Goal: Task Accomplishment & Management: Use online tool/utility

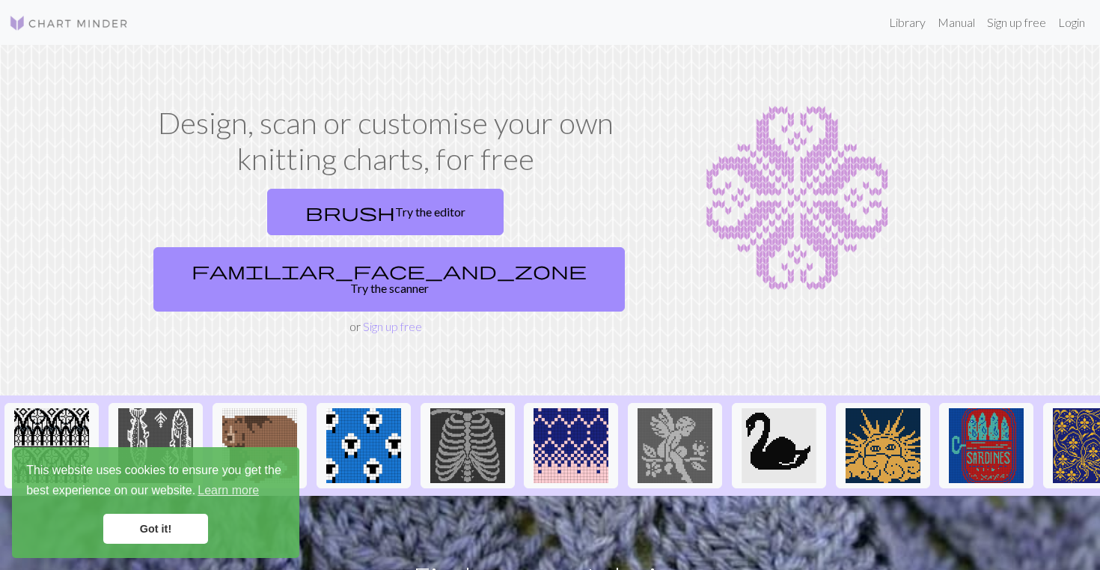
click at [185, 517] on link "Got it!" at bounding box center [155, 528] width 105 height 30
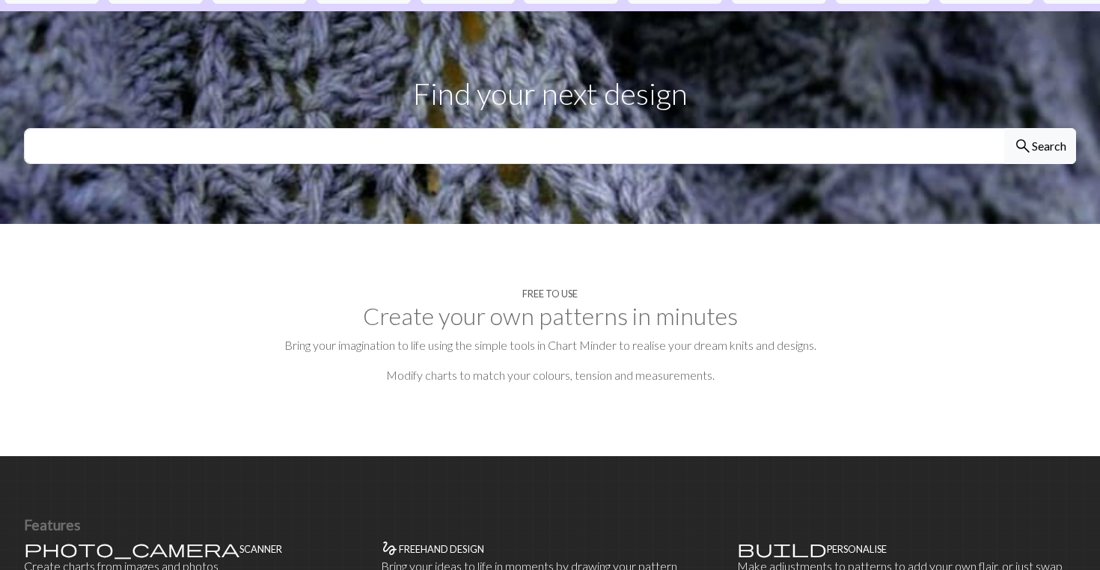
scroll to position [490, 0]
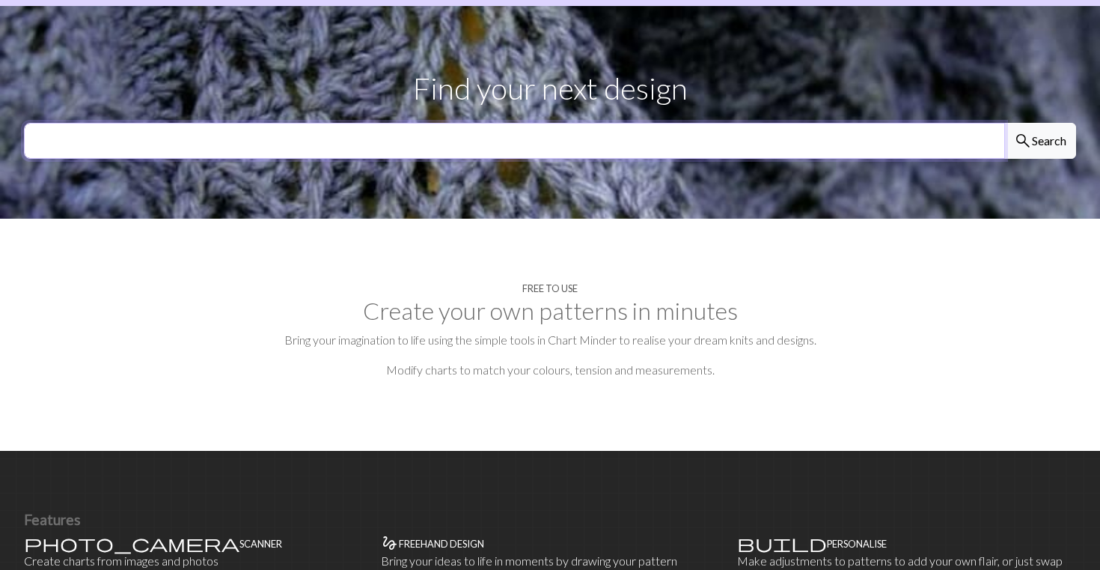
click at [452, 123] on input "text" at bounding box center [514, 141] width 981 height 36
type input "buddy bear"
click at [1040, 123] on button "search Search" at bounding box center [1041, 141] width 72 height 36
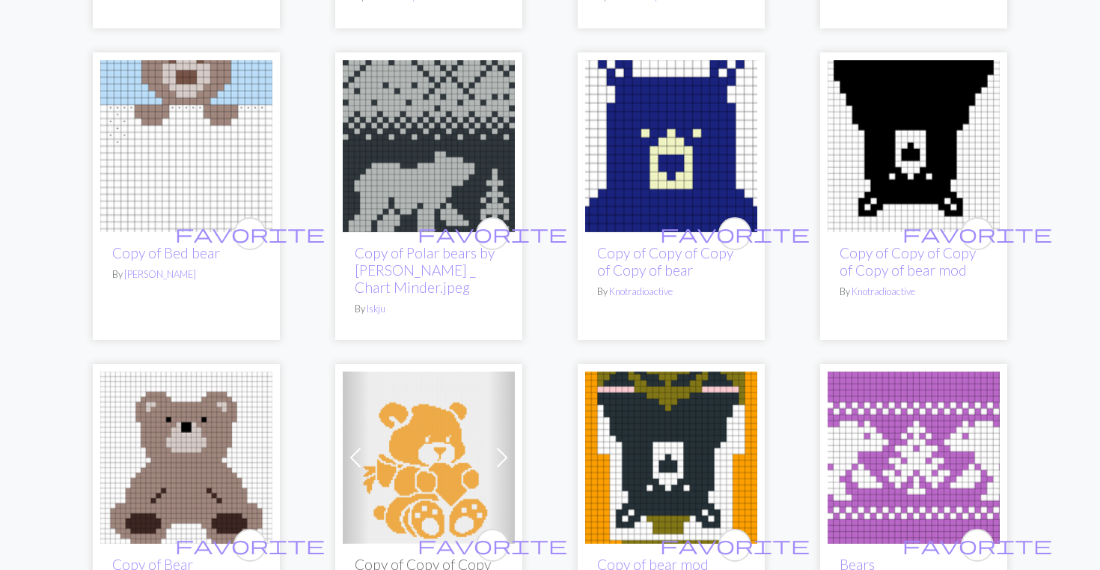
scroll to position [2064, 0]
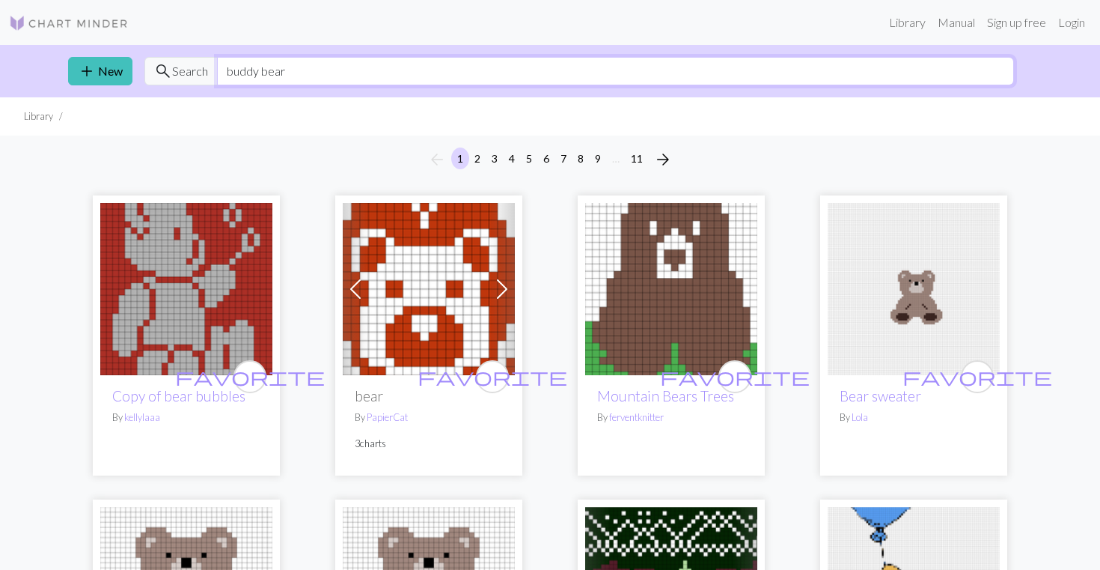
click at [297, 73] on input "buddy bear" at bounding box center [615, 71] width 797 height 28
type input "berlin bear"
click at [114, 73] on link "add New" at bounding box center [100, 71] width 64 height 28
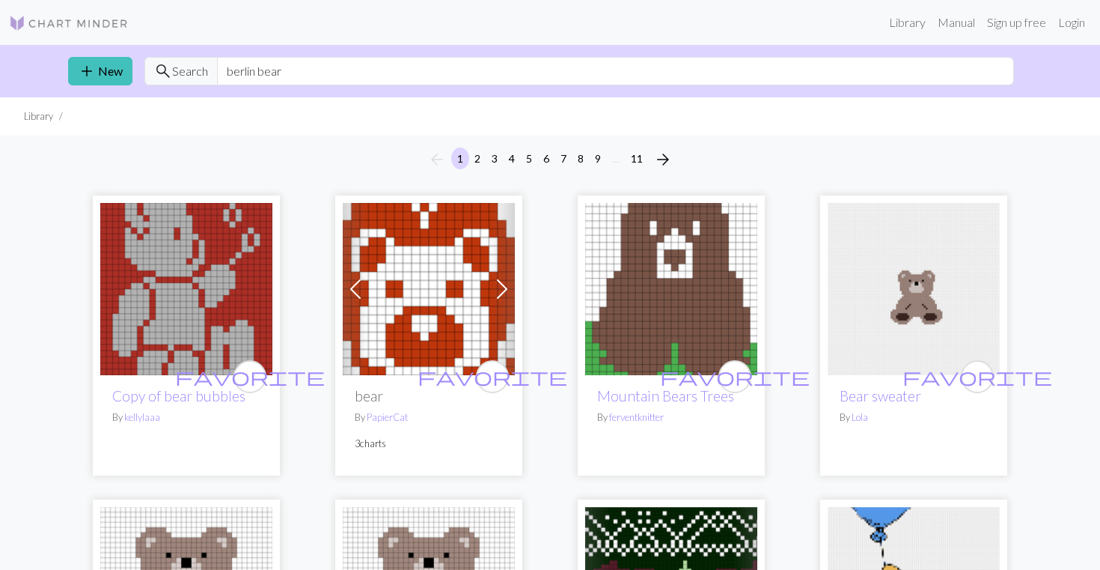
click at [76, 22] on img at bounding box center [69, 23] width 120 height 18
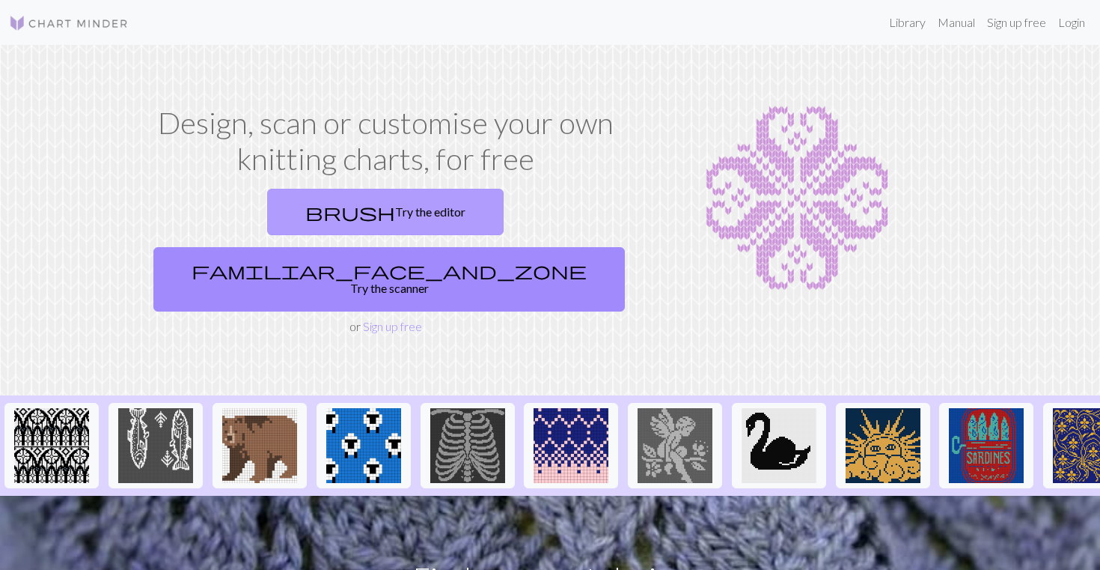
click at [286, 215] on link "brush Try the editor" at bounding box center [385, 212] width 237 height 46
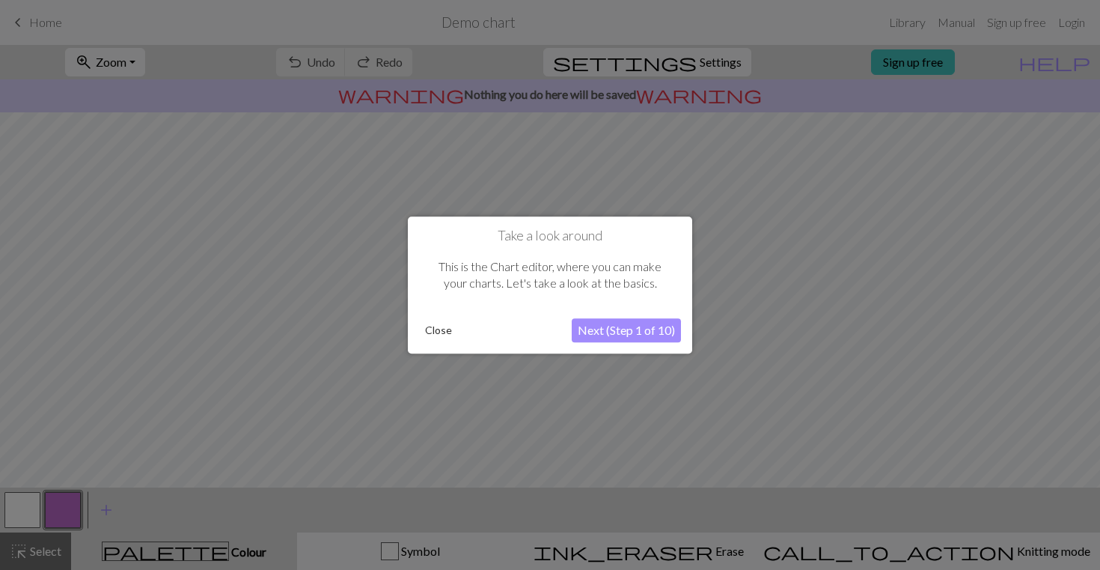
click at [625, 333] on button "Next (Step 1 of 10)" at bounding box center [626, 330] width 109 height 24
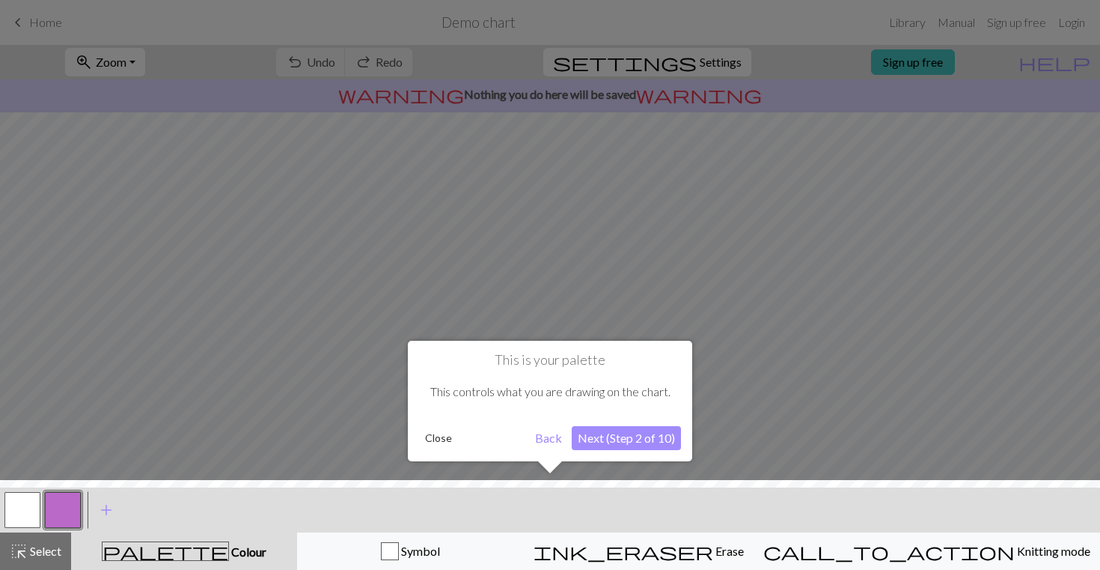
click at [607, 436] on button "Next (Step 2 of 10)" at bounding box center [626, 438] width 109 height 24
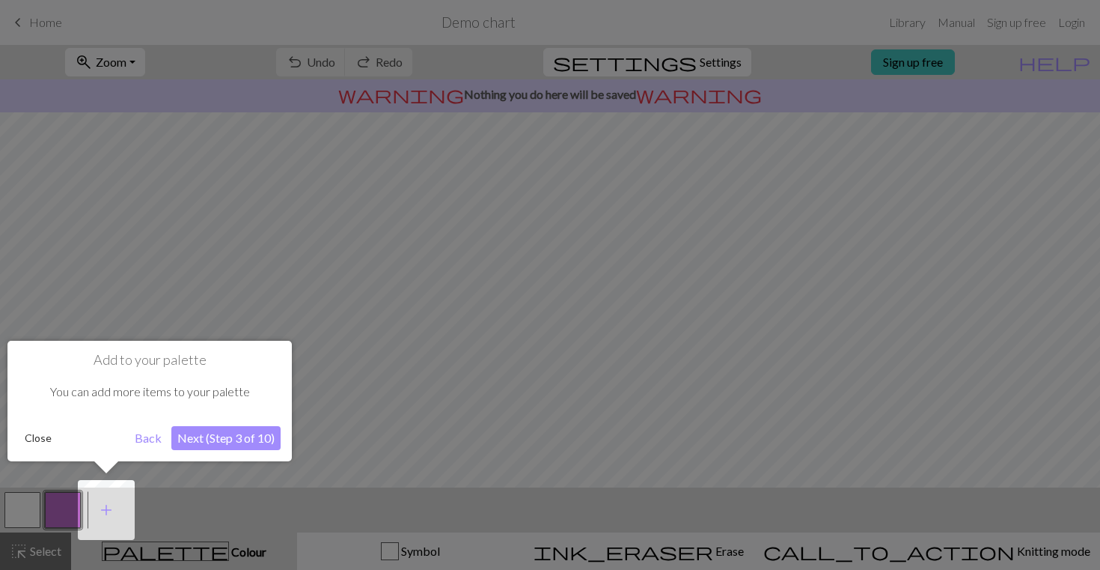
click at [607, 436] on div at bounding box center [550, 285] width 1100 height 570
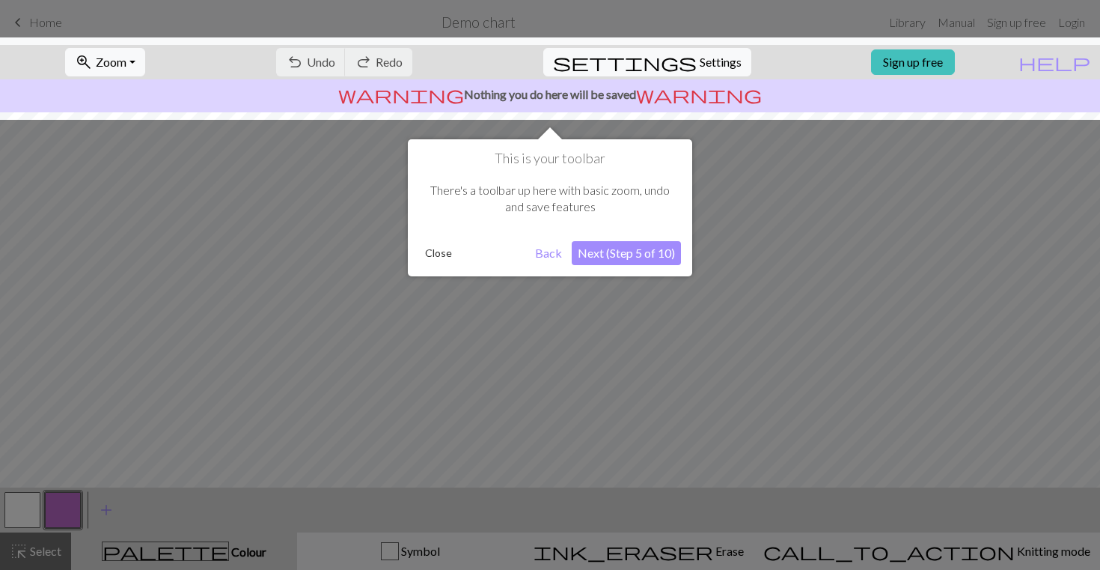
click at [631, 309] on div at bounding box center [550, 285] width 1100 height 570
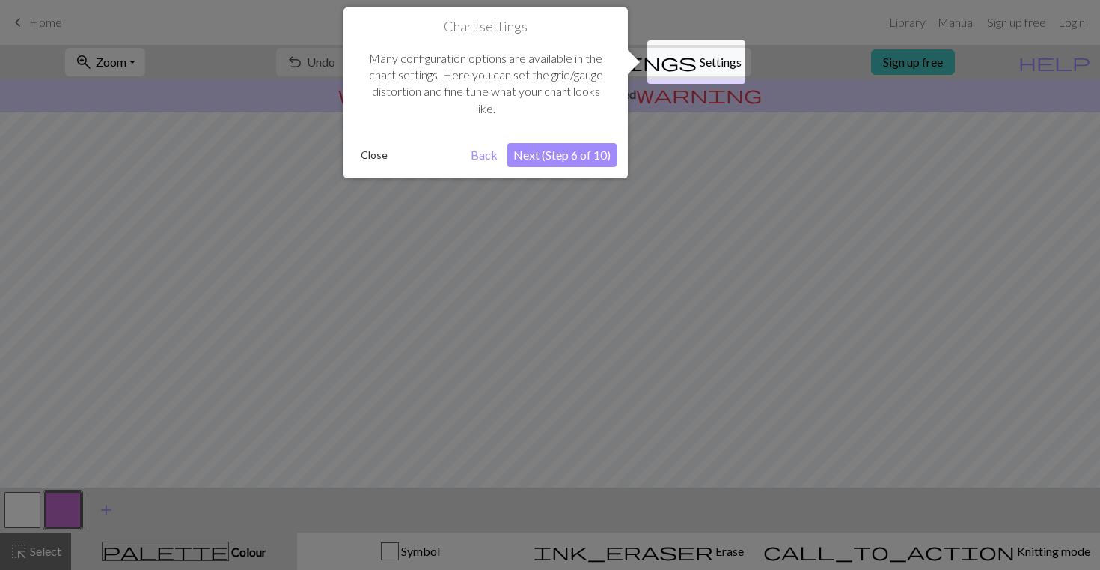
click at [631, 309] on div at bounding box center [550, 285] width 1100 height 570
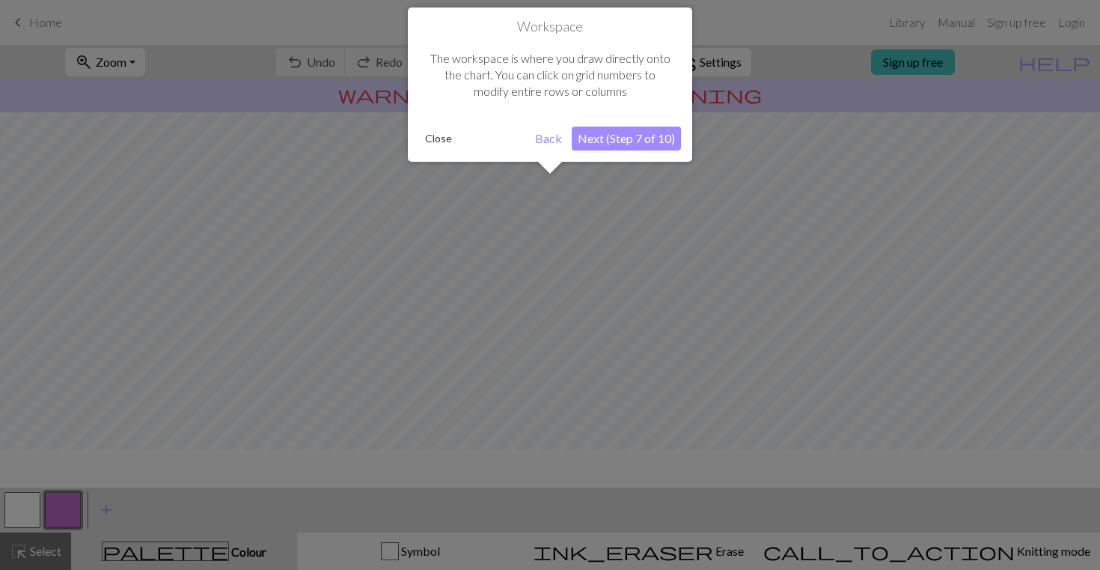
click at [631, 309] on div at bounding box center [550, 285] width 1100 height 570
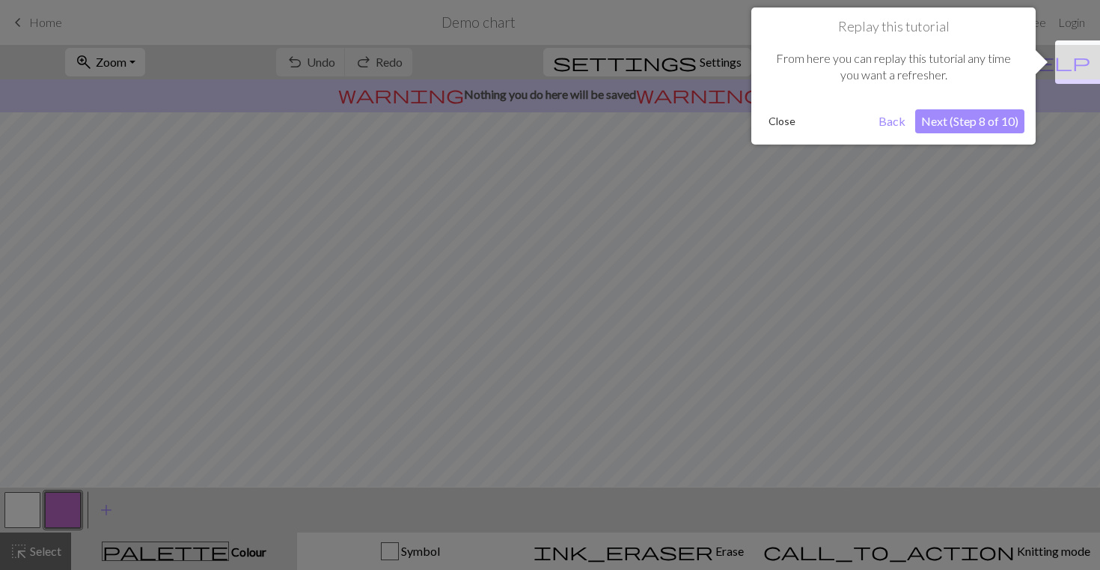
click at [631, 309] on div at bounding box center [550, 285] width 1100 height 570
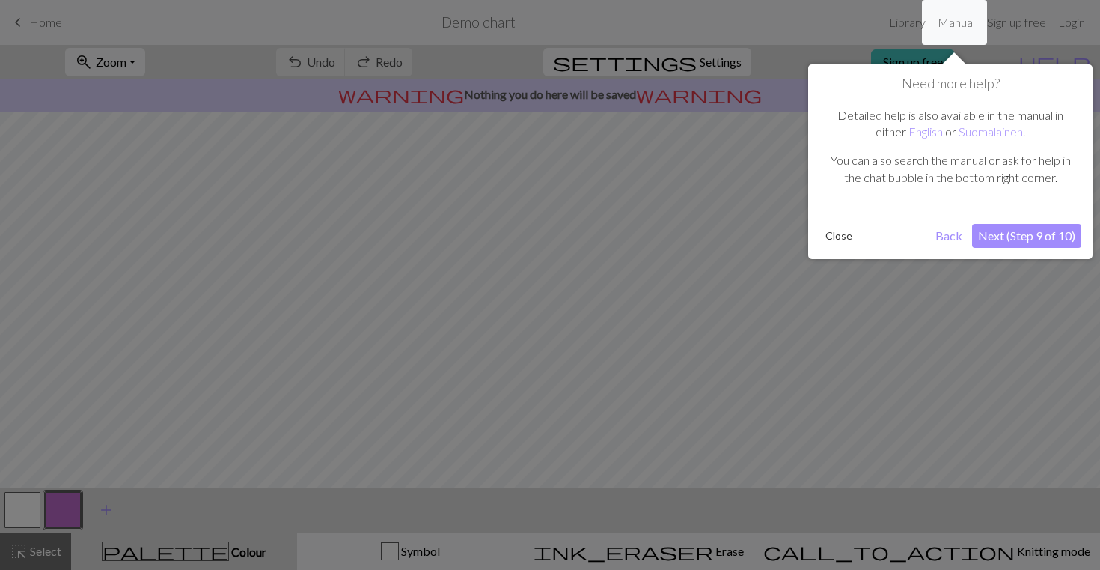
click at [631, 309] on div at bounding box center [550, 285] width 1100 height 570
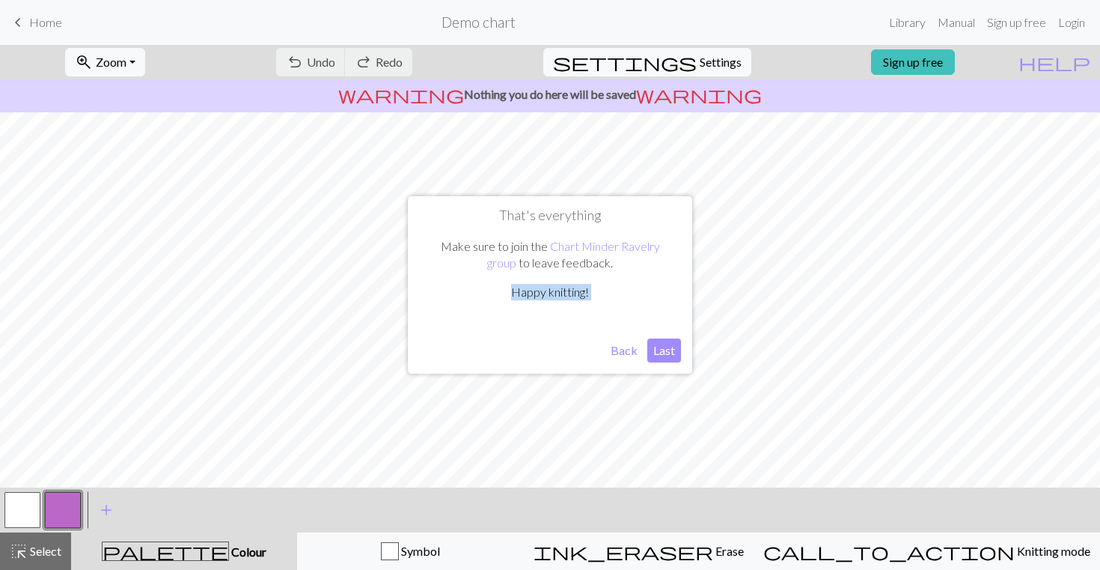
click at [631, 309] on div "Make sure to join the Chart Minder Ravelry group to leave feedback. Happy knitt…" at bounding box center [550, 275] width 262 height 104
click at [618, 347] on button "Back" at bounding box center [624, 350] width 39 height 24
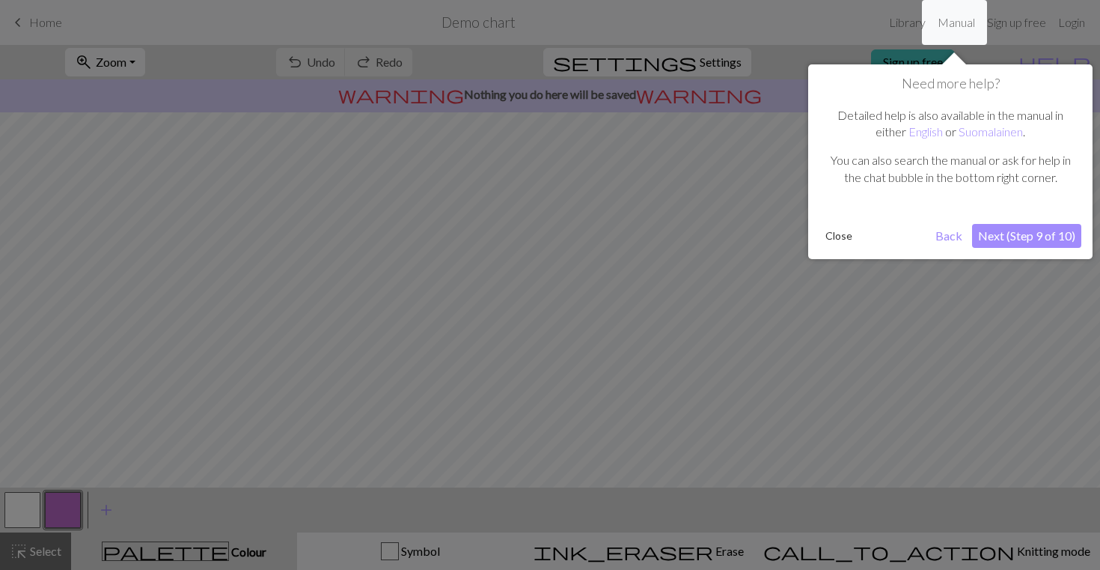
click at [516, 227] on div at bounding box center [550, 285] width 1100 height 570
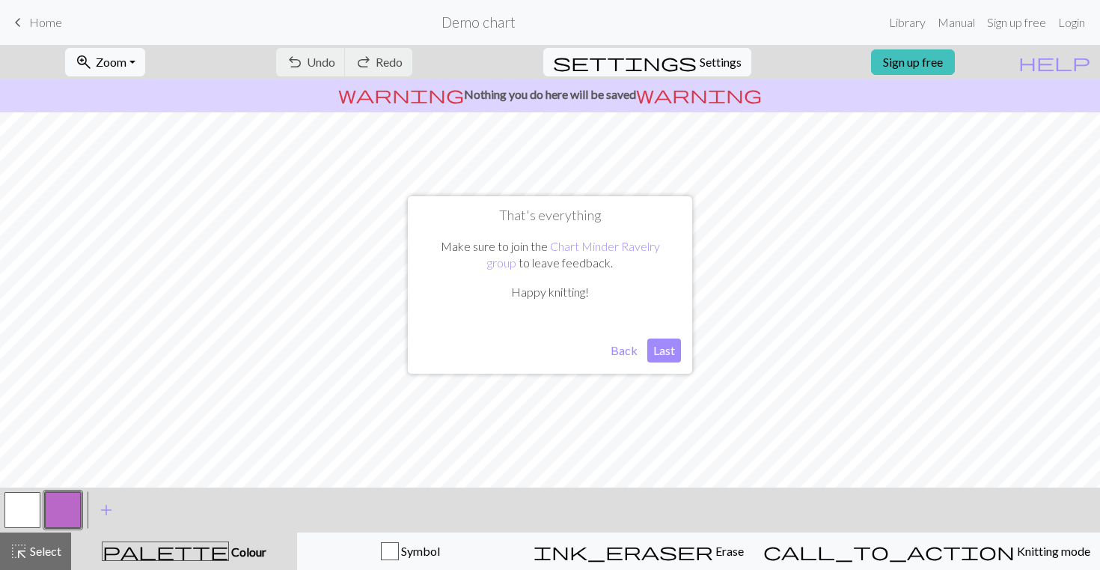
click at [519, 93] on p "warning Nothing you do here will be saved warning" at bounding box center [550, 94] width 1088 height 18
click at [630, 356] on button "Back" at bounding box center [624, 350] width 39 height 24
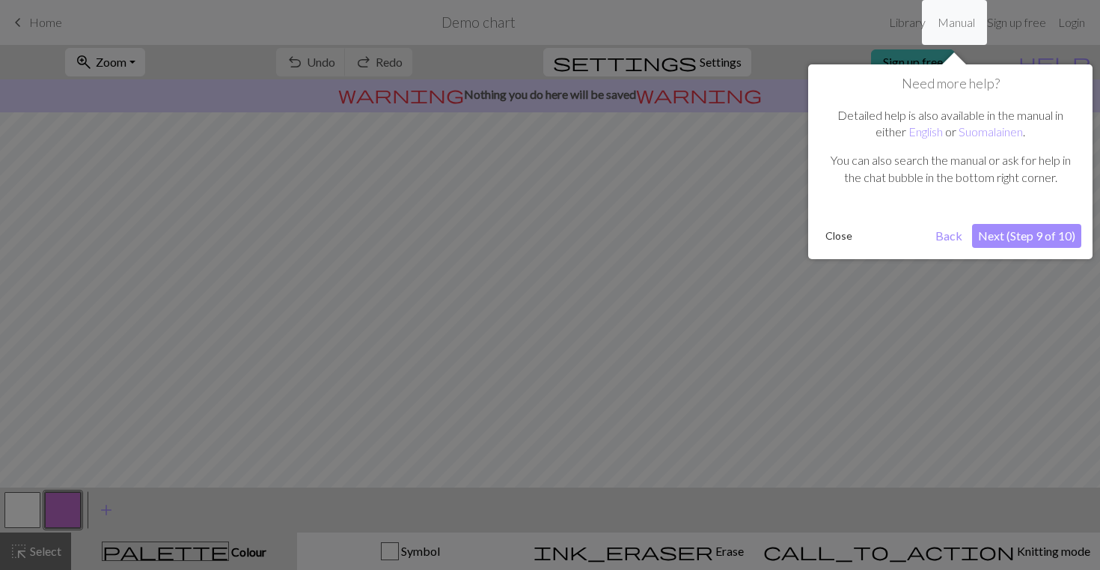
click at [527, 221] on div at bounding box center [550, 285] width 1100 height 570
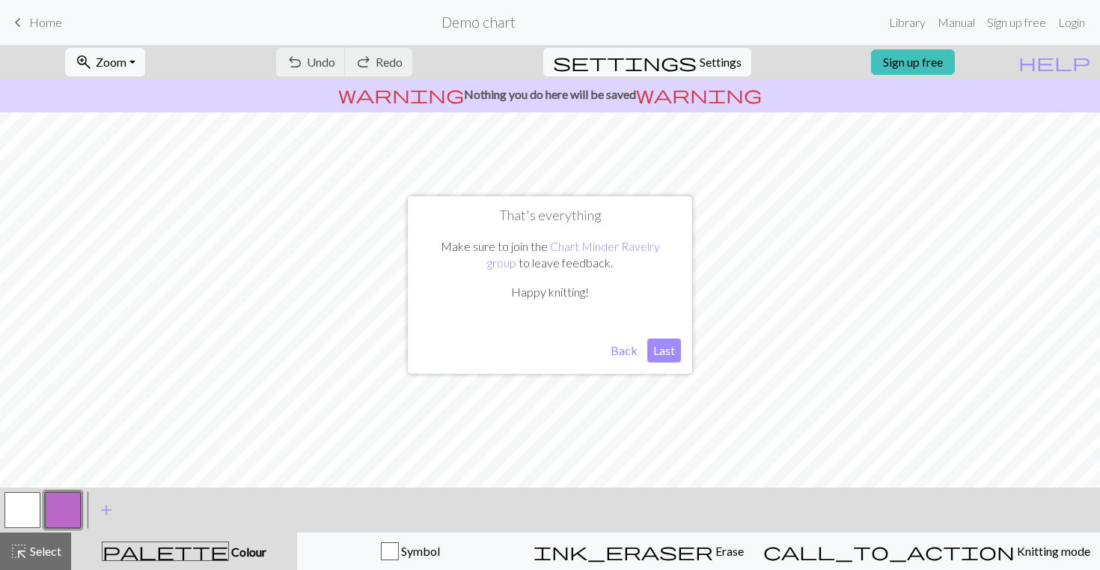
click at [654, 356] on button "Last" at bounding box center [664, 350] width 34 height 24
click at [720, 63] on span "Settings" at bounding box center [721, 62] width 42 height 18
select select "aran"
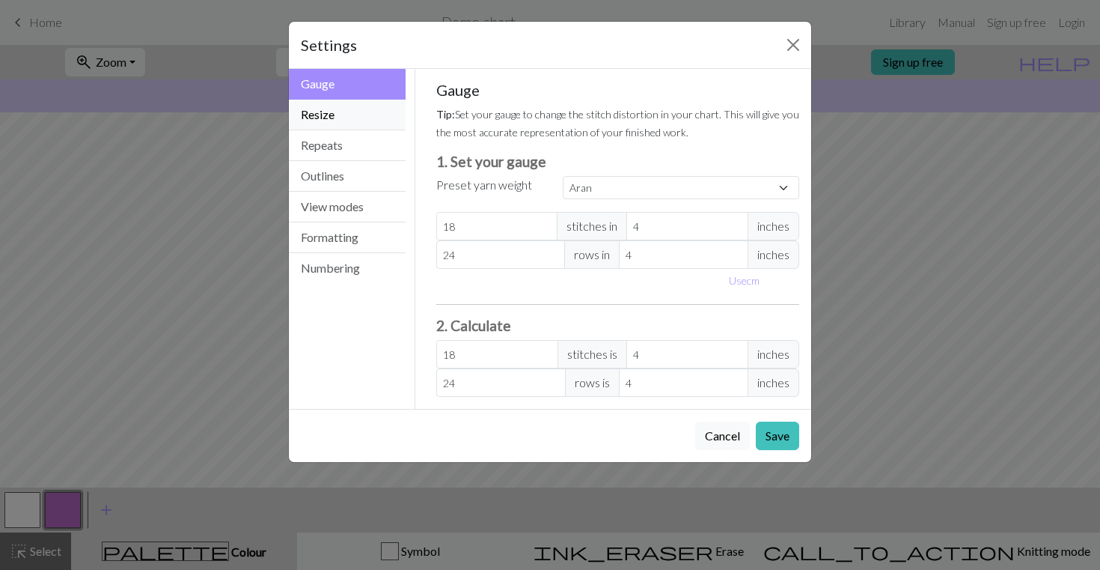
click at [348, 118] on button "Resize" at bounding box center [347, 115] width 117 height 31
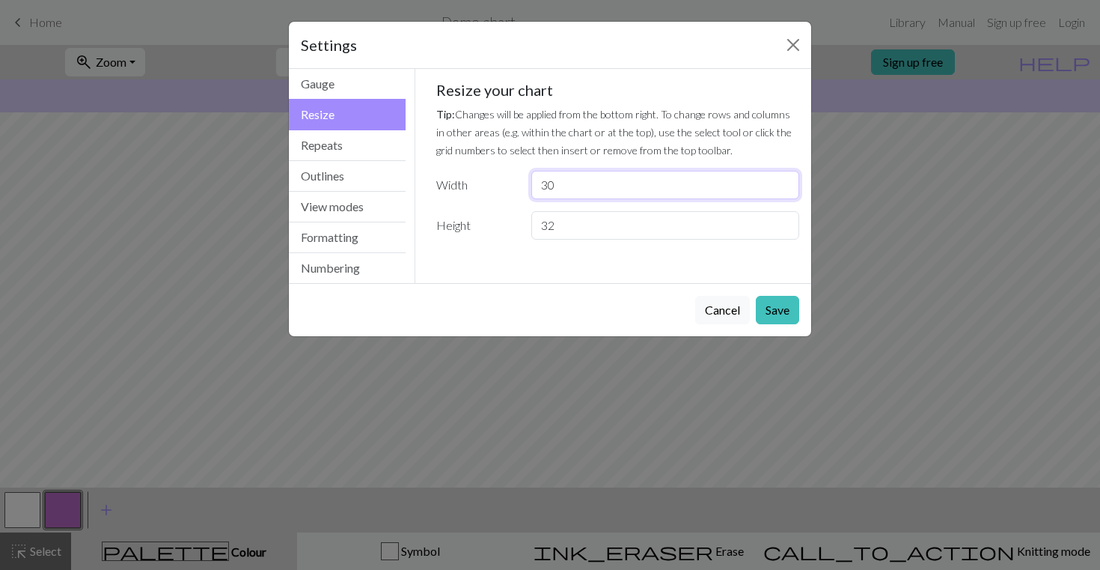
click at [571, 186] on input "30" at bounding box center [665, 185] width 268 height 28
click at [340, 189] on button "Outlines" at bounding box center [347, 176] width 117 height 31
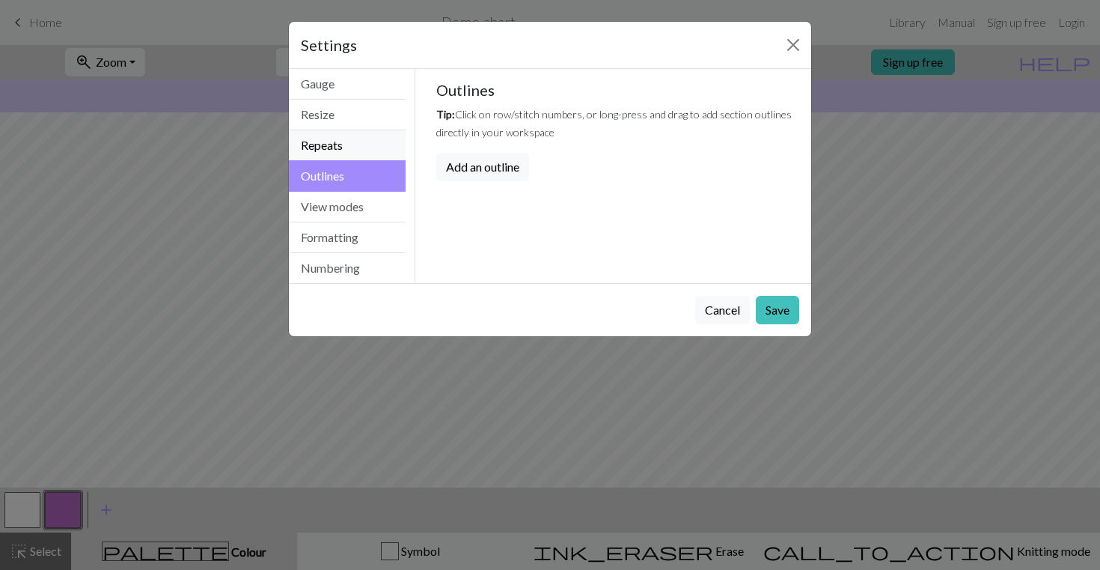
click at [359, 136] on button "Repeats" at bounding box center [347, 145] width 117 height 31
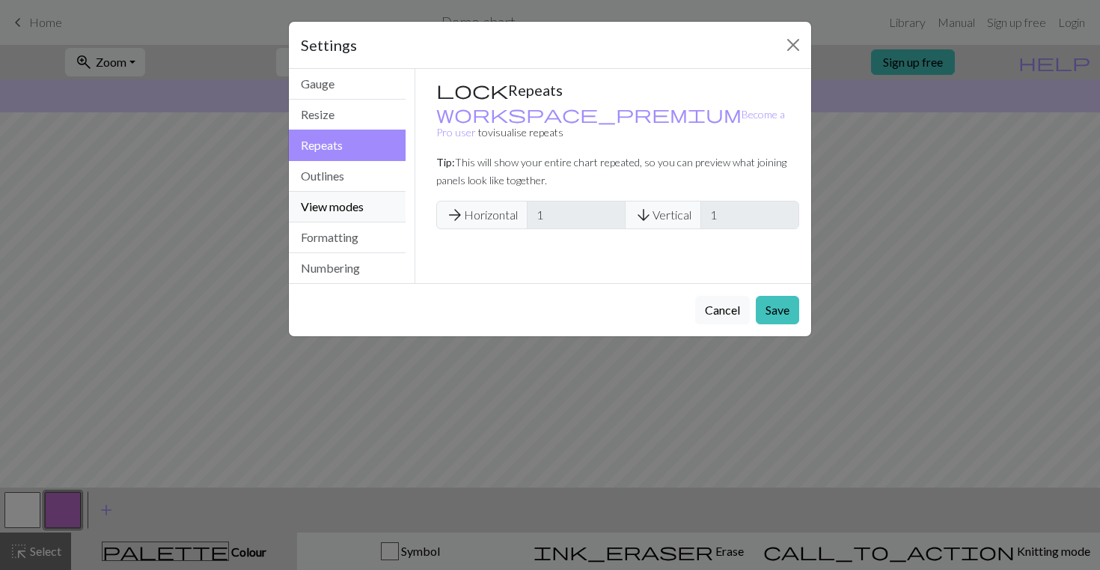
click at [341, 207] on button "View modes" at bounding box center [347, 207] width 117 height 31
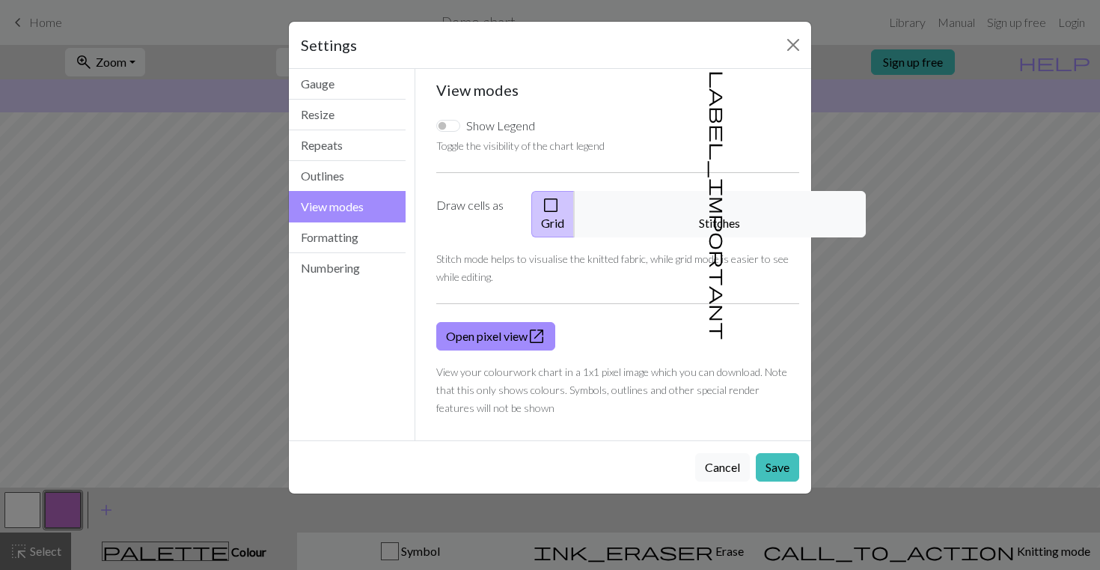
click at [575, 205] on button "check_box_outline_blank Grid" at bounding box center [552, 214] width 43 height 46
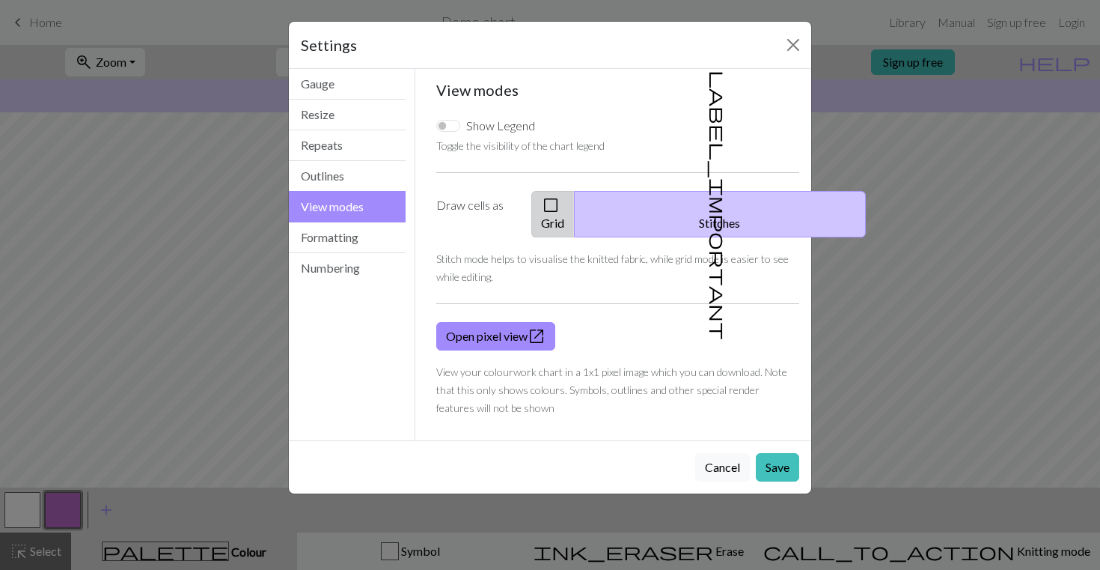
click at [575, 205] on button "check_box_outline_blank Grid" at bounding box center [552, 214] width 43 height 46
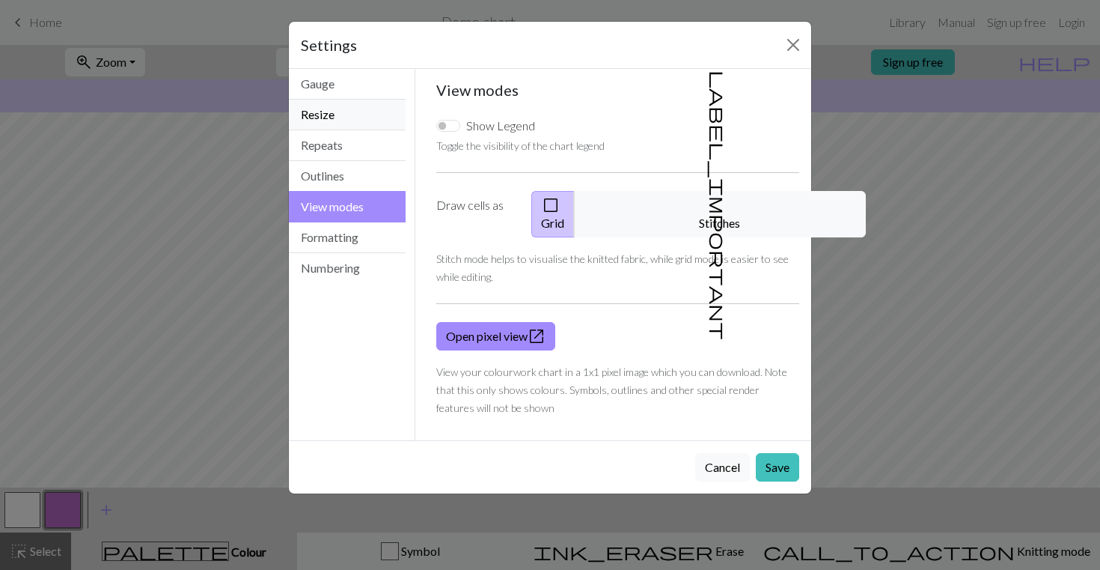
click at [365, 107] on button "Resize" at bounding box center [347, 115] width 117 height 31
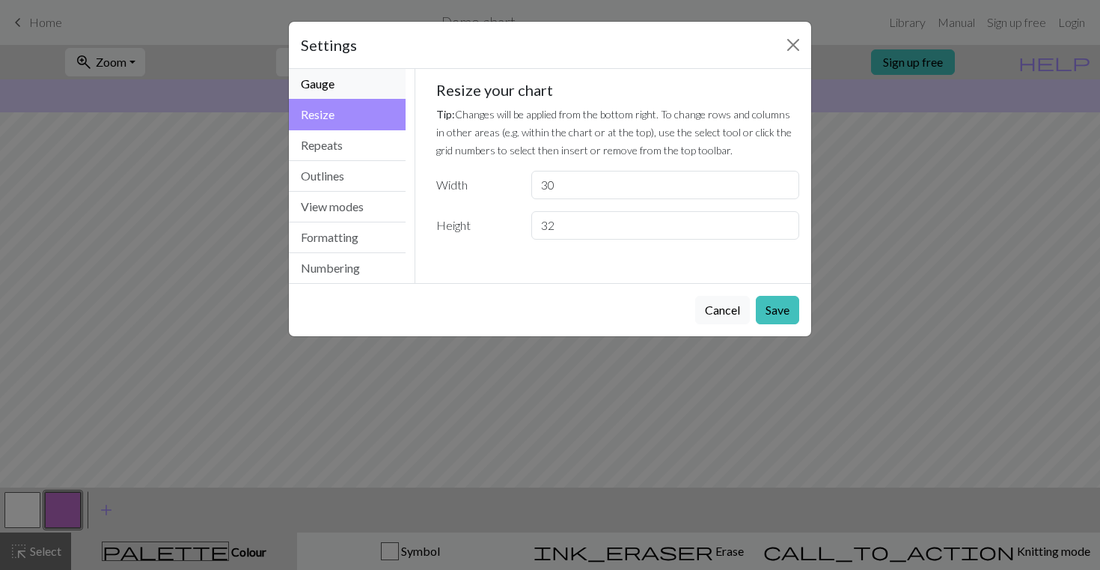
click at [367, 91] on button "Gauge" at bounding box center [347, 84] width 117 height 31
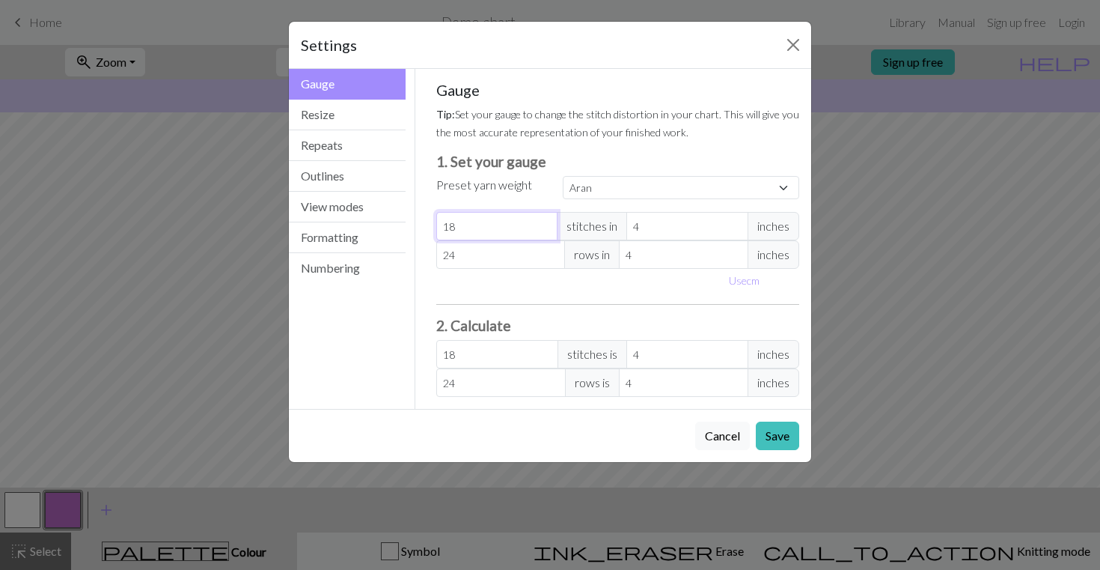
click at [488, 234] on input "18" at bounding box center [497, 226] width 122 height 28
click at [492, 331] on h3 "2. Calculate" at bounding box center [618, 325] width 364 height 17
click at [474, 356] on input "18" at bounding box center [497, 354] width 122 height 28
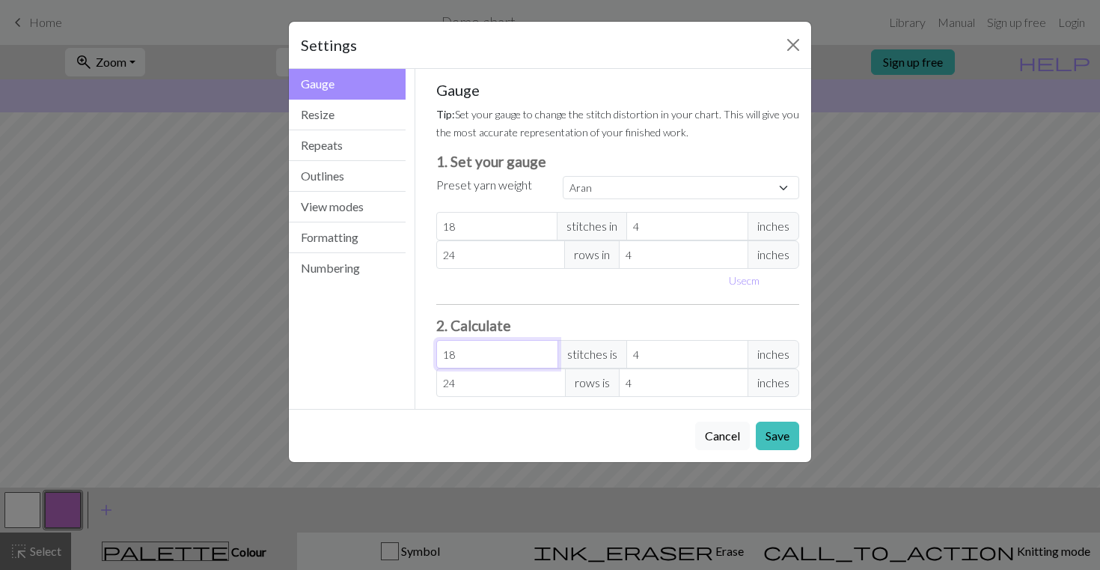
type input "4"
type input "0.89"
type input "49"
type input "10.89"
click at [479, 389] on input "24" at bounding box center [500, 382] width 129 height 28
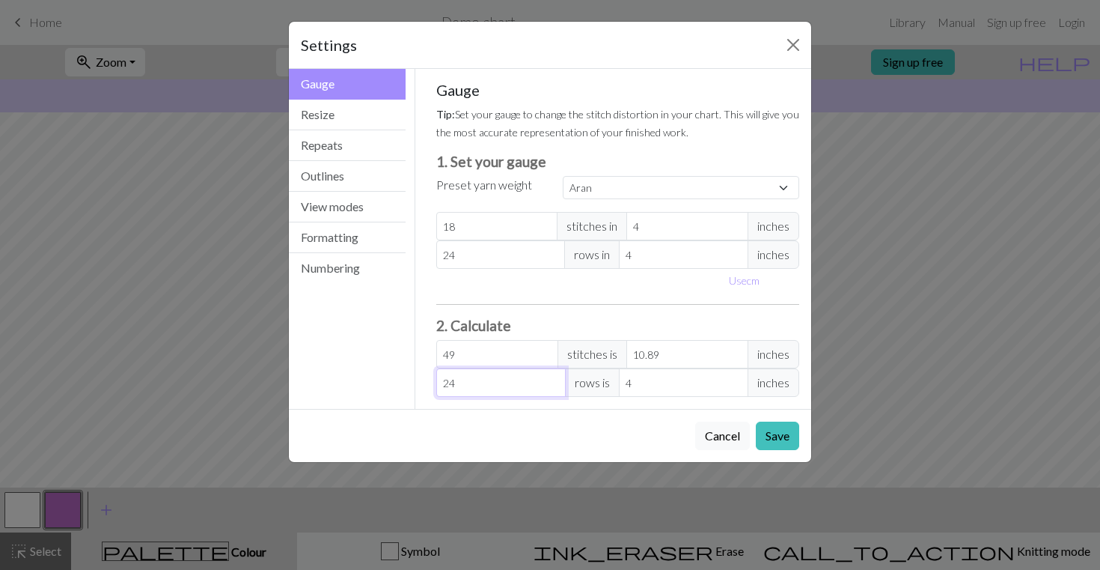
click at [479, 389] on input "24" at bounding box center [500, 382] width 129 height 28
click at [475, 352] on input "49" at bounding box center [497, 354] width 122 height 28
type input "4"
type input "0.89"
type input "48"
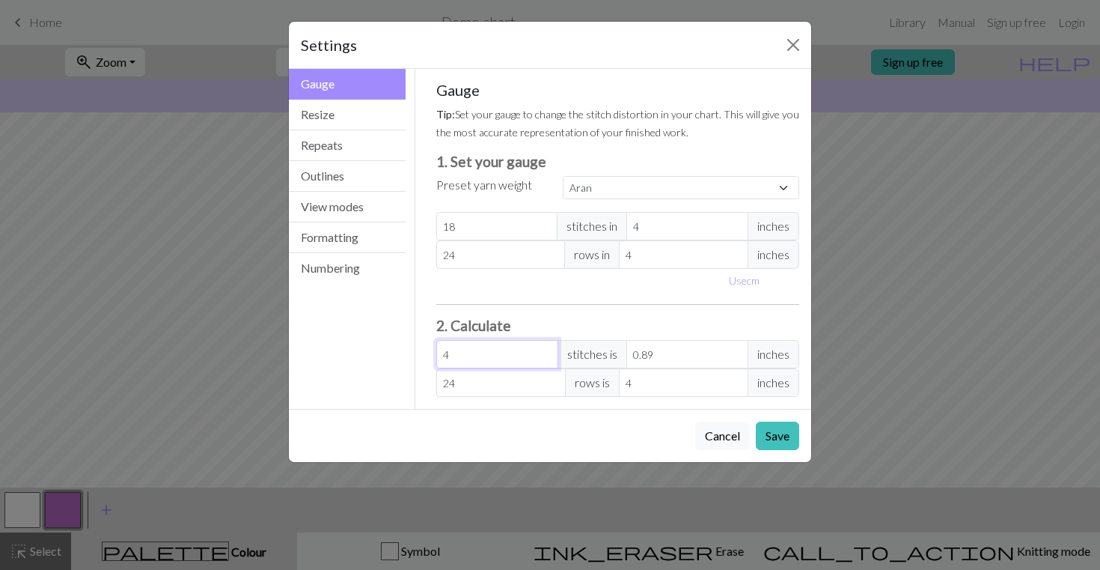
type input "10.67"
type input "48"
click at [475, 388] on input "24" at bounding box center [500, 382] width 129 height 28
click at [472, 360] on input "48" at bounding box center [497, 354] width 122 height 28
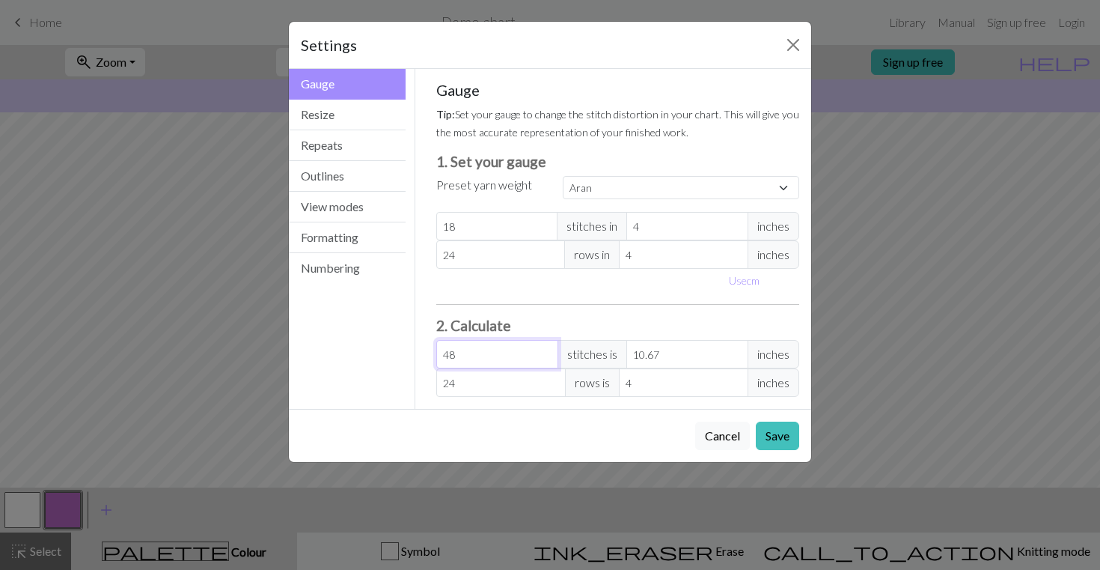
click at [472, 360] on input "48" at bounding box center [497, 354] width 122 height 28
type input "0"
click at [471, 389] on input "24" at bounding box center [500, 382] width 129 height 28
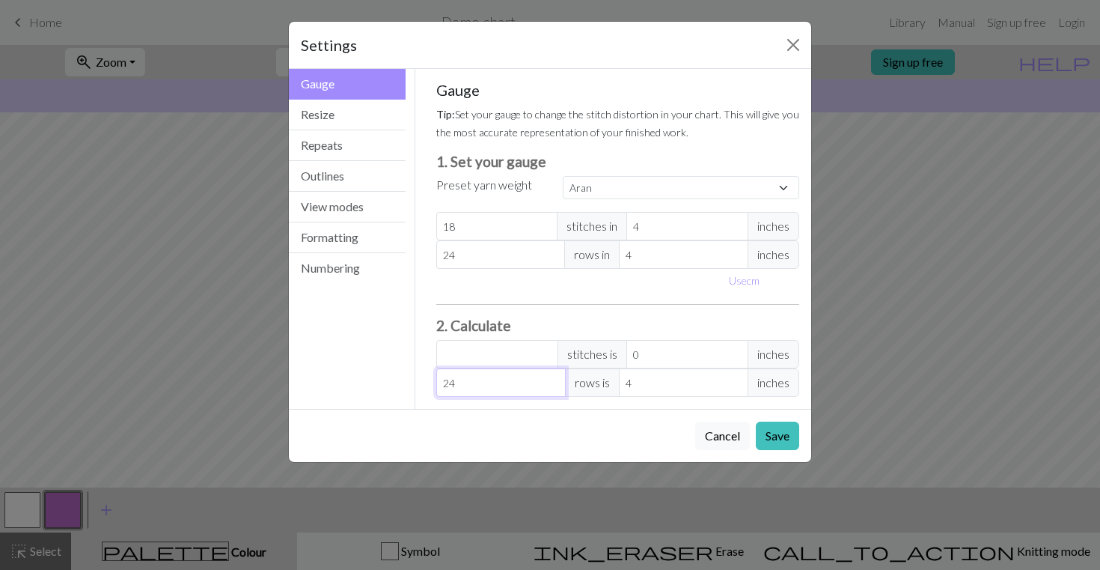
type input "4"
type input "0.67"
type input "48"
type input "8"
type input "48"
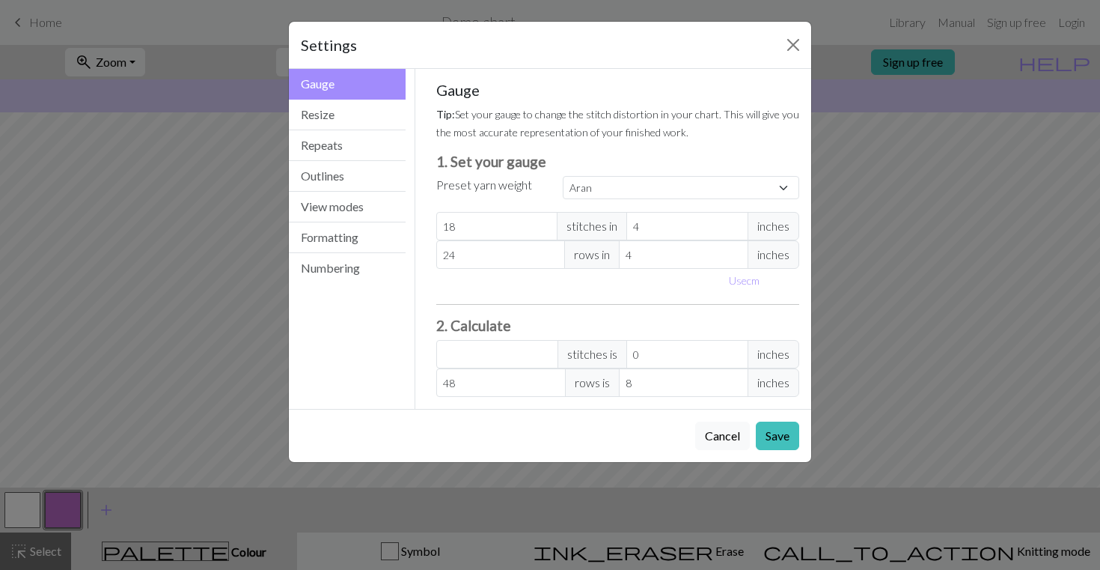
click at [556, 319] on h3 "2. Calculate" at bounding box center [618, 325] width 364 height 17
click at [766, 434] on button "Save" at bounding box center [777, 435] width 43 height 28
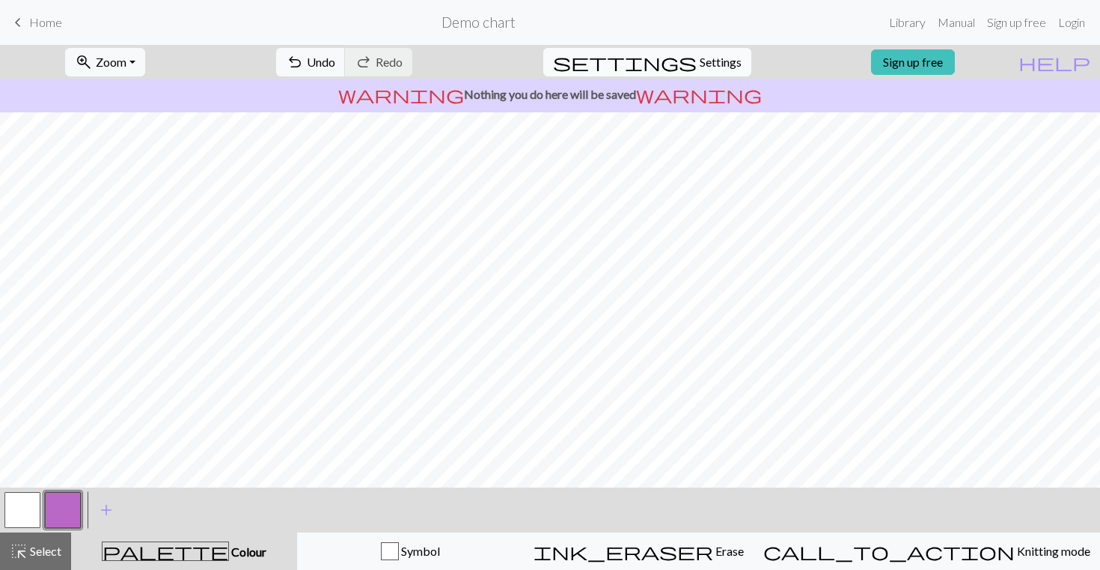
click at [719, 56] on span "Settings" at bounding box center [721, 62] width 42 height 18
select select "aran"
select select "Courier new"
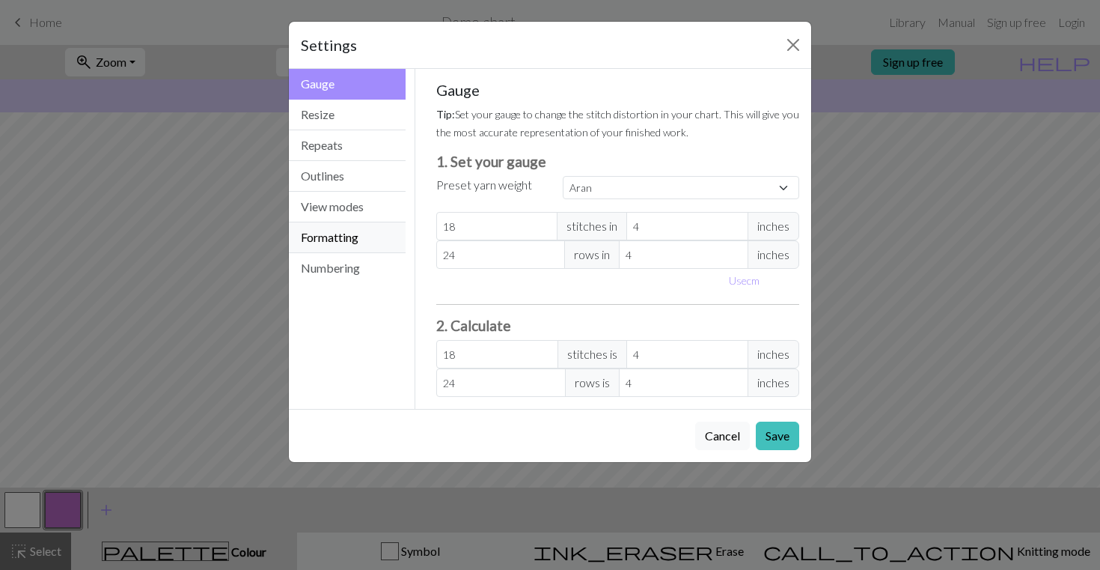
click at [330, 252] on button "Formatting" at bounding box center [347, 237] width 117 height 31
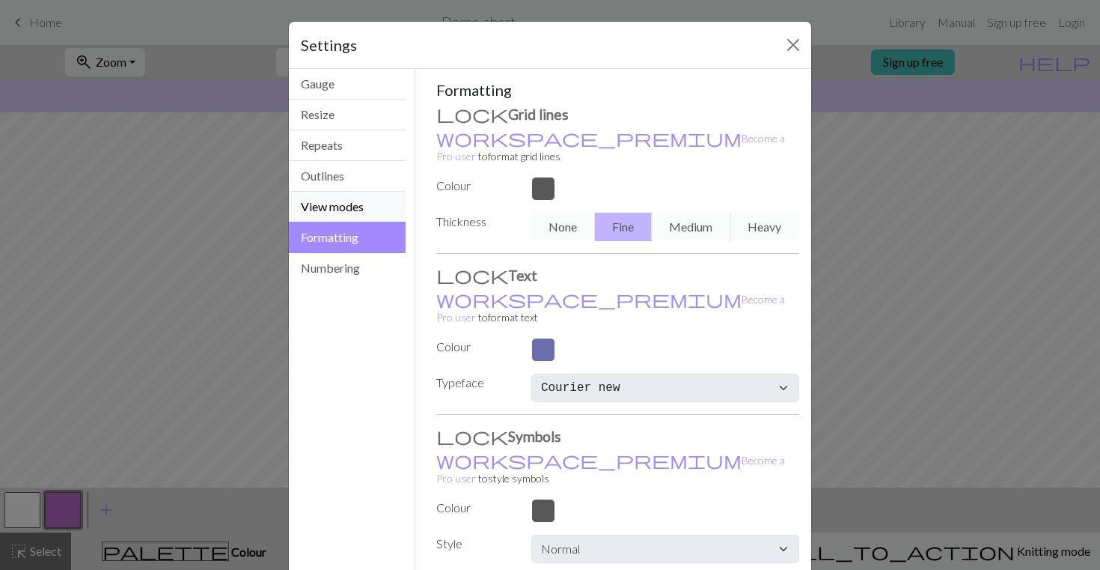
click at [344, 210] on button "View modes" at bounding box center [347, 207] width 117 height 31
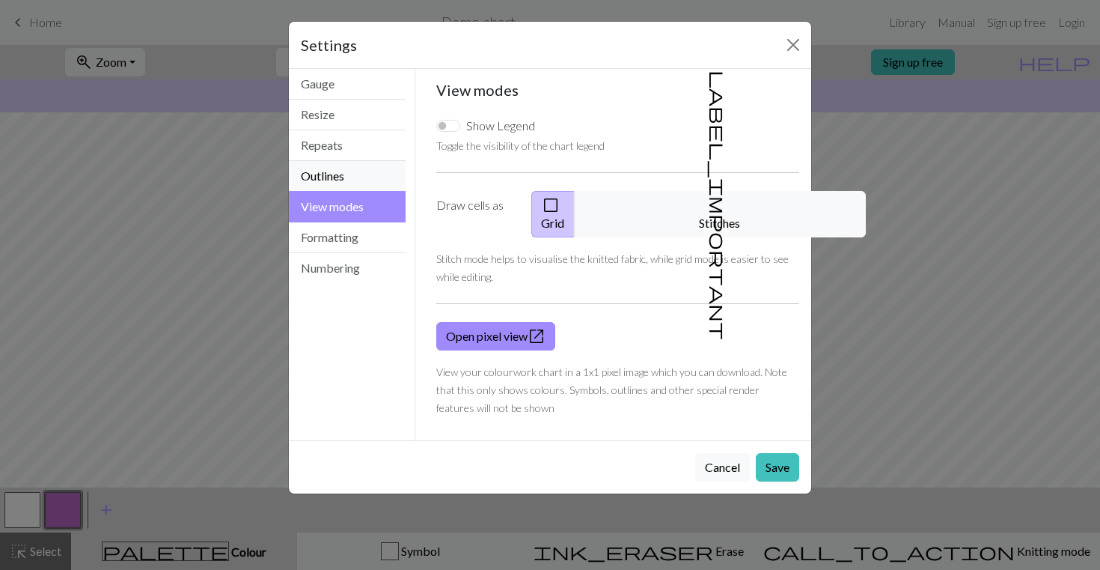
click at [347, 162] on button "Outlines" at bounding box center [347, 176] width 117 height 31
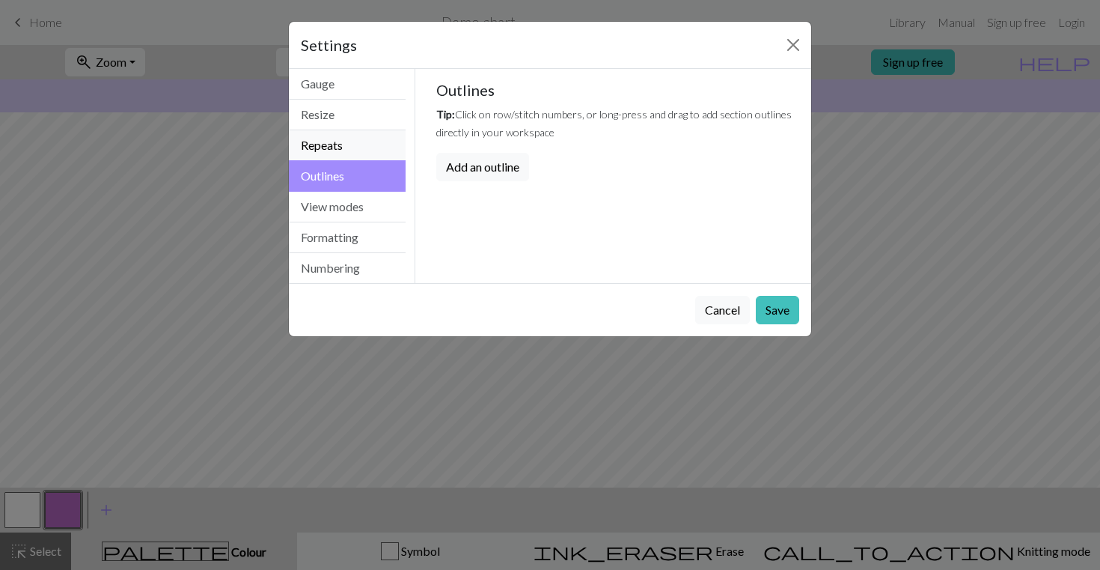
click at [346, 138] on button "Repeats" at bounding box center [347, 145] width 117 height 31
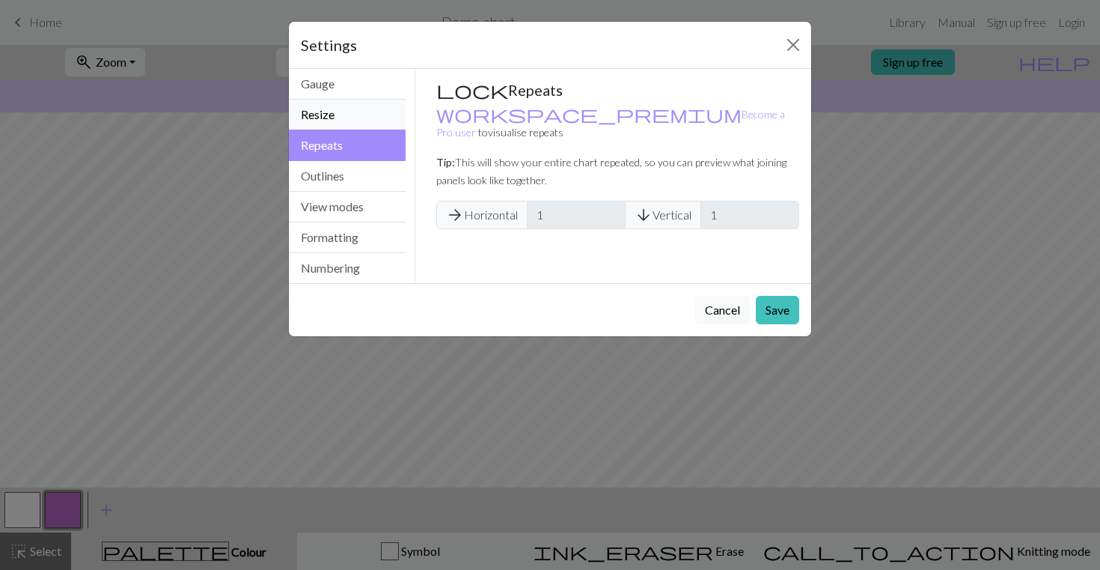
click at [356, 111] on button "Resize" at bounding box center [347, 115] width 117 height 31
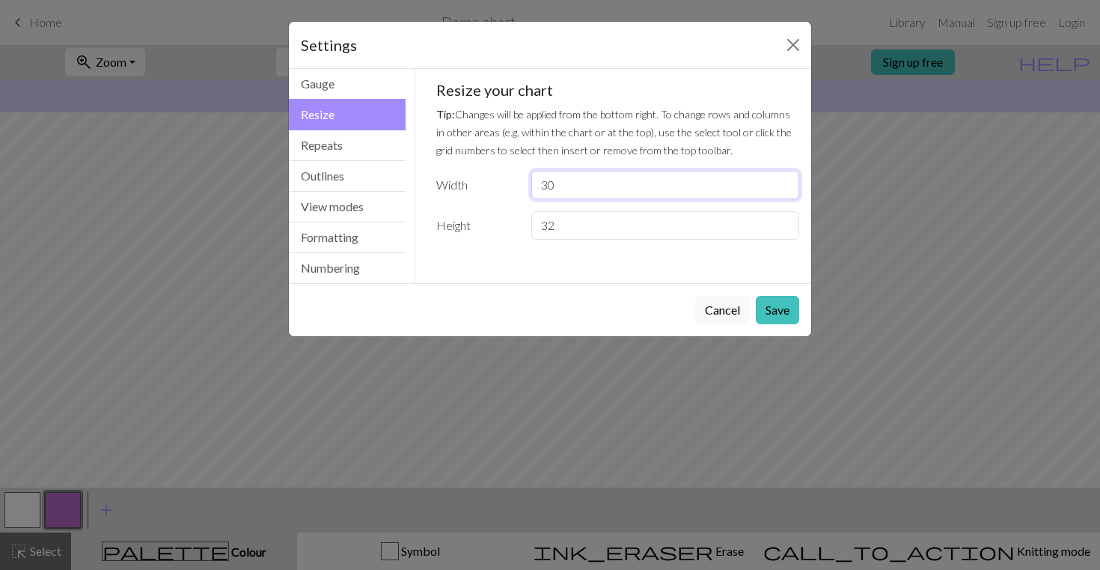
click at [548, 192] on input "30" at bounding box center [665, 185] width 268 height 28
click at [574, 237] on input "32" at bounding box center [665, 225] width 268 height 28
type input "48"
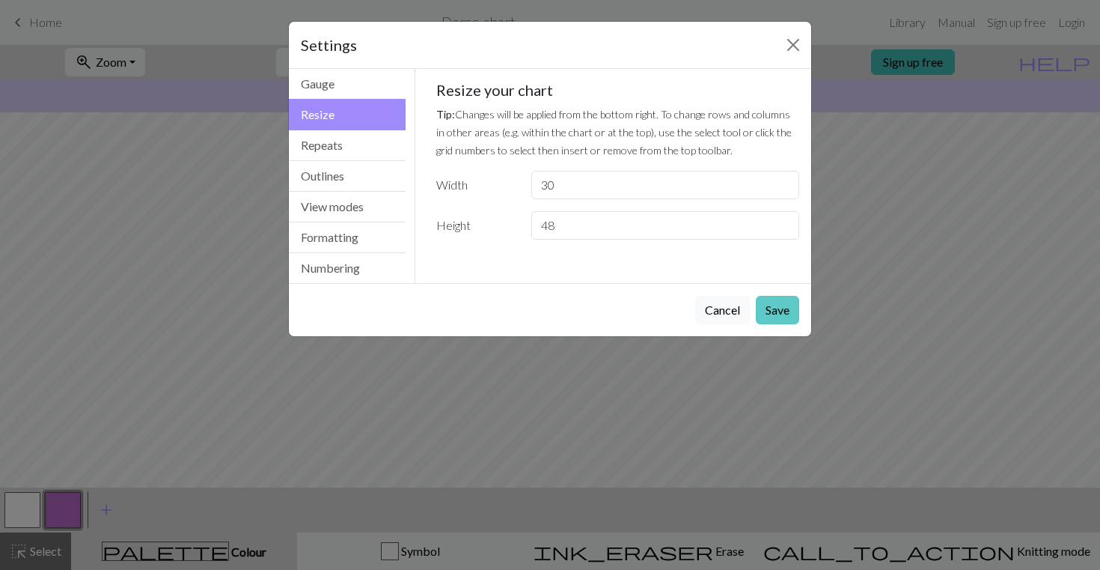
click at [767, 313] on button "Save" at bounding box center [777, 310] width 43 height 28
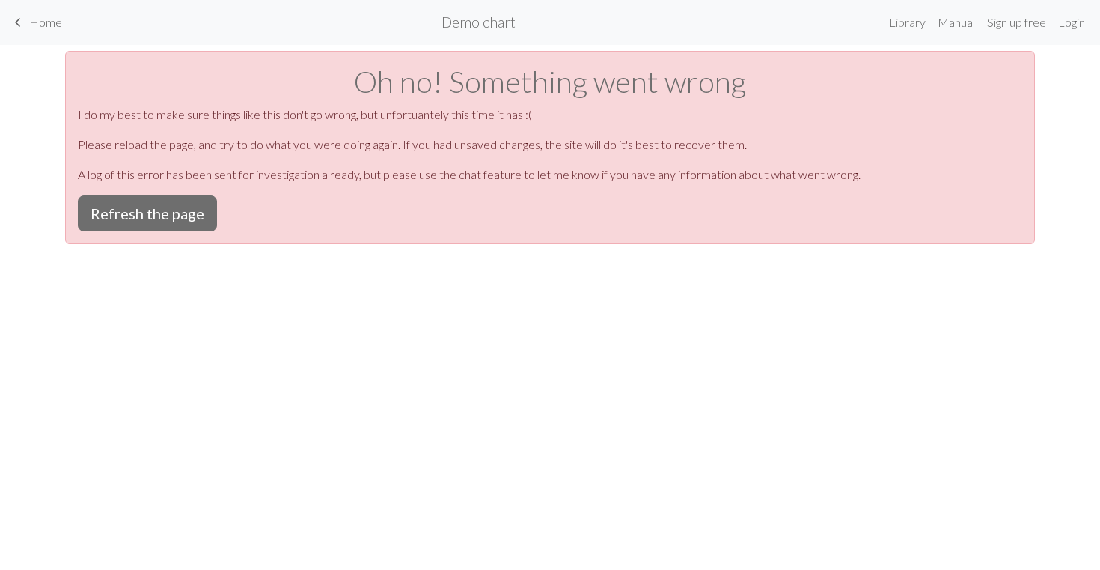
scroll to position [0, 0]
click at [171, 204] on button "Refresh the page" at bounding box center [147, 213] width 139 height 36
click at [145, 204] on button "Refresh the page" at bounding box center [147, 213] width 139 height 36
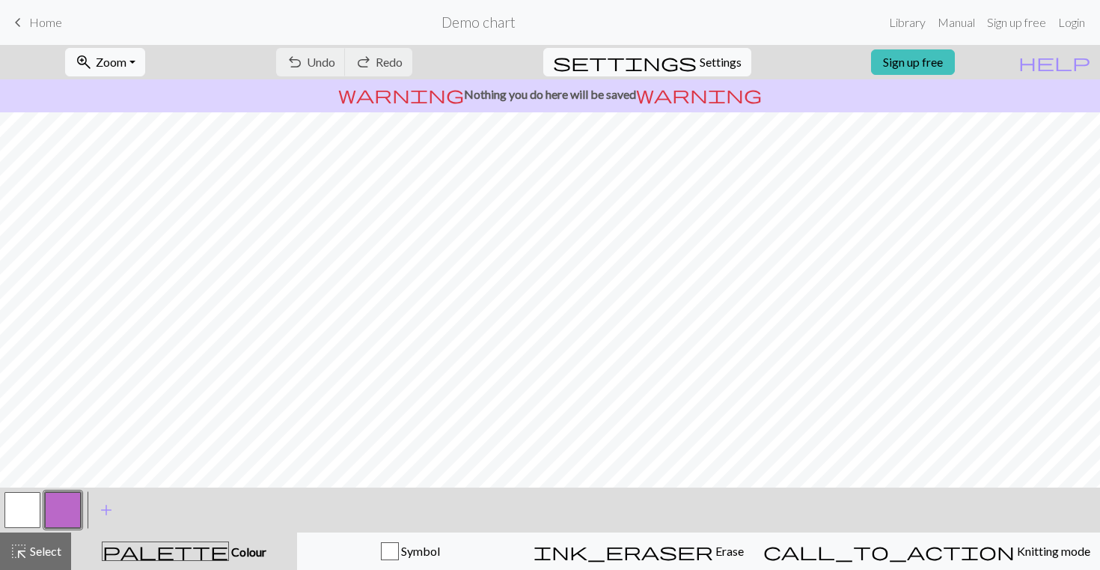
click at [549, 97] on p "warning Nothing you do here will be saved warning" at bounding box center [550, 94] width 1088 height 18
click at [681, 59] on span "settings" at bounding box center [625, 62] width 144 height 21
select select "aran"
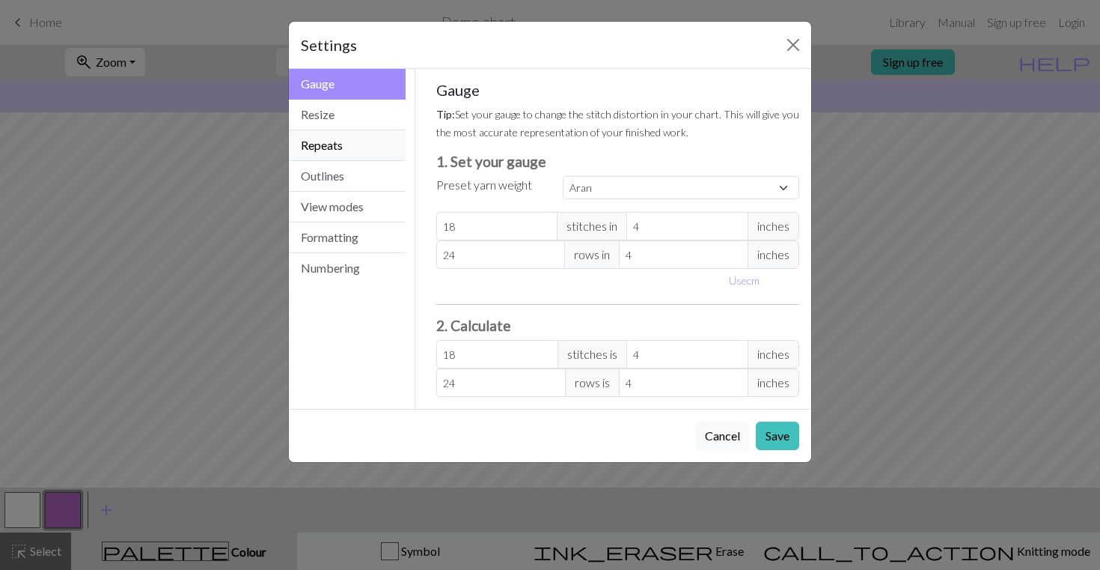
click at [368, 154] on button "Repeats" at bounding box center [347, 145] width 117 height 31
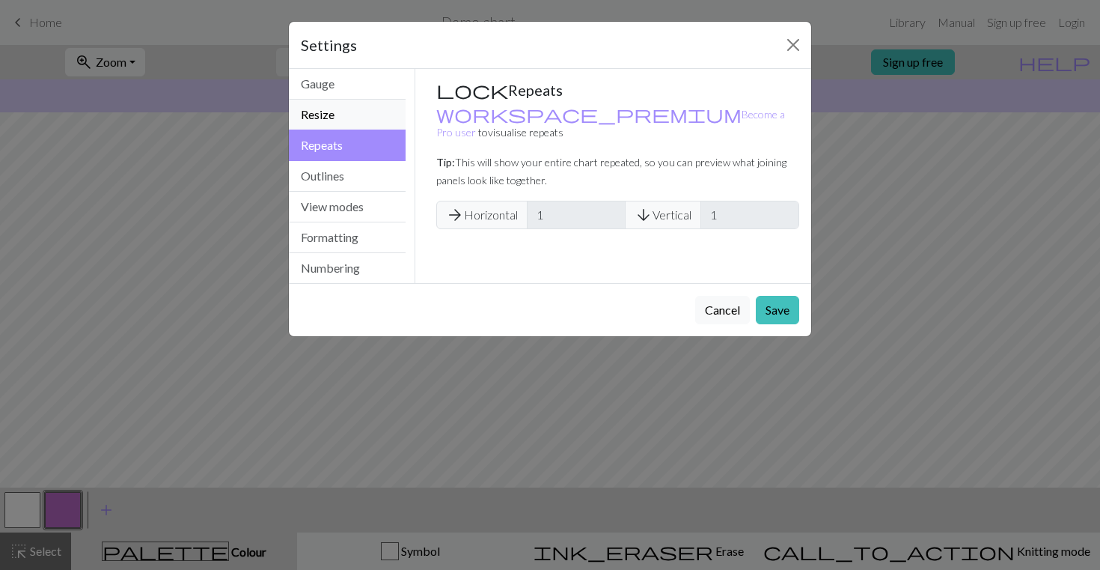
click at [356, 109] on button "Resize" at bounding box center [347, 115] width 117 height 31
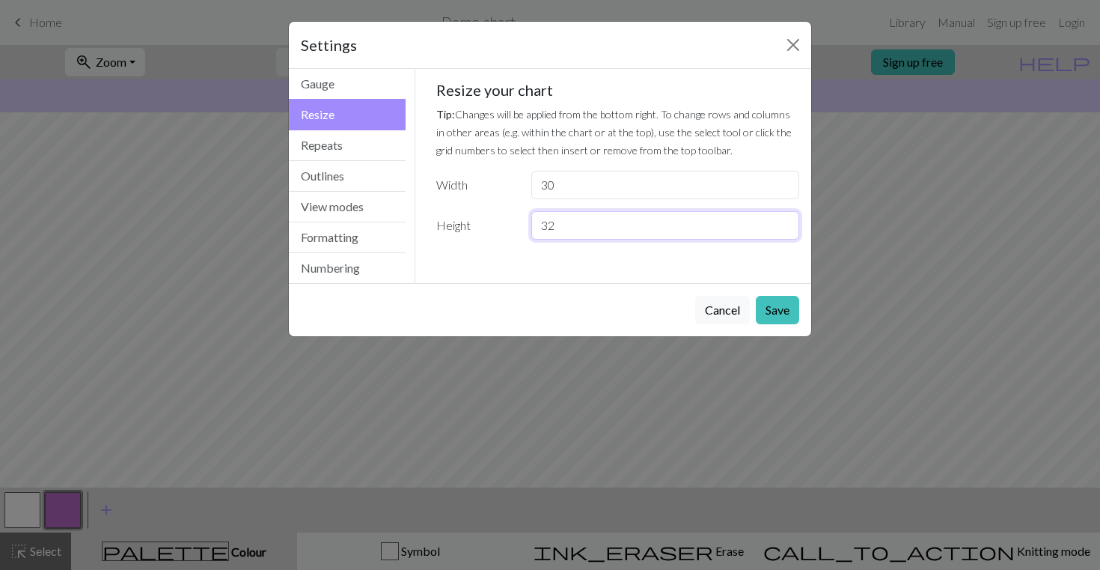
click at [550, 223] on input "32" at bounding box center [665, 225] width 268 height 28
type input "48"
click at [781, 308] on button "Save" at bounding box center [777, 310] width 43 height 28
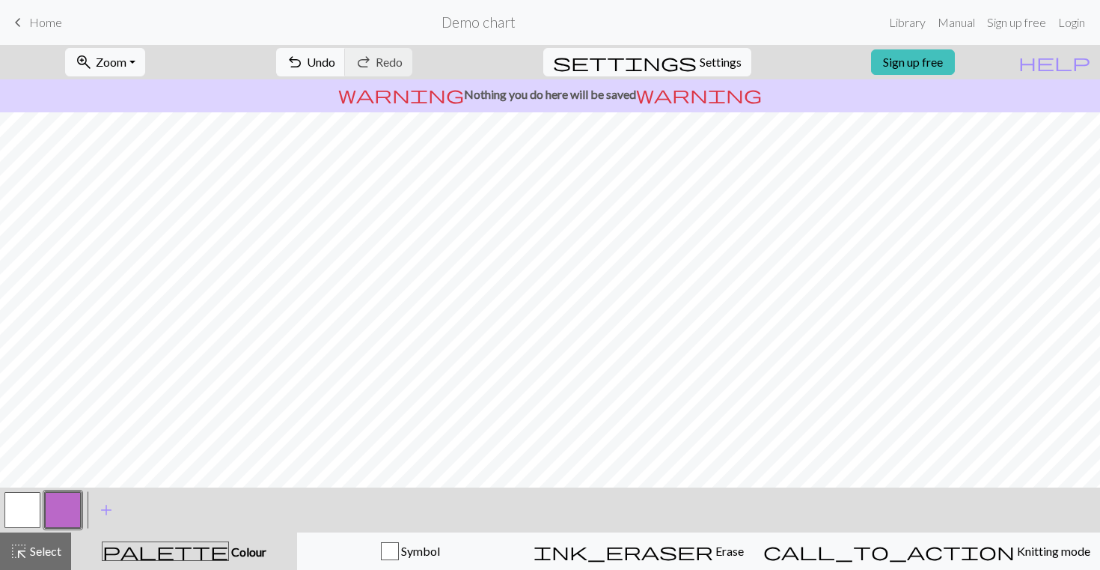
click at [16, 499] on button "button" at bounding box center [22, 510] width 36 height 36
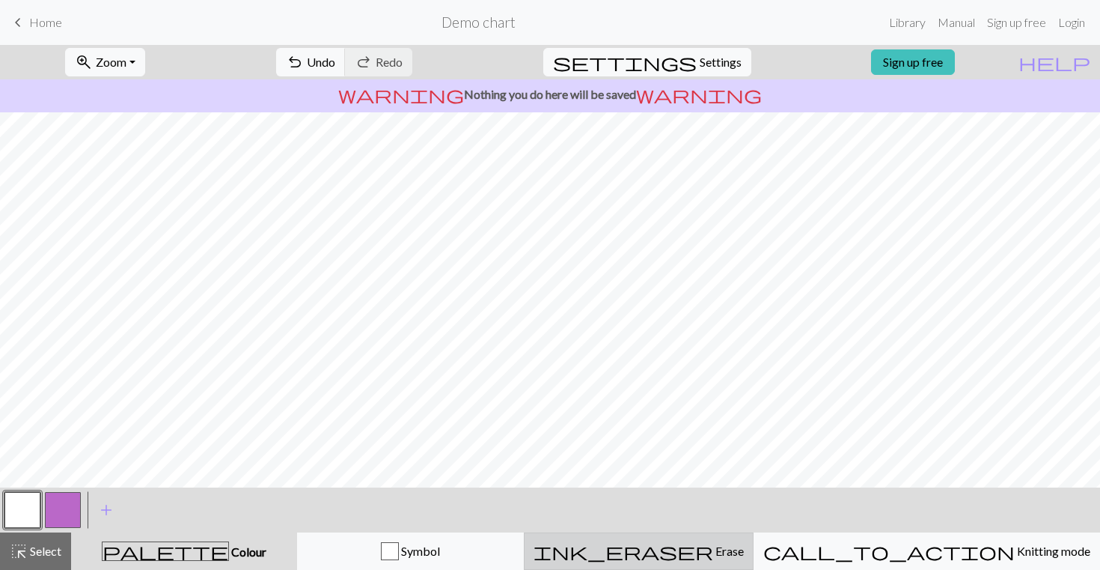
click at [712, 561] on button "ink_eraser Erase Erase" at bounding box center [639, 550] width 230 height 37
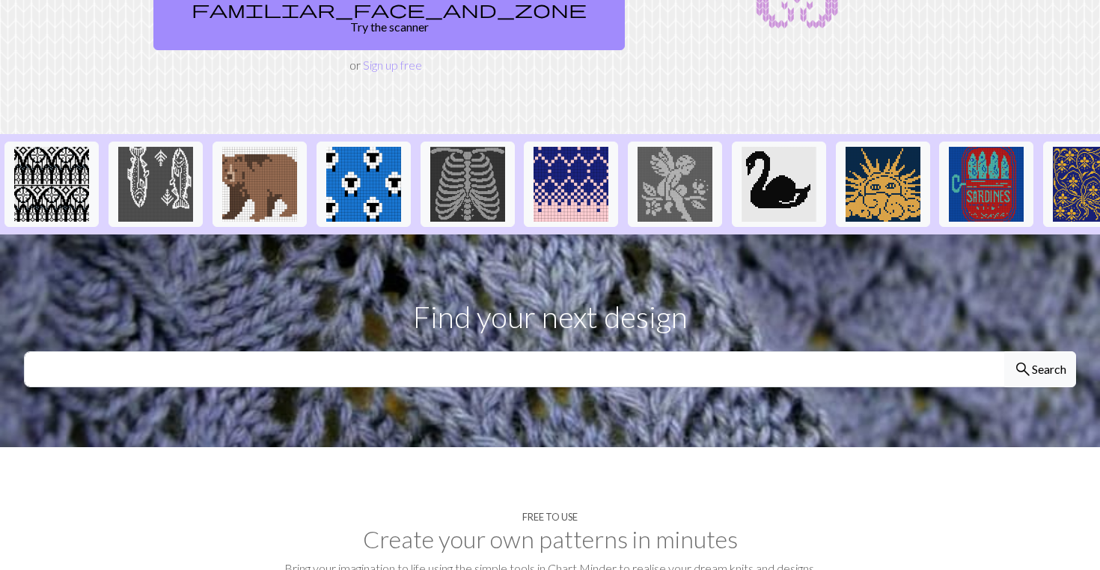
scroll to position [195, 0]
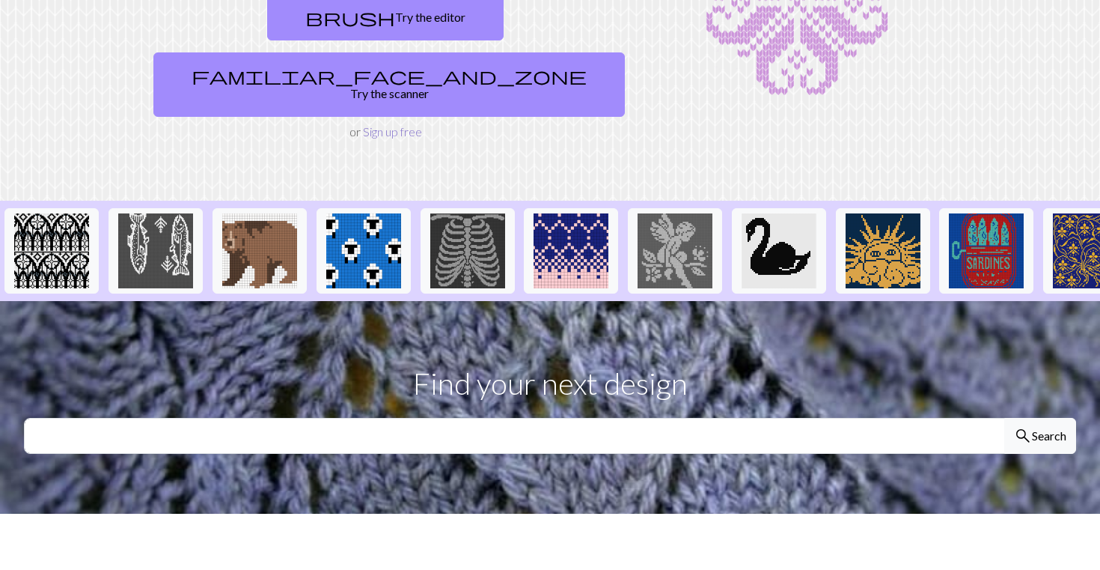
click at [393, 124] on link "Sign up free" at bounding box center [392, 131] width 59 height 14
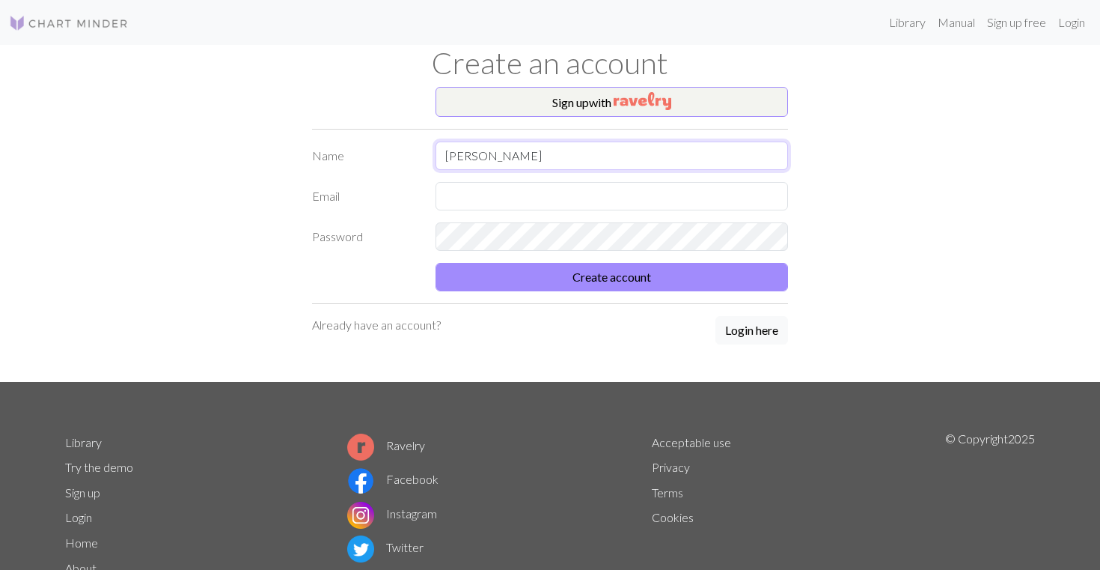
type input "[PERSON_NAME]"
click at [612, 276] on button "Create account" at bounding box center [612, 277] width 353 height 28
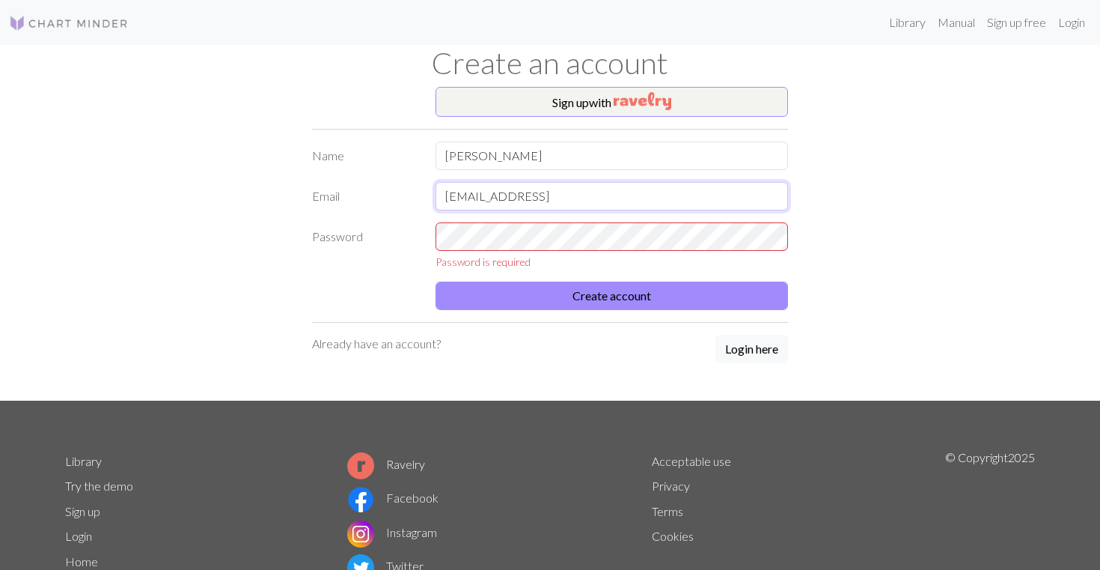
type input "eraine03@gmail.com"
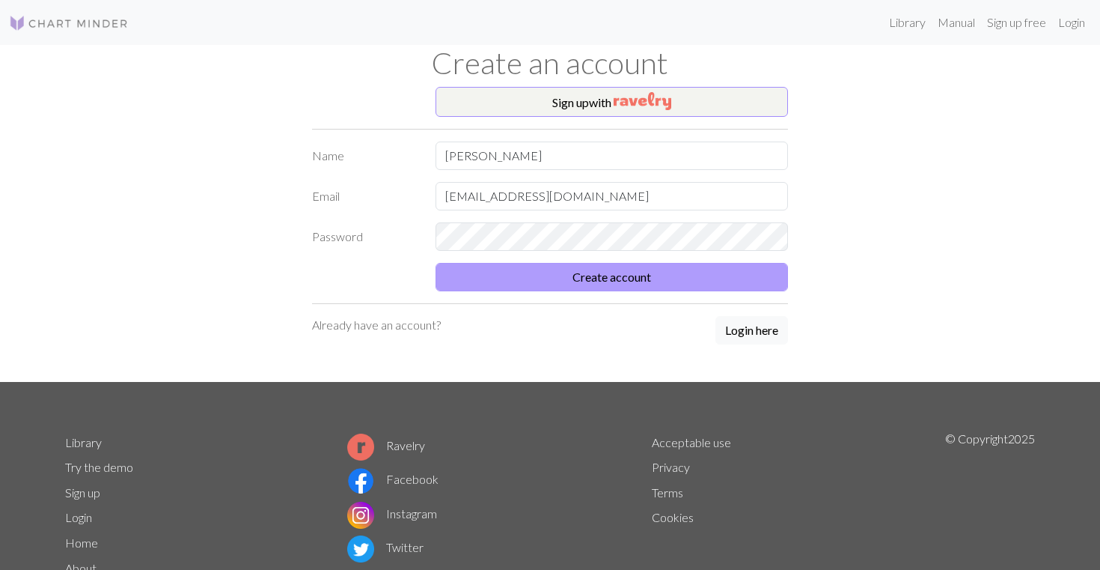
click at [482, 271] on button "Create account" at bounding box center [612, 277] width 353 height 28
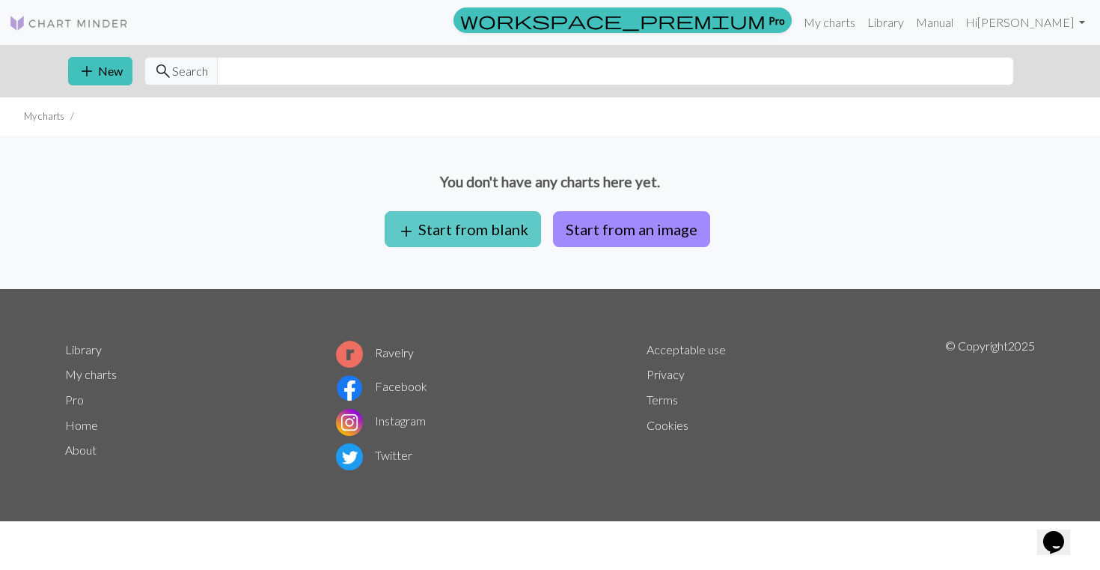
click at [464, 221] on button "add Start from blank" at bounding box center [463, 229] width 156 height 36
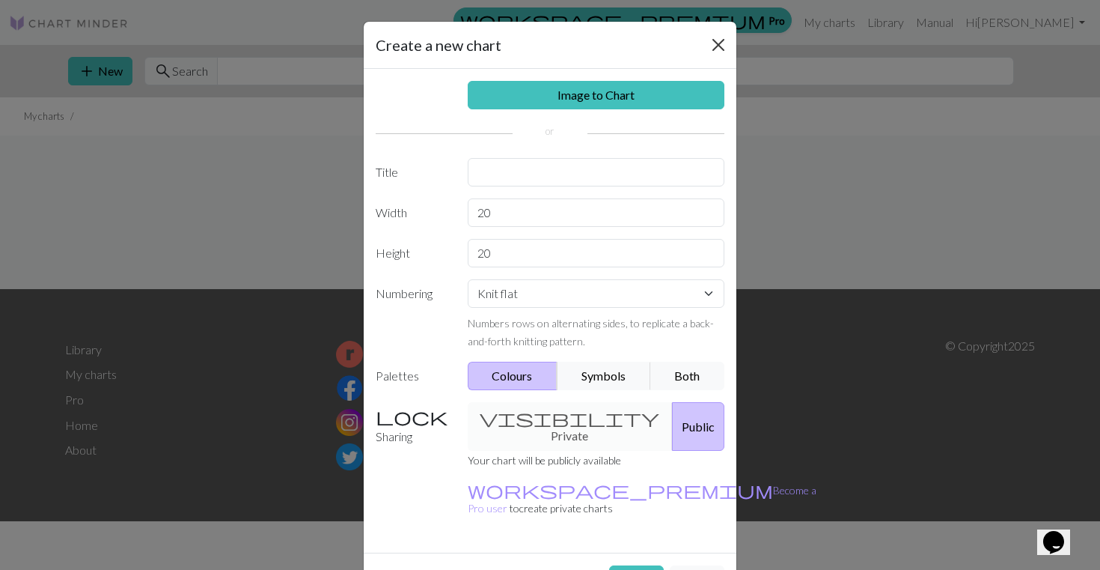
click at [716, 46] on button "Close" at bounding box center [719, 45] width 24 height 24
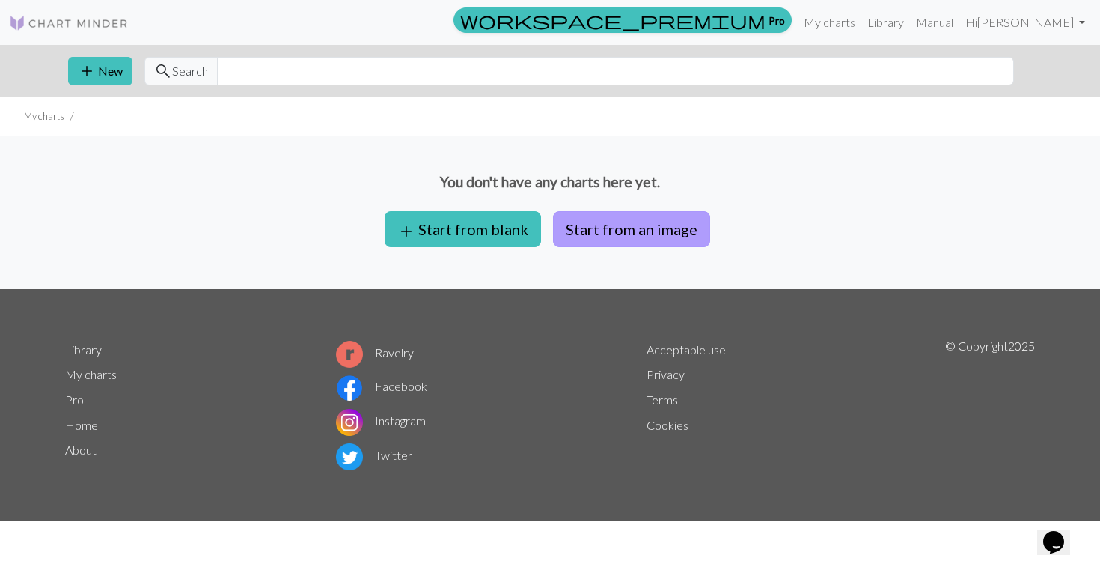
click at [637, 219] on button "Start from an image" at bounding box center [631, 229] width 157 height 36
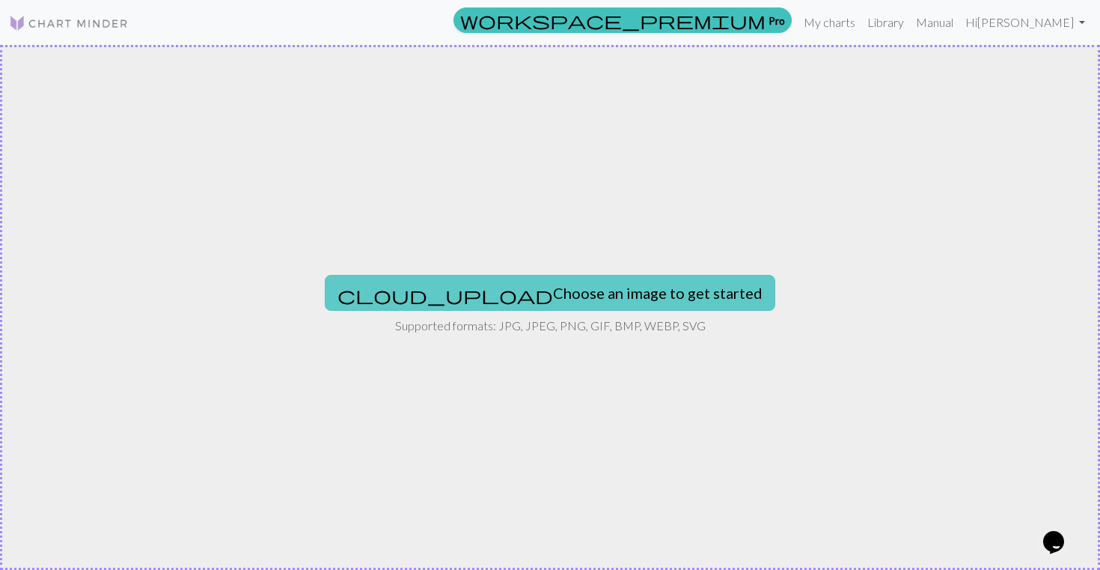
click at [546, 301] on button "cloud_upload Choose an image to get started" at bounding box center [550, 293] width 451 height 36
click at [487, 302] on button "cloud_upload Choose an image to get started" at bounding box center [550, 293] width 451 height 36
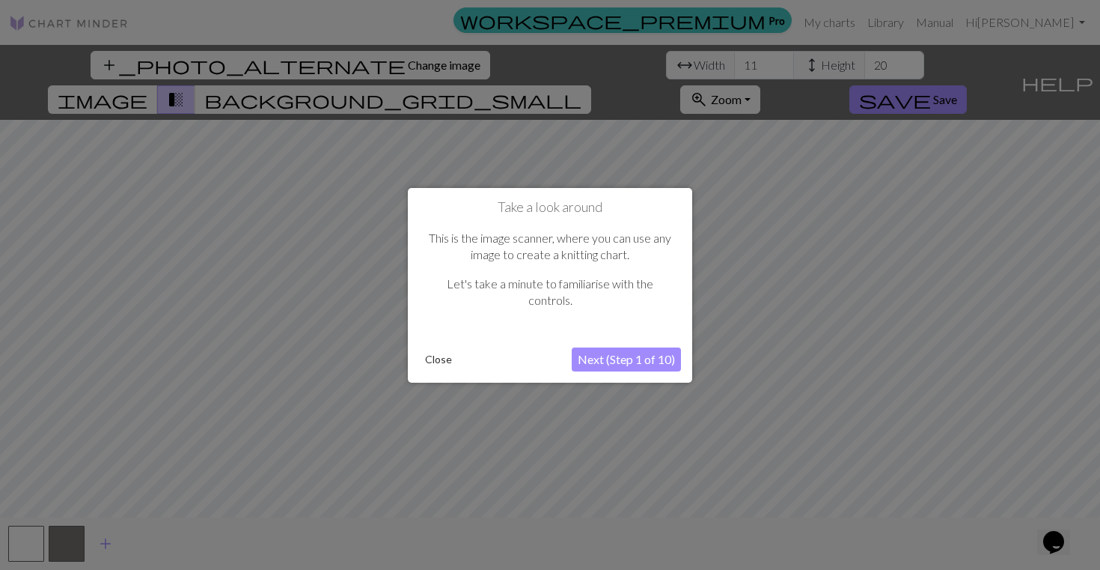
click at [634, 358] on button "Next (Step 1 of 10)" at bounding box center [626, 359] width 109 height 24
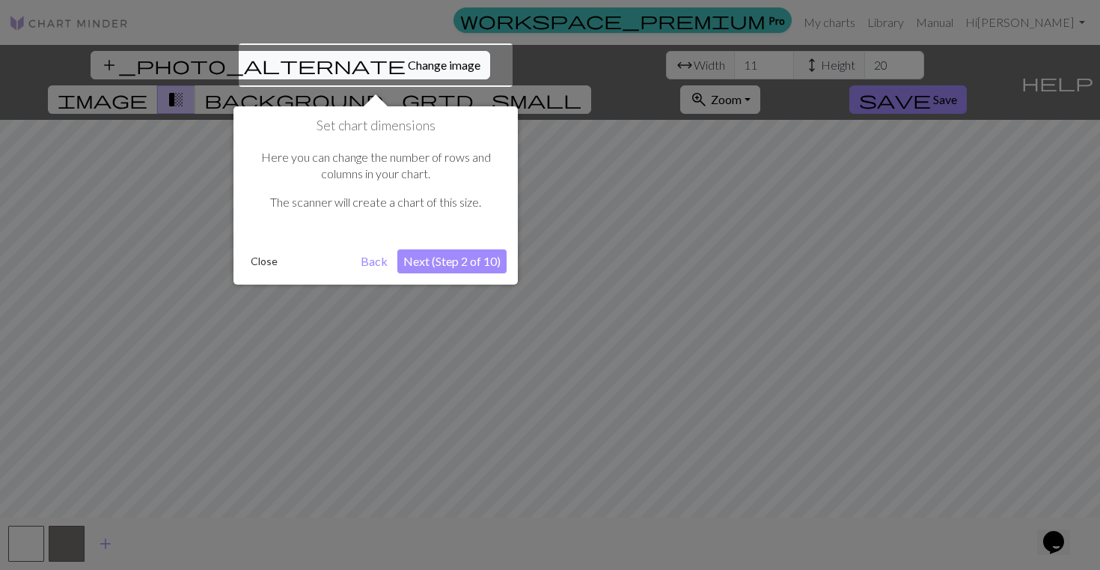
click at [430, 252] on button "Next (Step 2 of 10)" at bounding box center [451, 261] width 109 height 24
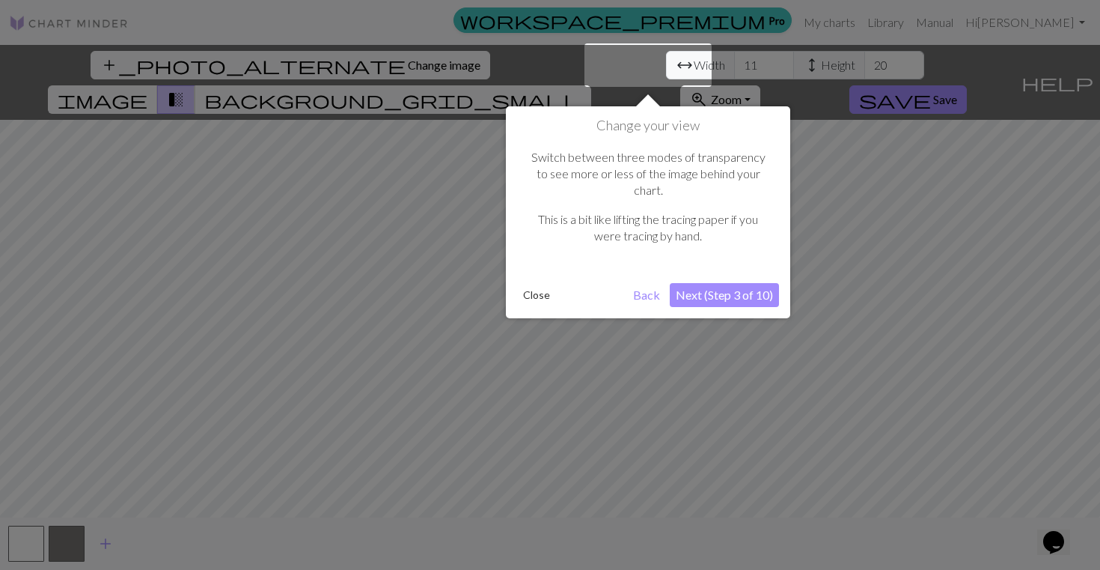
click at [478, 257] on div at bounding box center [550, 285] width 1100 height 570
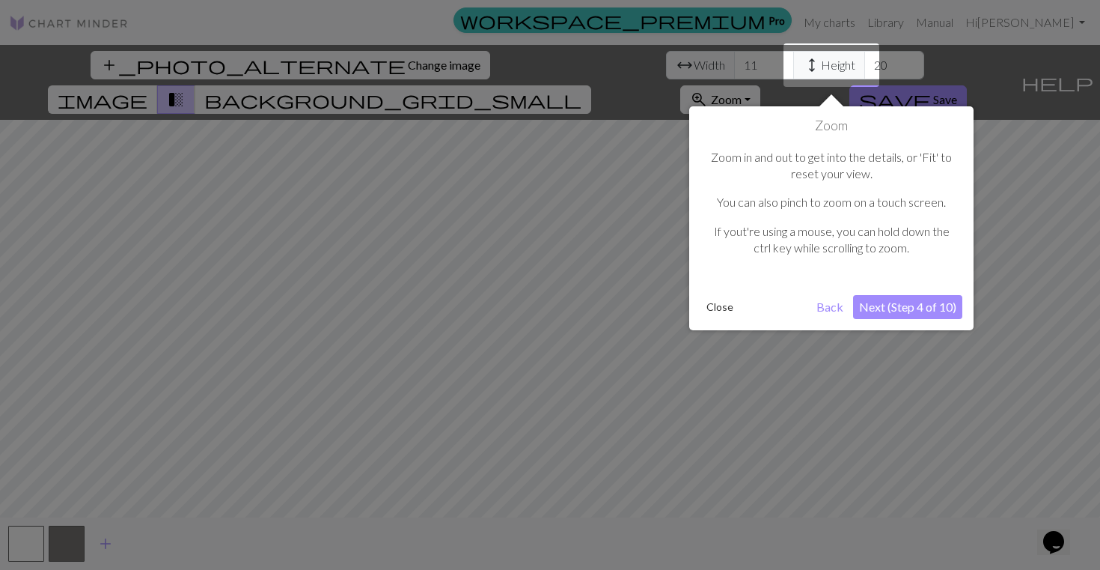
click at [478, 257] on div at bounding box center [550, 285] width 1100 height 570
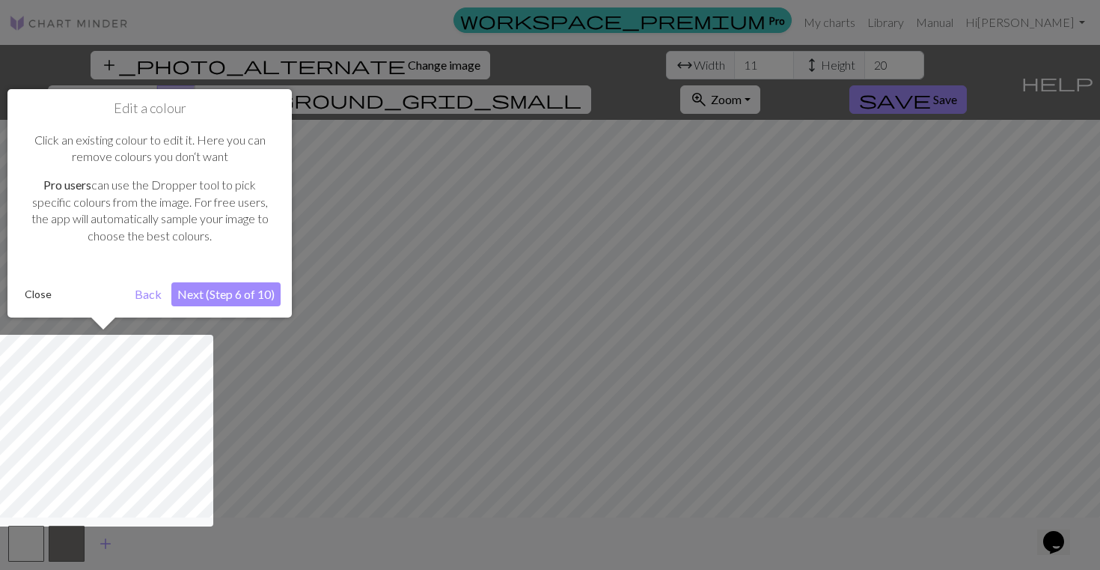
click at [478, 257] on div at bounding box center [550, 285] width 1100 height 570
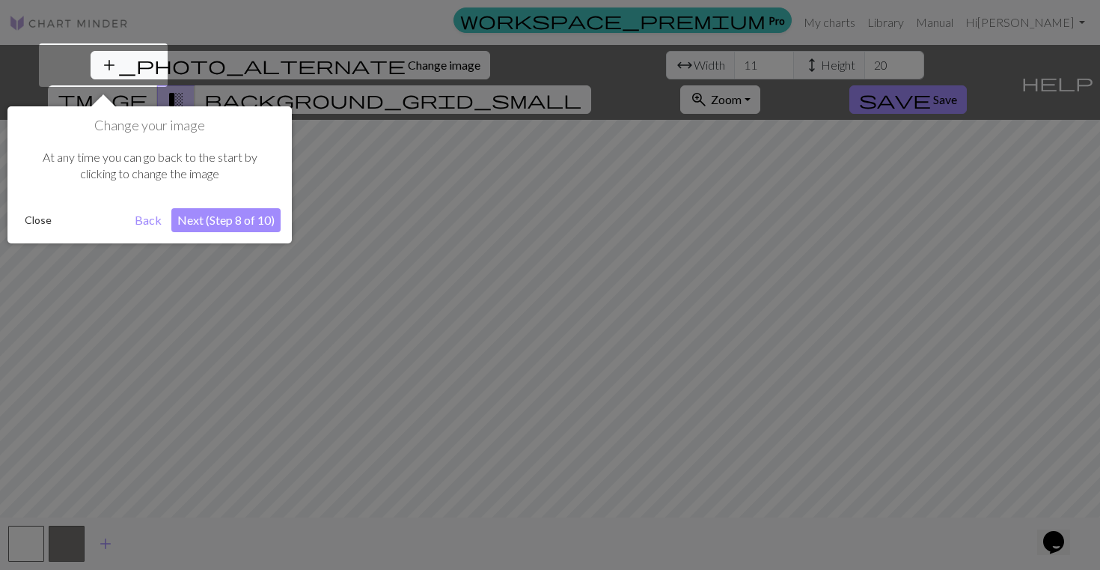
click at [478, 257] on div at bounding box center [550, 285] width 1100 height 570
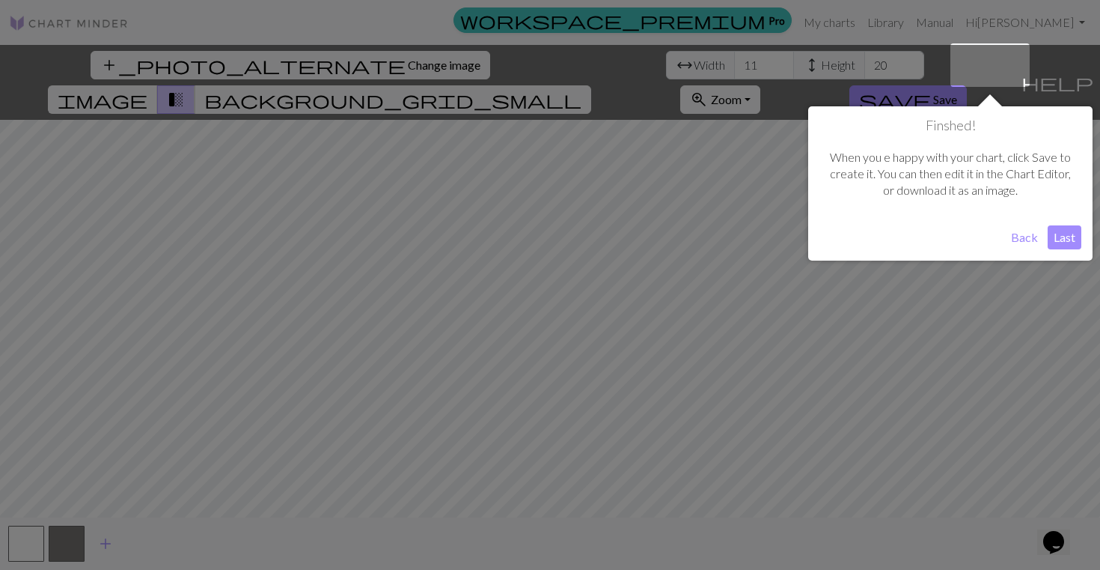
click at [478, 257] on div at bounding box center [550, 285] width 1100 height 570
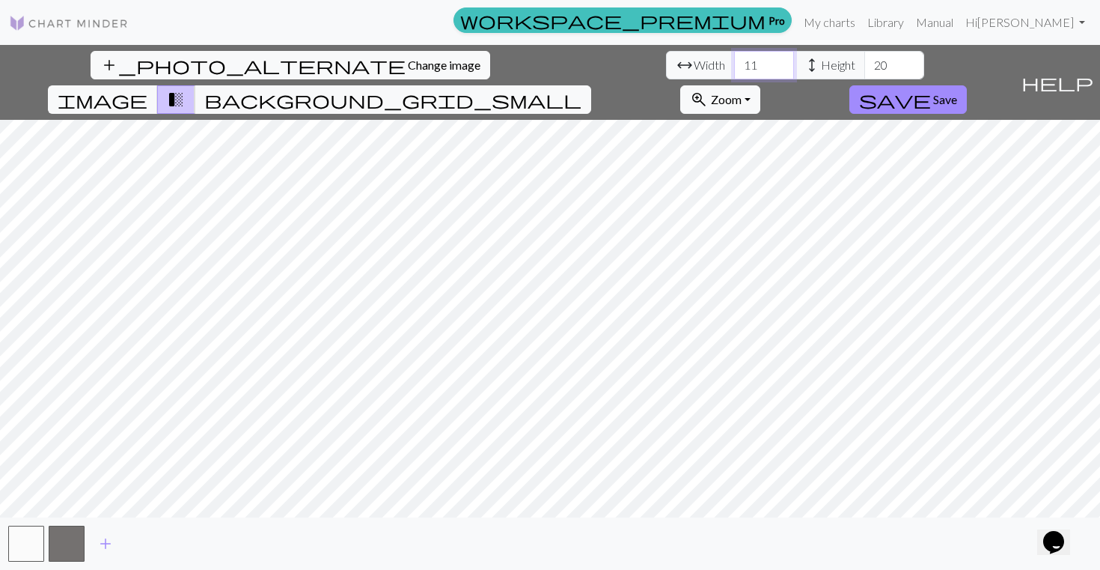
click at [734, 67] on input "11" at bounding box center [764, 65] width 60 height 28
click at [694, 569] on html "This website uses cookies to ensure you get the best experience on our website.…" at bounding box center [550, 285] width 1100 height 570
click at [734, 64] on input "11" at bounding box center [764, 65] width 60 height 28
type input "30"
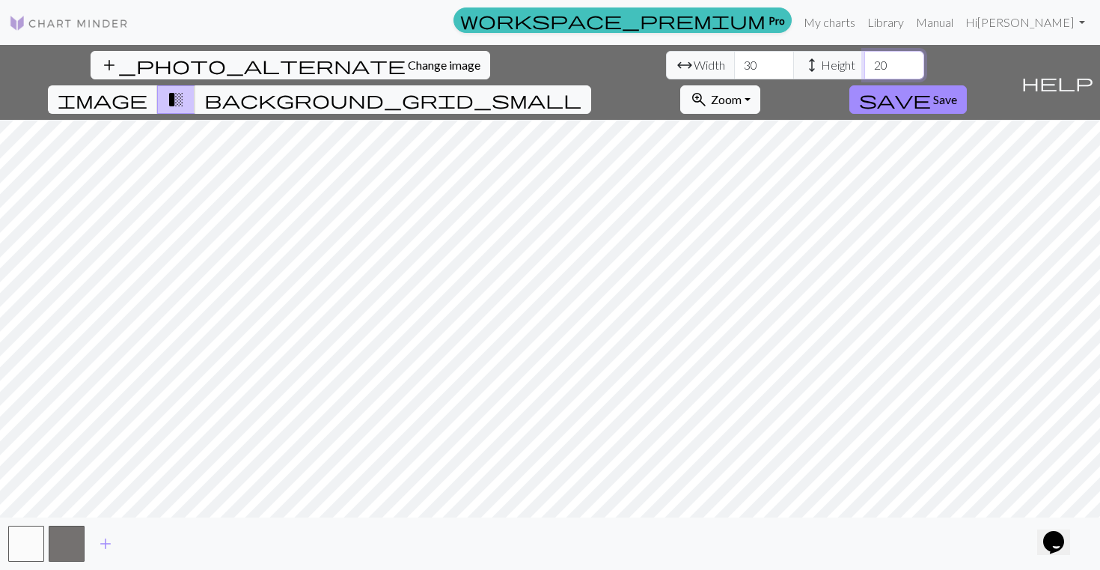
click at [865, 64] on input "20" at bounding box center [895, 65] width 60 height 28
type input "48"
click at [570, 84] on div "add_photo_alternate Change image arrow_range Width 30 height Height 48 image tr…" at bounding box center [550, 307] width 1100 height 525
click at [68, 555] on button "button" at bounding box center [67, 543] width 36 height 36
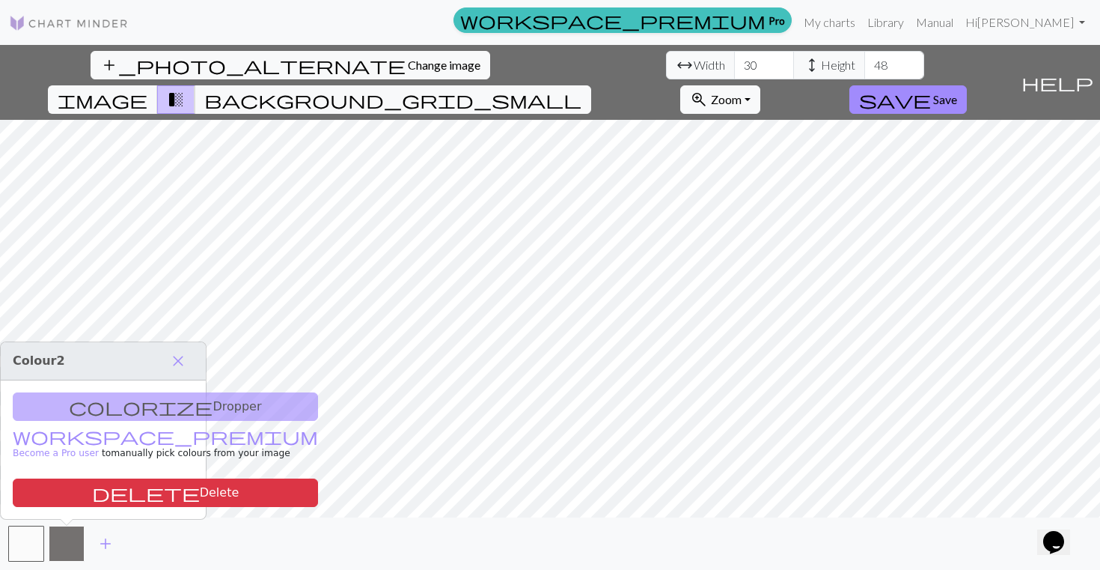
click at [67, 546] on button "button" at bounding box center [67, 543] width 36 height 36
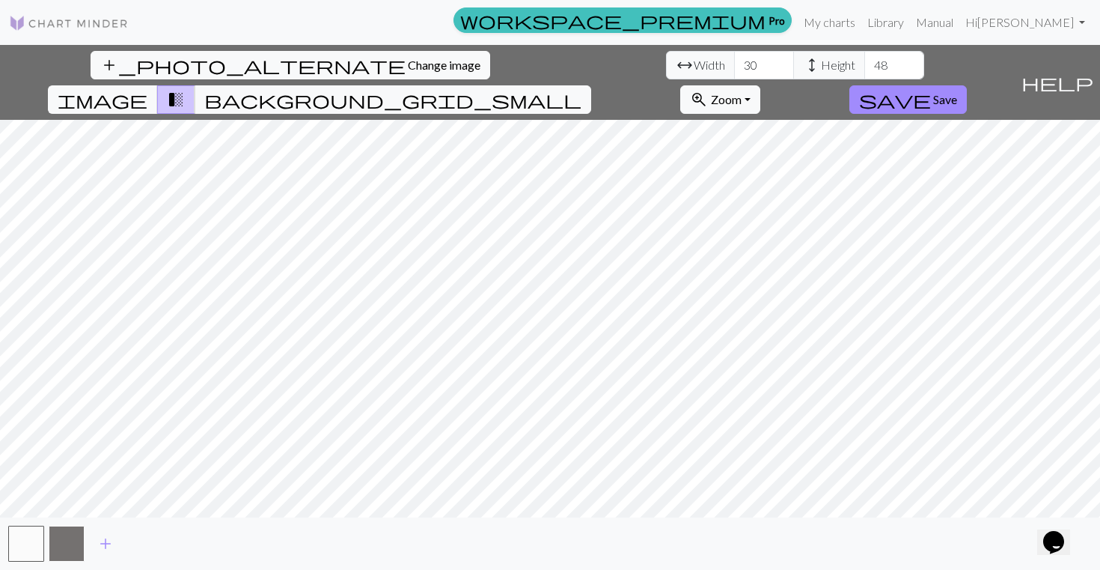
click at [69, 546] on button "button" at bounding box center [67, 543] width 36 height 36
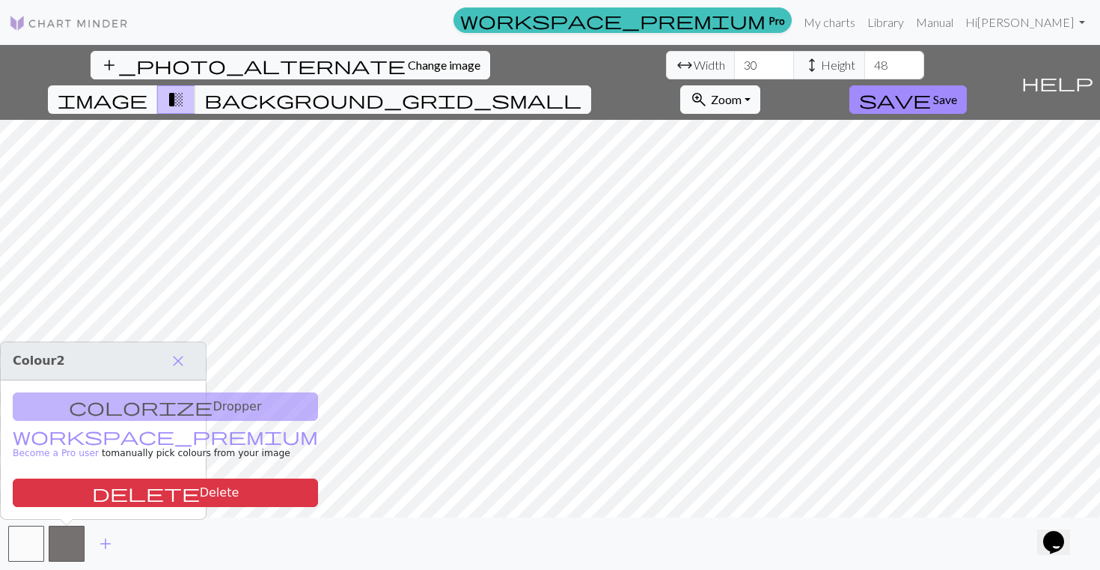
click at [118, 406] on div "colorize Dropper workspace_premium Become a Pro user to manually pick colours f…" at bounding box center [103, 449] width 205 height 138
click at [118, 448] on p "workspace_premium Become a Pro user to manually pick colours from your image" at bounding box center [165, 444] width 305 height 34
click at [178, 356] on span "close" at bounding box center [178, 360] width 18 height 21
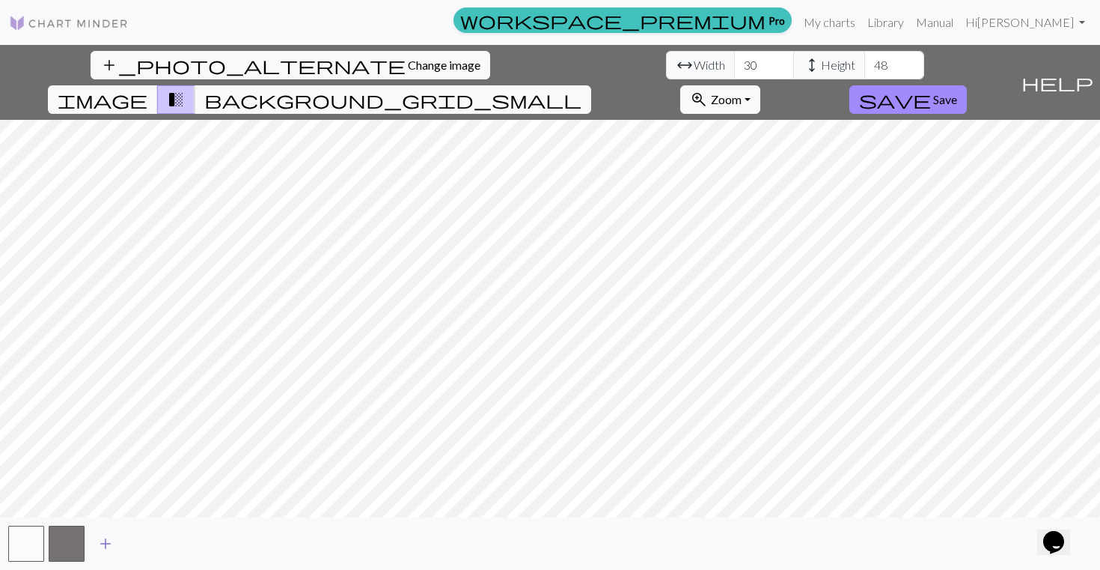
click at [109, 542] on span "add" at bounding box center [106, 543] width 18 height 21
click at [141, 539] on span "add" at bounding box center [146, 543] width 18 height 21
click at [141, 539] on button "button" at bounding box center [147, 543] width 36 height 36
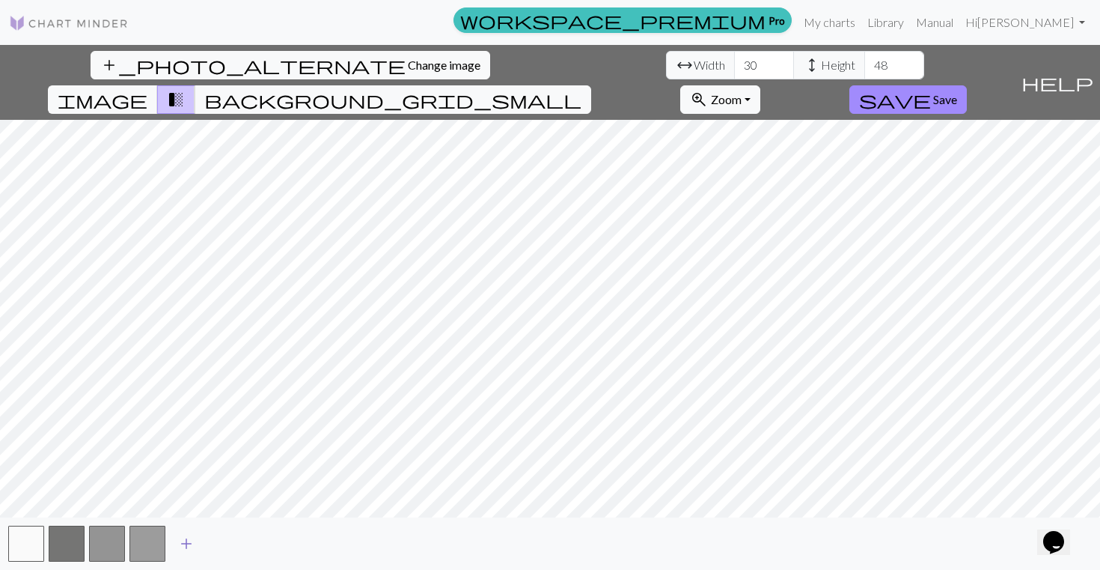
click at [141, 539] on button "button" at bounding box center [147, 543] width 36 height 36
click at [158, 545] on button "button" at bounding box center [147, 543] width 36 height 36
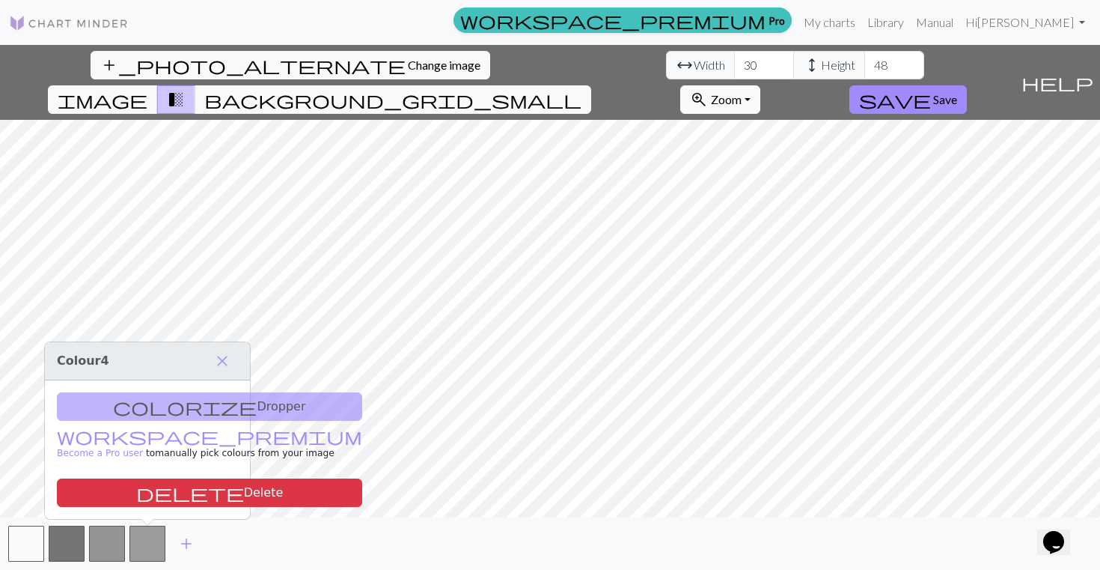
click at [742, 92] on span "Zoom" at bounding box center [726, 99] width 31 height 14
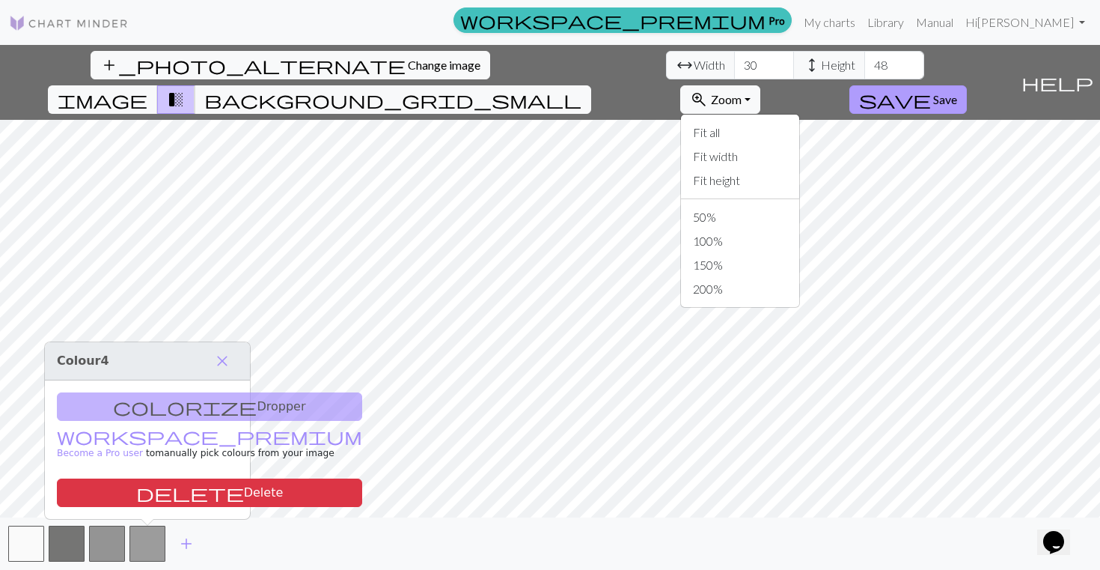
click at [957, 92] on span "Save" at bounding box center [945, 99] width 24 height 14
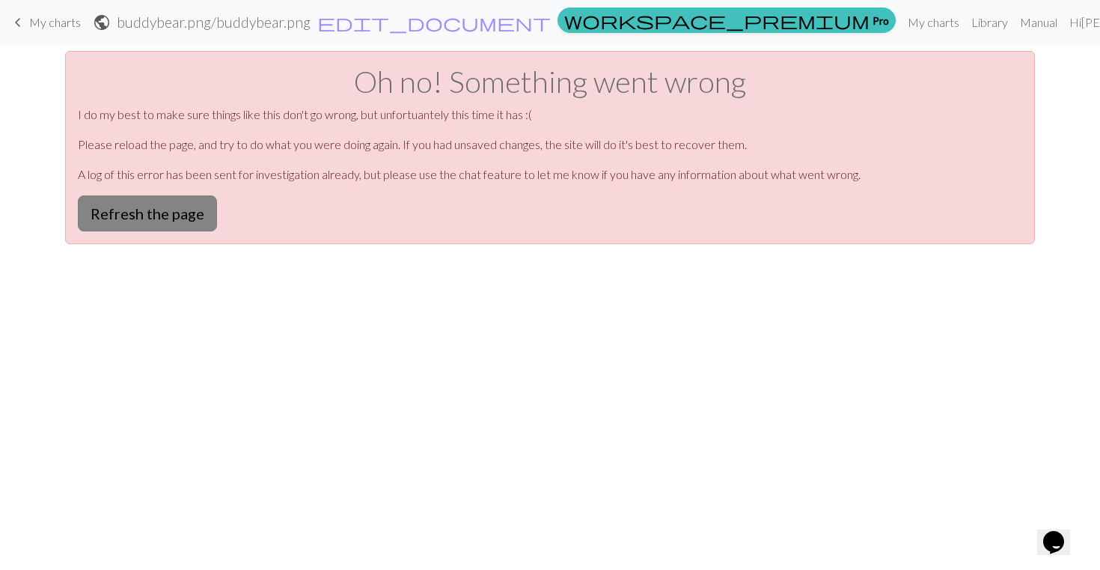
click at [147, 219] on button "Refresh the page" at bounding box center [147, 213] width 139 height 36
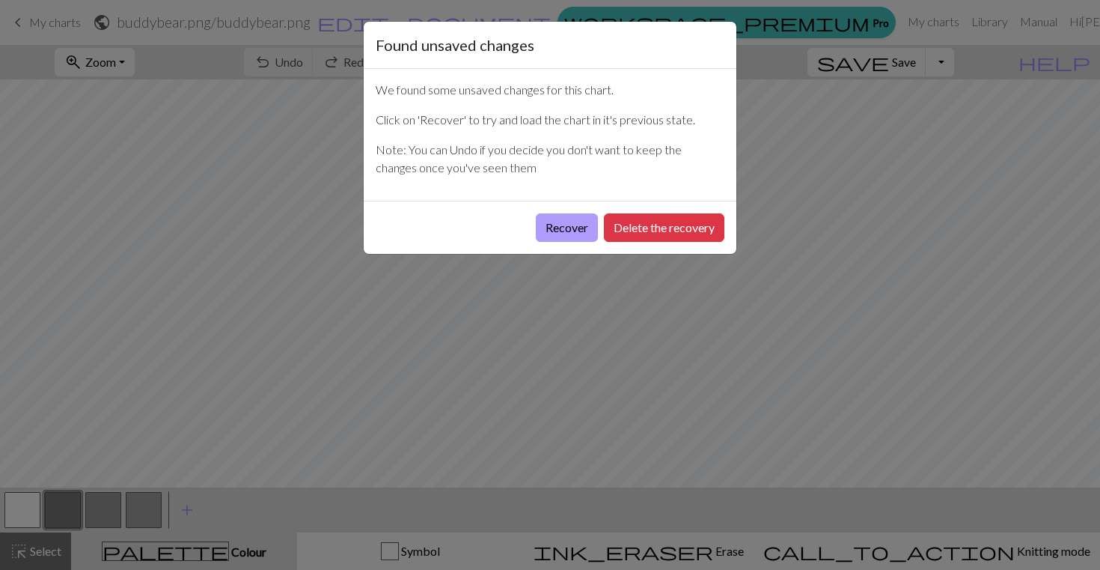
click at [570, 228] on button "Recover" at bounding box center [567, 227] width 62 height 28
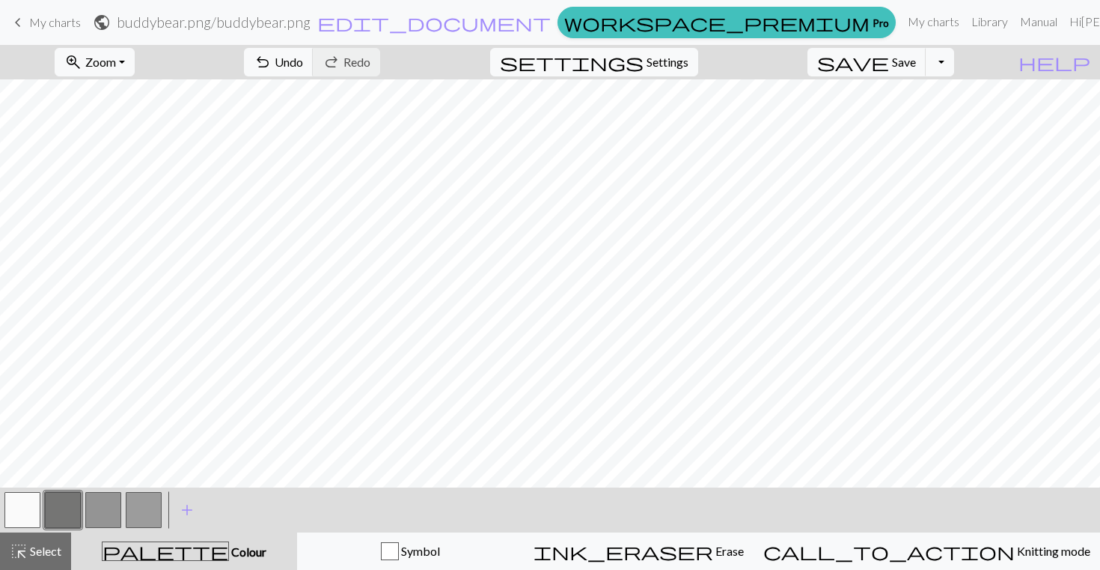
scroll to position [420, 0]
click at [145, 505] on button "button" at bounding box center [144, 510] width 36 height 36
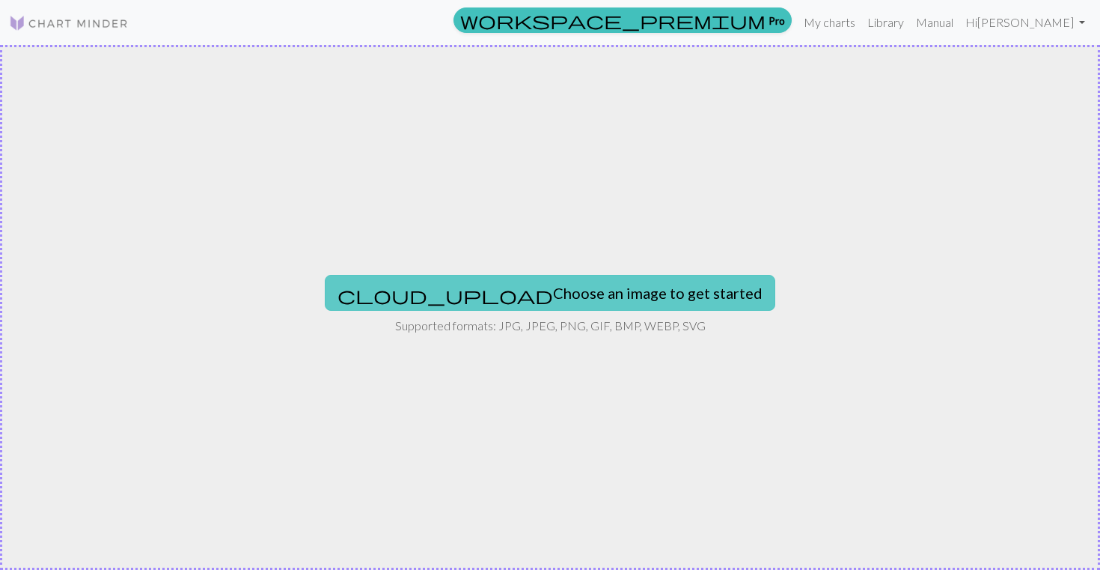
click at [493, 302] on button "cloud_upload Choose an image to get started" at bounding box center [550, 293] width 451 height 36
click at [515, 291] on button "cloud_upload Choose an image to get started" at bounding box center [550, 293] width 451 height 36
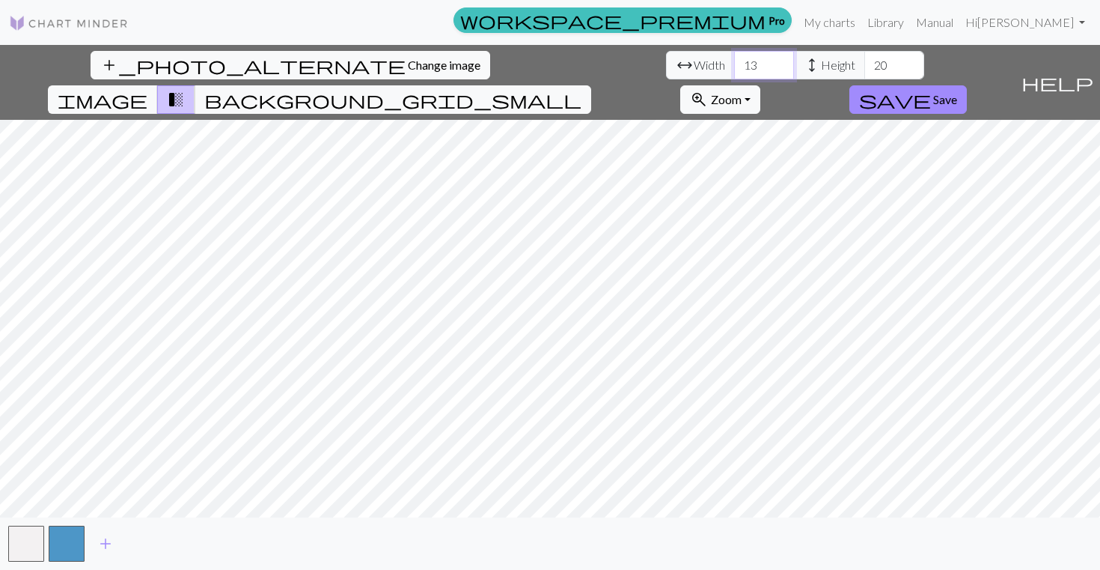
click at [734, 61] on input "13" at bounding box center [764, 65] width 60 height 28
type input "30"
click at [865, 58] on input "20" at bounding box center [895, 65] width 60 height 28
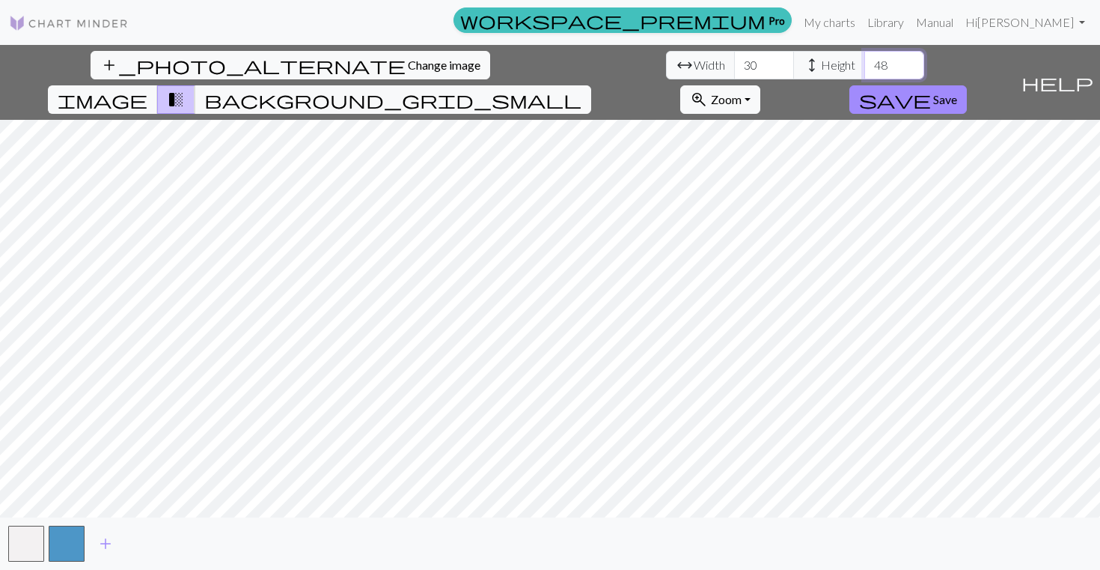
type input "48"
click at [957, 92] on span "Save" at bounding box center [945, 99] width 24 height 14
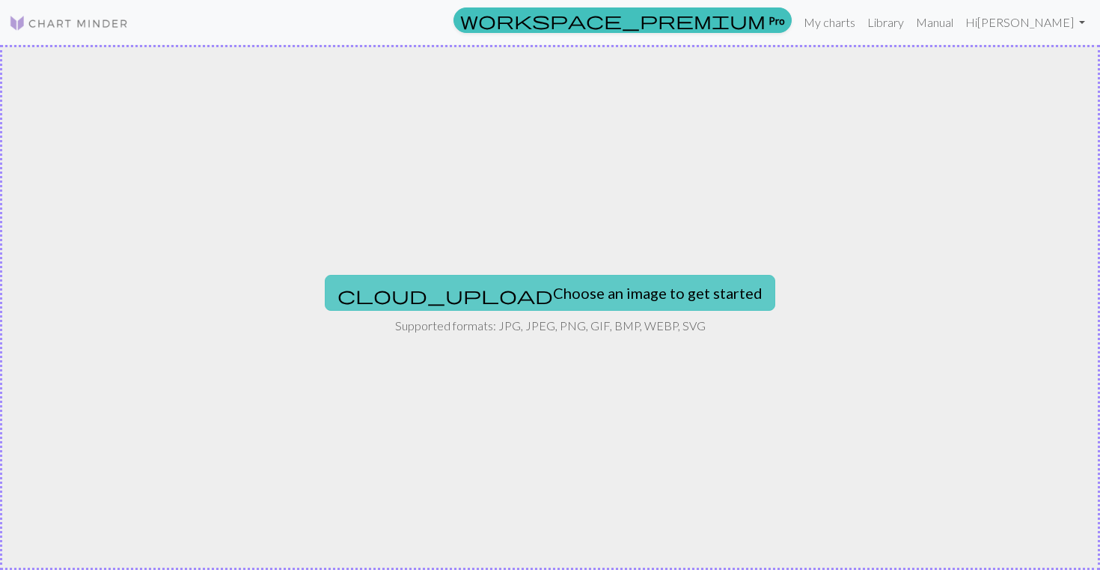
click at [457, 302] on button "cloud_upload Choose an image to get started" at bounding box center [550, 293] width 451 height 36
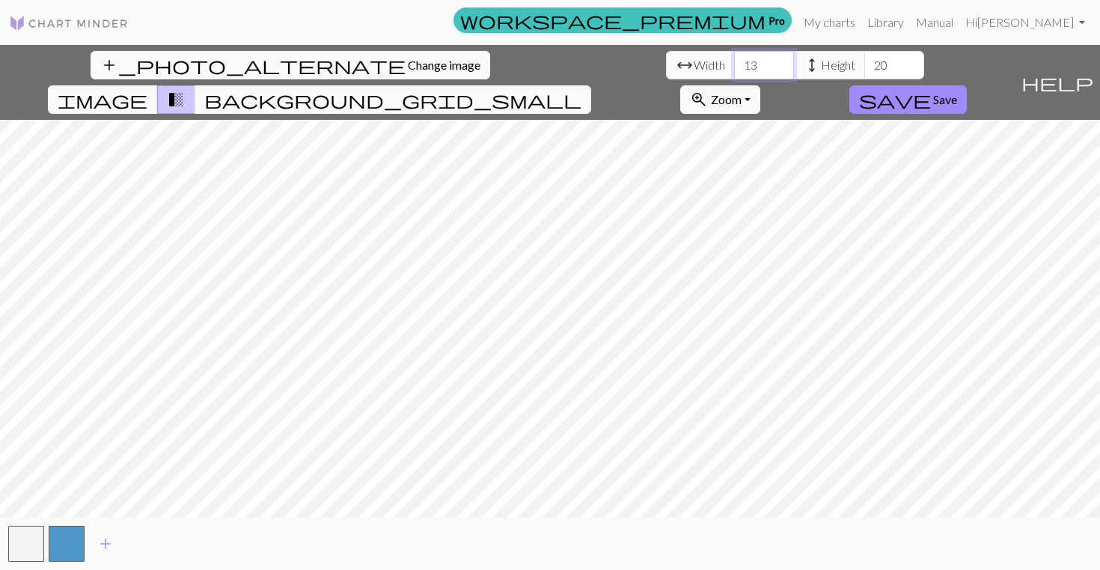
click at [734, 72] on input "13" at bounding box center [764, 65] width 60 height 28
type input "30"
click at [865, 66] on input "20" at bounding box center [895, 65] width 60 height 28
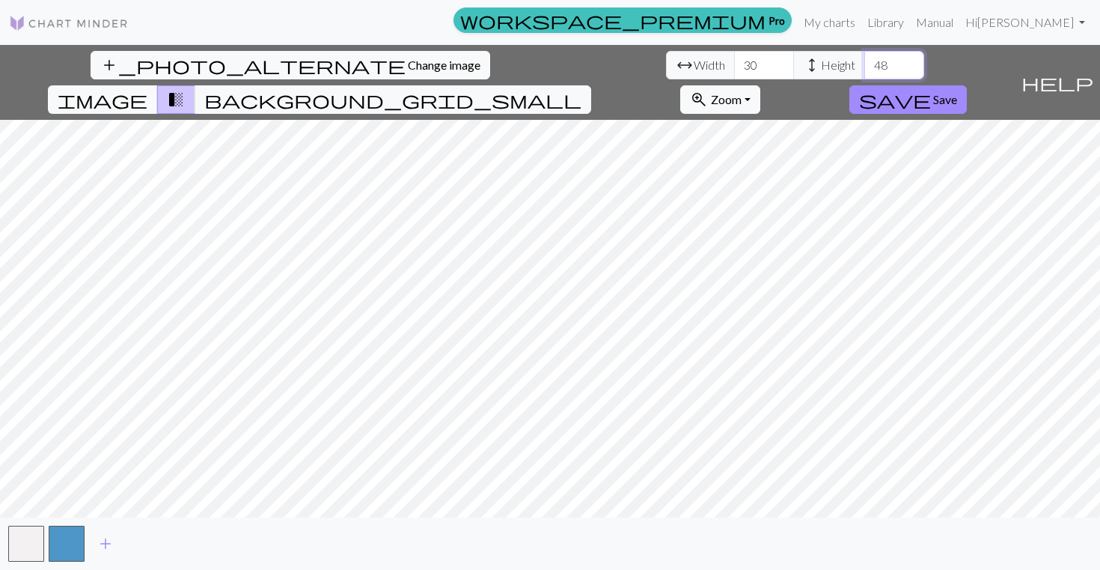
type input "48"
click at [957, 92] on span "Save" at bounding box center [945, 99] width 24 height 14
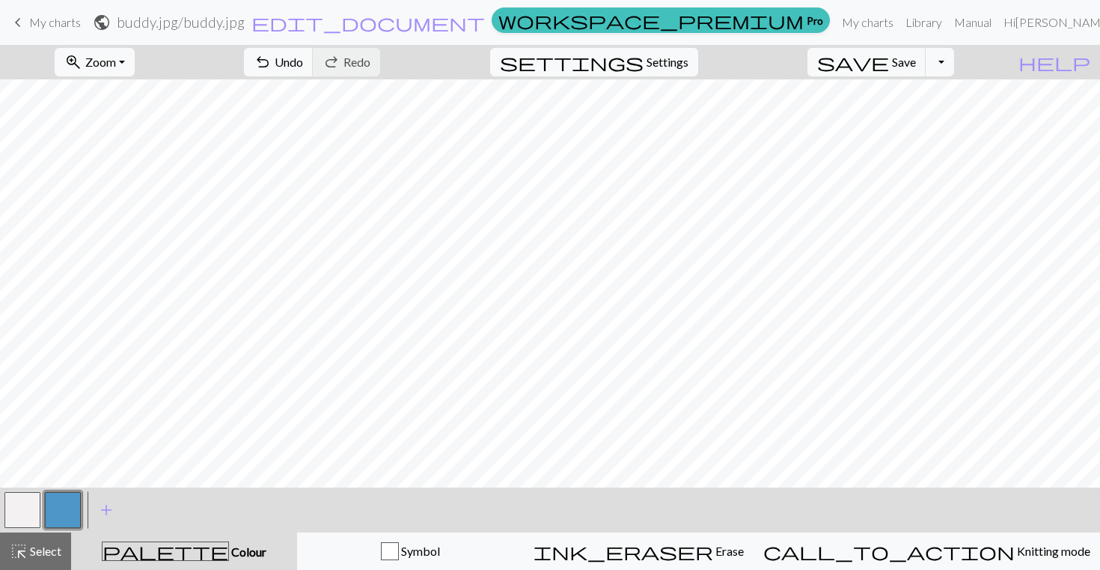
click at [22, 508] on button "button" at bounding box center [22, 510] width 36 height 36
click at [64, 500] on button "button" at bounding box center [63, 510] width 36 height 36
click at [20, 506] on button "button" at bounding box center [22, 510] width 36 height 36
click at [59, 523] on button "button" at bounding box center [63, 510] width 36 height 36
click at [31, 511] on button "button" at bounding box center [22, 510] width 36 height 36
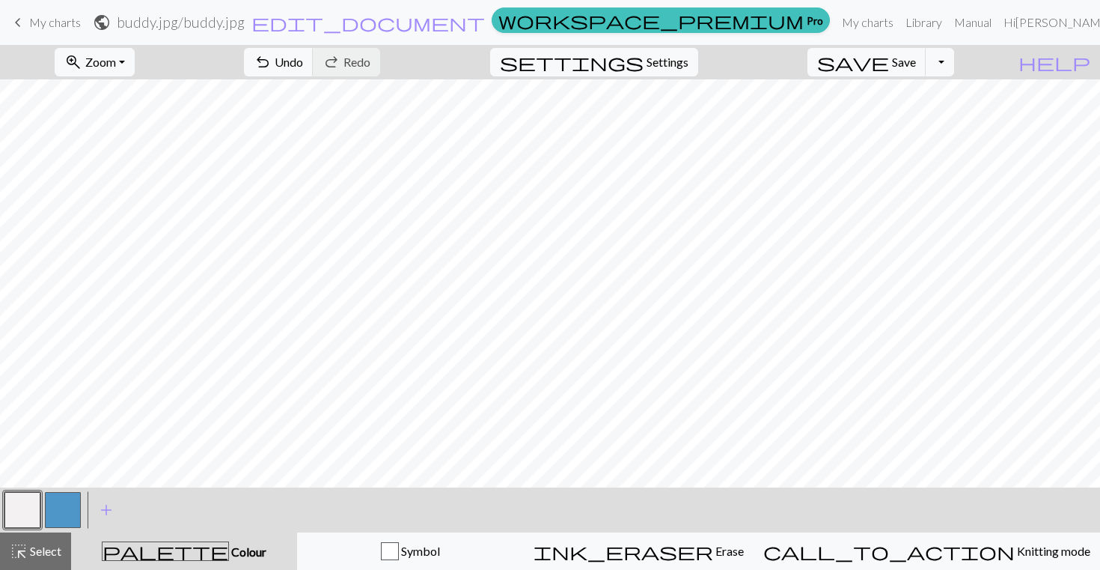
click at [62, 507] on button "button" at bounding box center [63, 510] width 36 height 36
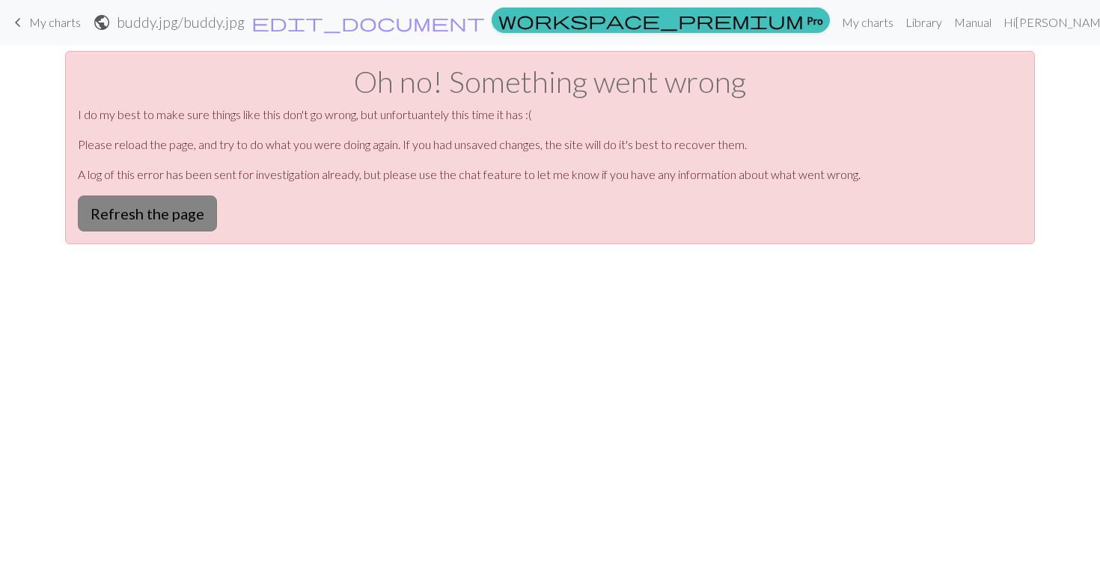
click at [201, 204] on button "Refresh the page" at bounding box center [147, 213] width 139 height 36
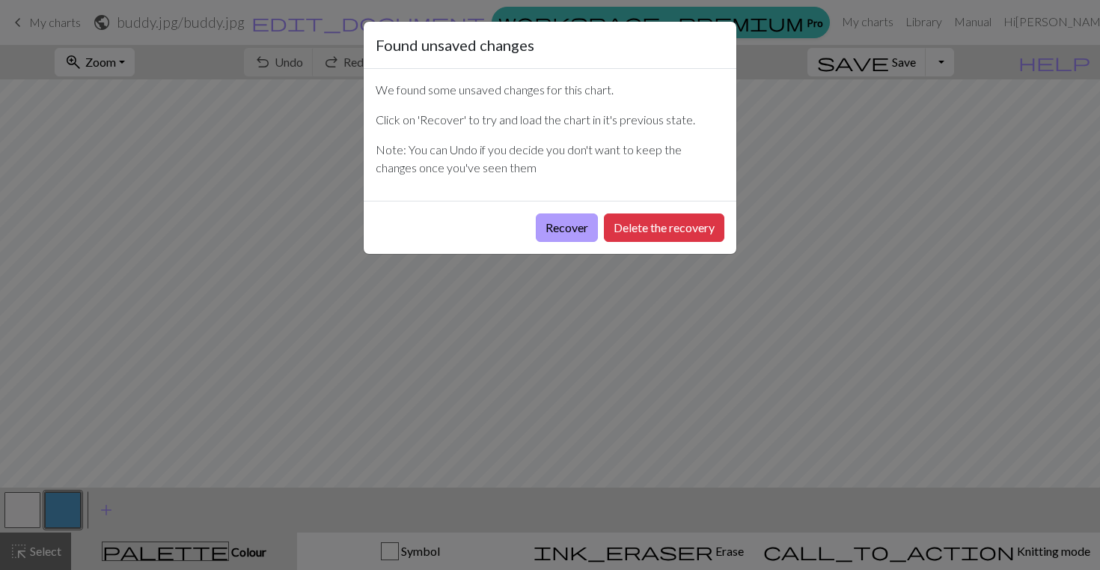
click at [571, 227] on button "Recover" at bounding box center [567, 227] width 62 height 28
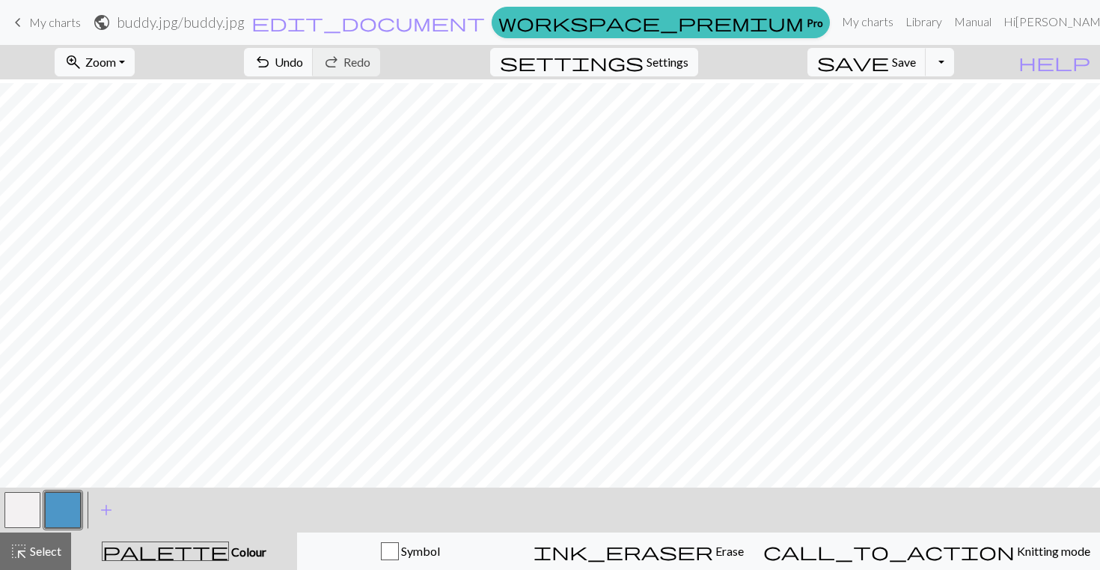
scroll to position [44, 0]
click at [22, 504] on button "button" at bounding box center [22, 510] width 36 height 36
click at [66, 511] on button "button" at bounding box center [63, 510] width 36 height 36
click at [303, 68] on span "Undo" at bounding box center [289, 62] width 28 height 14
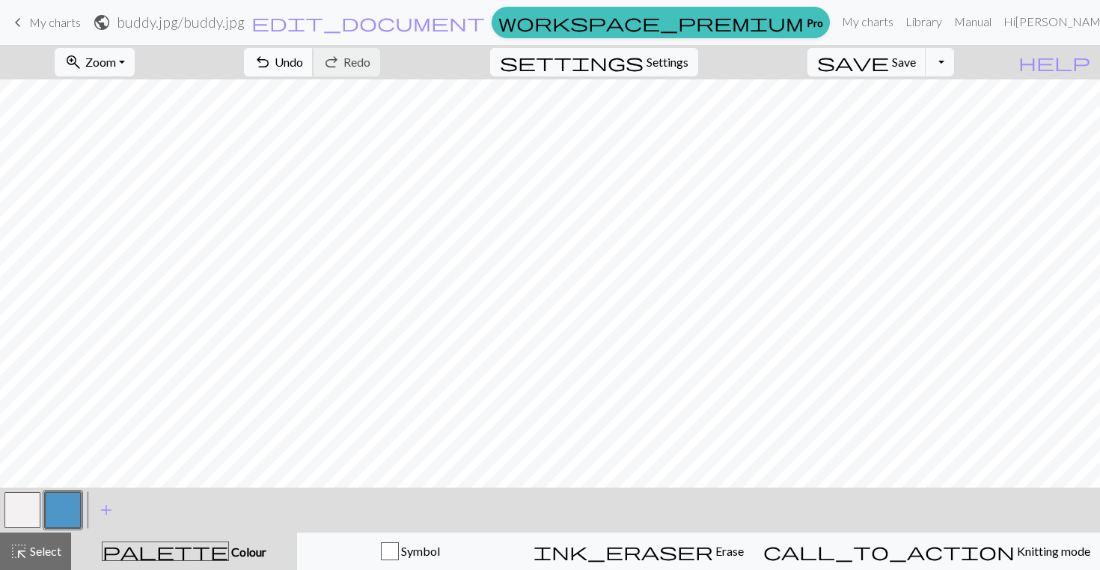
scroll to position [378, 0]
click at [19, 511] on button "button" at bounding box center [22, 510] width 36 height 36
click at [64, 516] on button "button" at bounding box center [63, 510] width 36 height 36
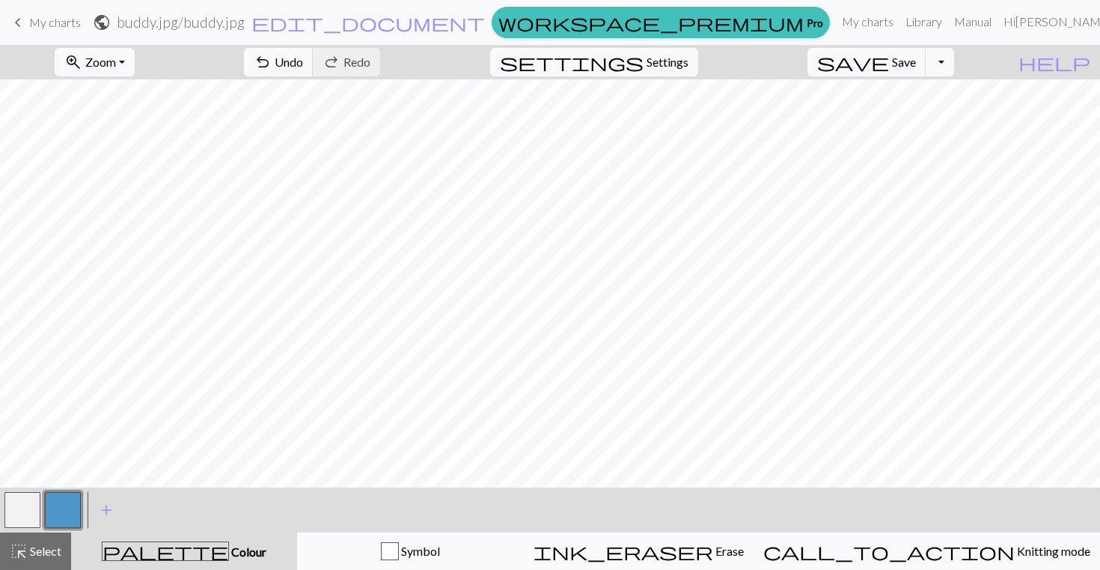
click at [27, 494] on button "button" at bounding box center [22, 510] width 36 height 36
click at [67, 502] on button "button" at bounding box center [63, 510] width 36 height 36
click at [28, 522] on button "button" at bounding box center [22, 510] width 36 height 36
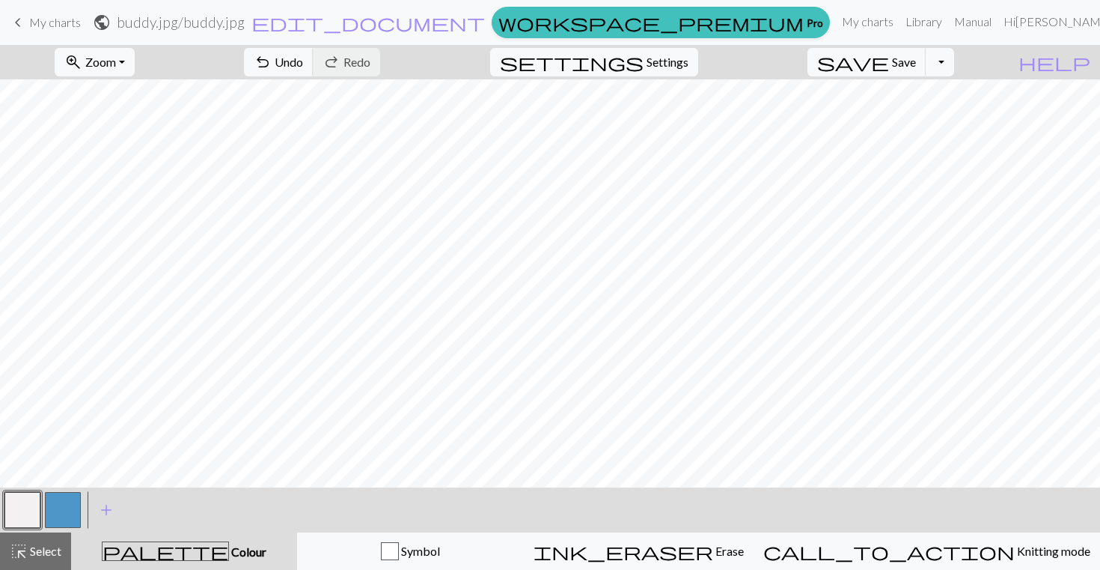
click at [67, 509] on button "button" at bounding box center [63, 510] width 36 height 36
click at [22, 506] on button "button" at bounding box center [22, 510] width 36 height 36
click at [63, 508] on button "button" at bounding box center [63, 510] width 36 height 36
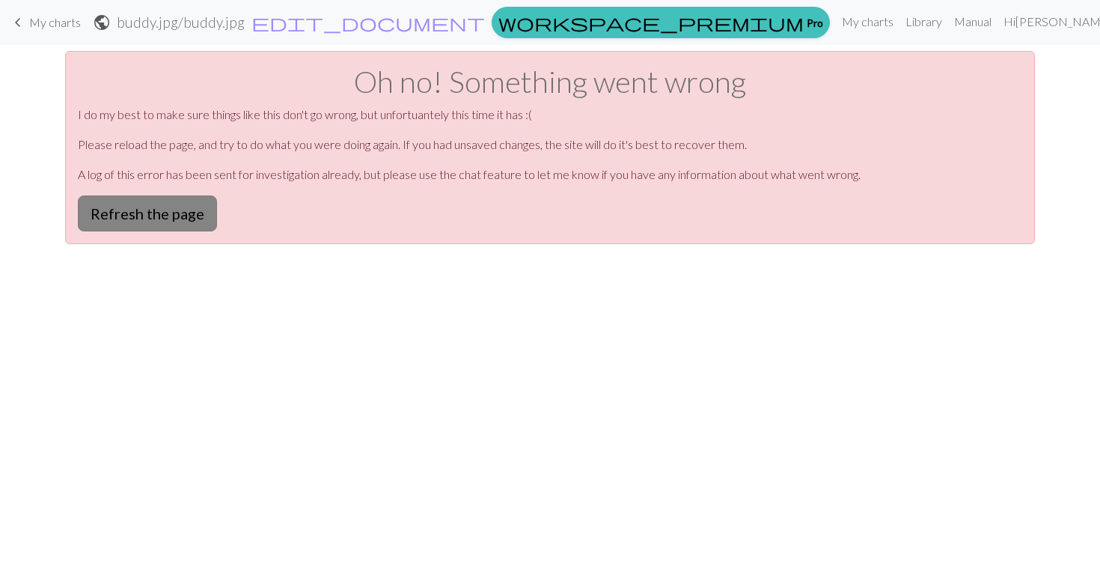
click at [146, 214] on button "Refresh the page" at bounding box center [147, 213] width 139 height 36
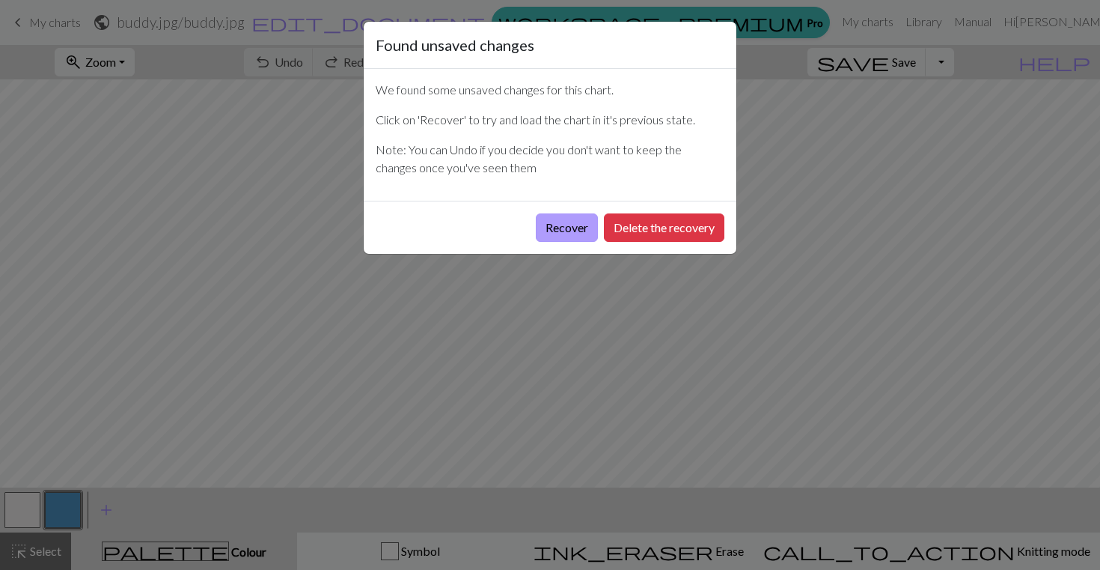
click at [566, 225] on button "Recover" at bounding box center [567, 227] width 62 height 28
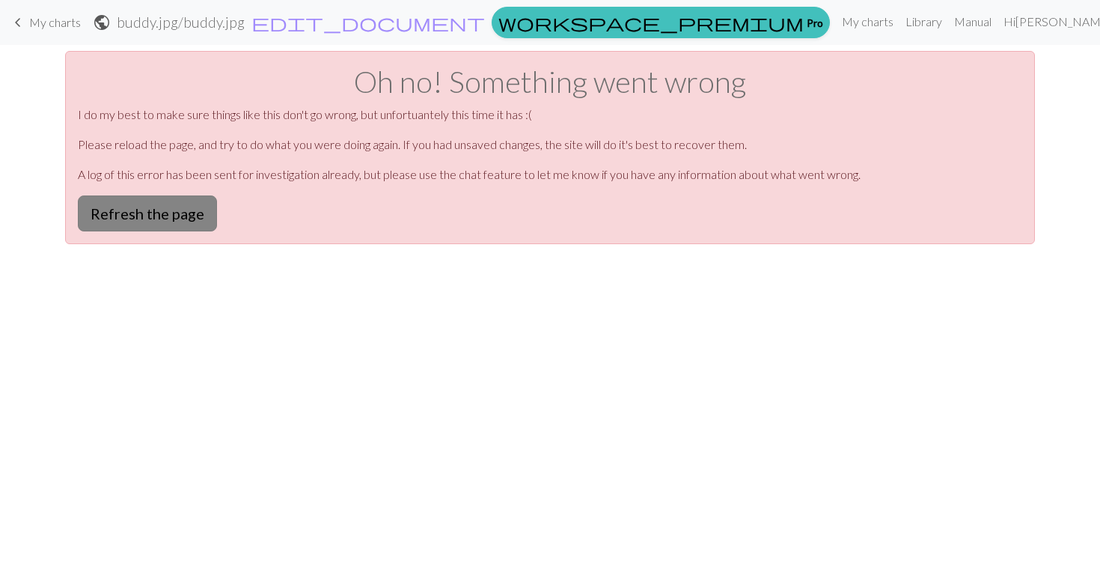
click at [162, 210] on button "Refresh the page" at bounding box center [147, 213] width 139 height 36
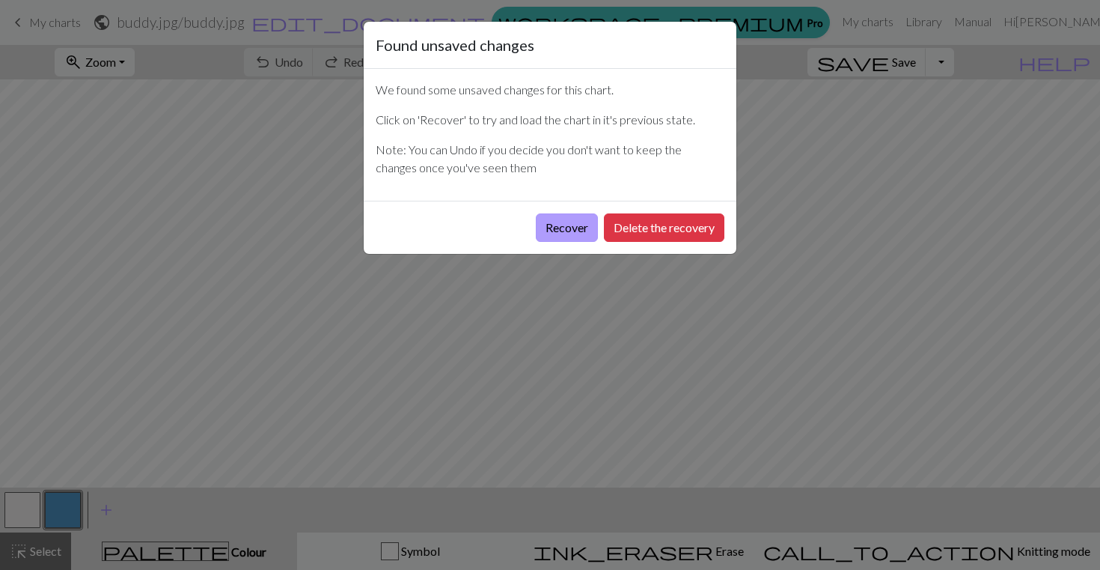
click at [579, 225] on button "Recover" at bounding box center [567, 227] width 62 height 28
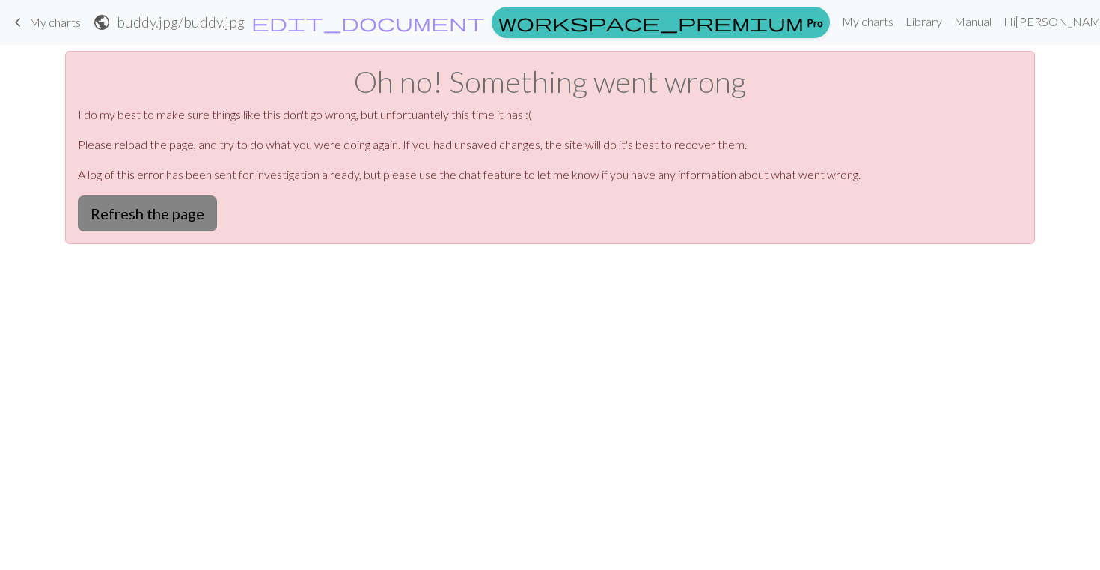
click at [144, 200] on button "Refresh the page" at bounding box center [147, 213] width 139 height 36
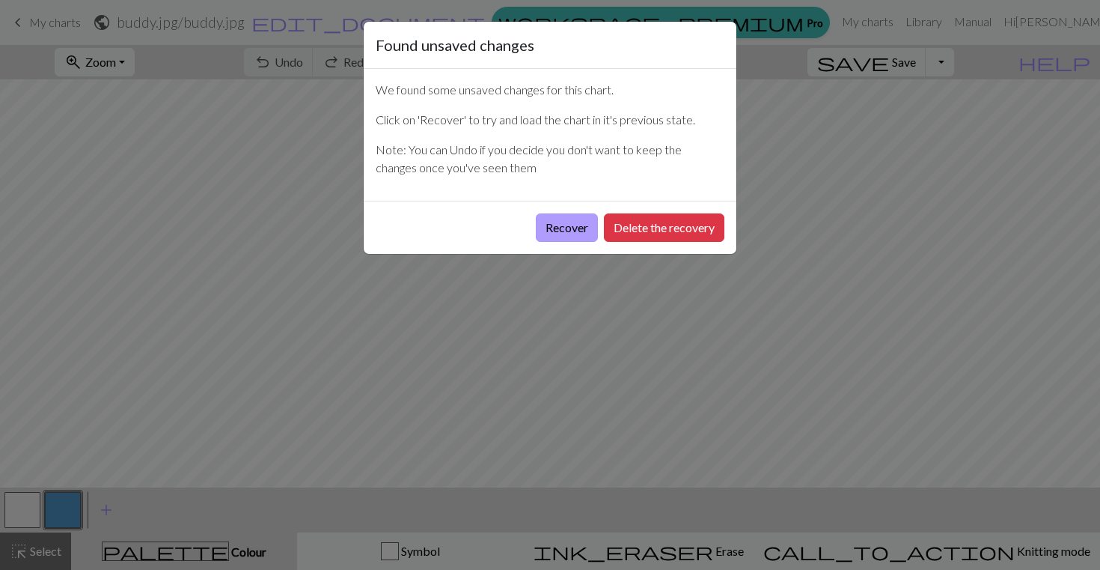
click at [570, 232] on button "Recover" at bounding box center [567, 227] width 62 height 28
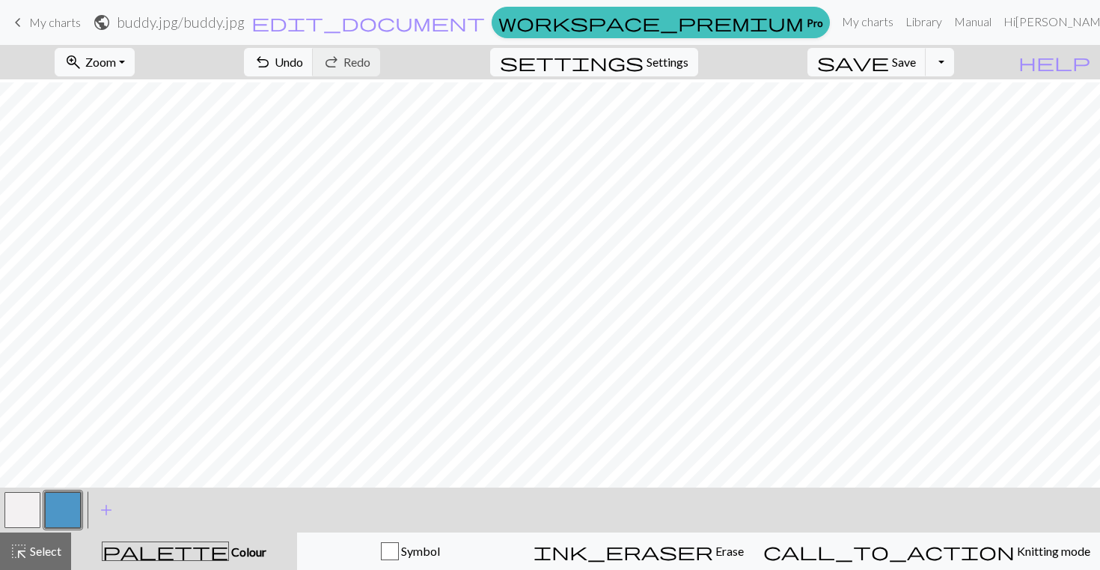
scroll to position [171, 0]
click at [22, 495] on button "button" at bounding box center [22, 510] width 36 height 36
click at [22, 512] on button "button" at bounding box center [22, 510] width 36 height 36
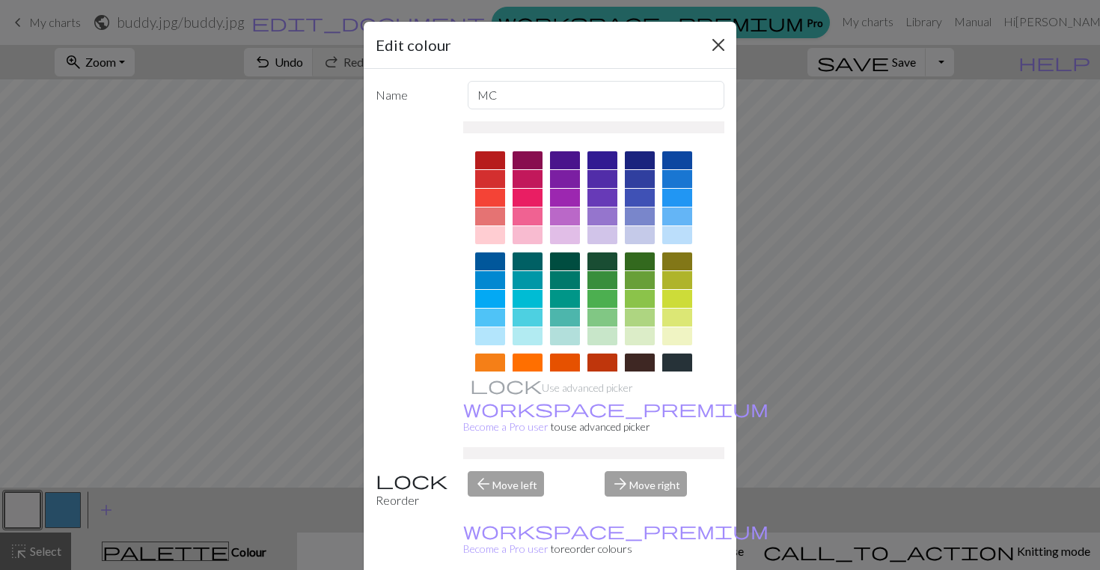
click at [716, 40] on button "Close" at bounding box center [719, 45] width 24 height 24
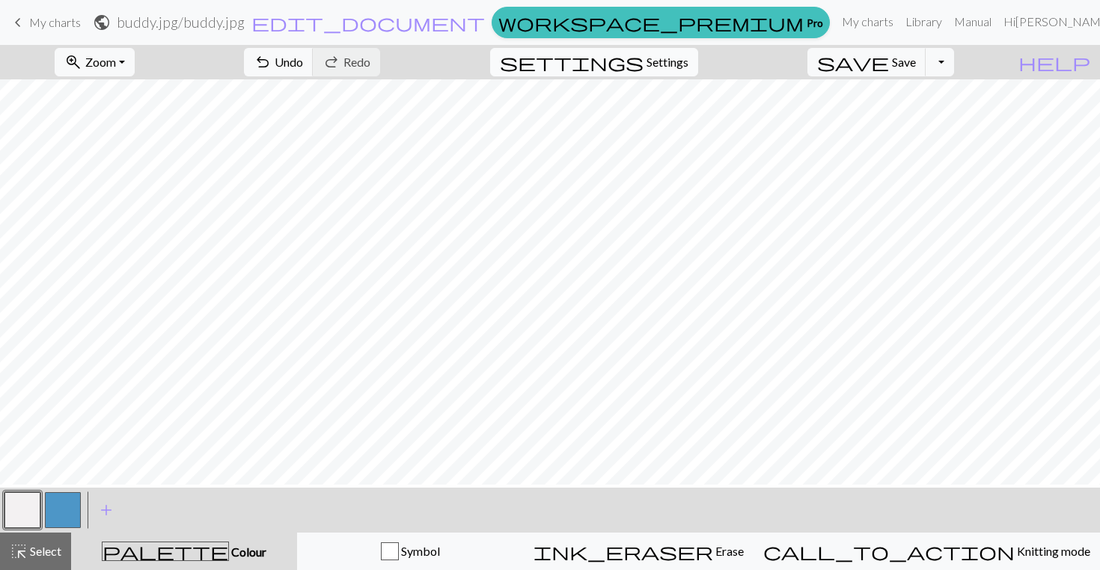
scroll to position [0, 0]
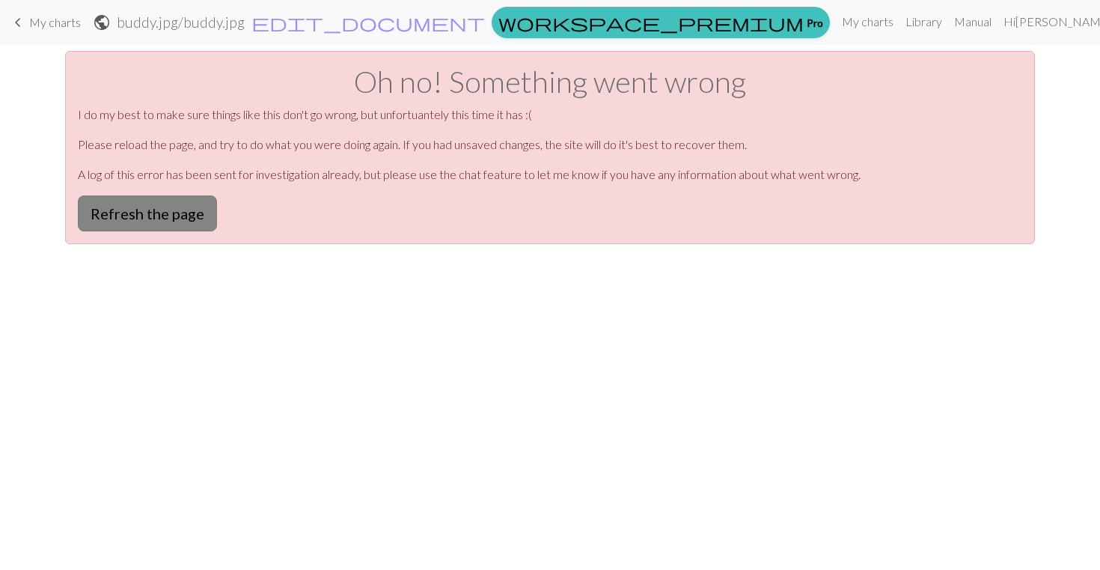
click at [167, 219] on button "Refresh the page" at bounding box center [147, 213] width 139 height 36
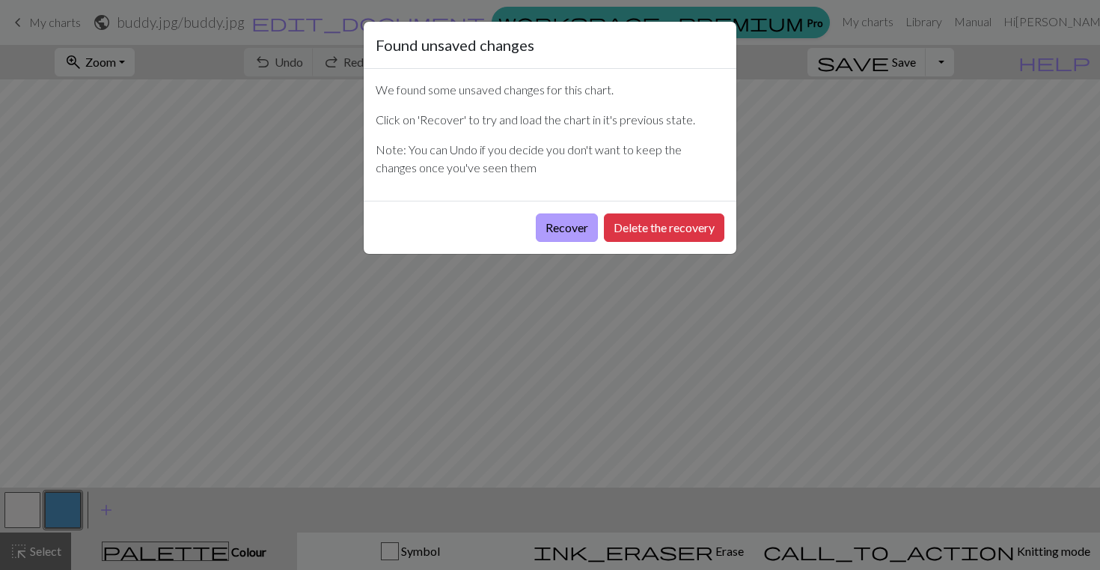
click at [552, 220] on button "Recover" at bounding box center [567, 227] width 62 height 28
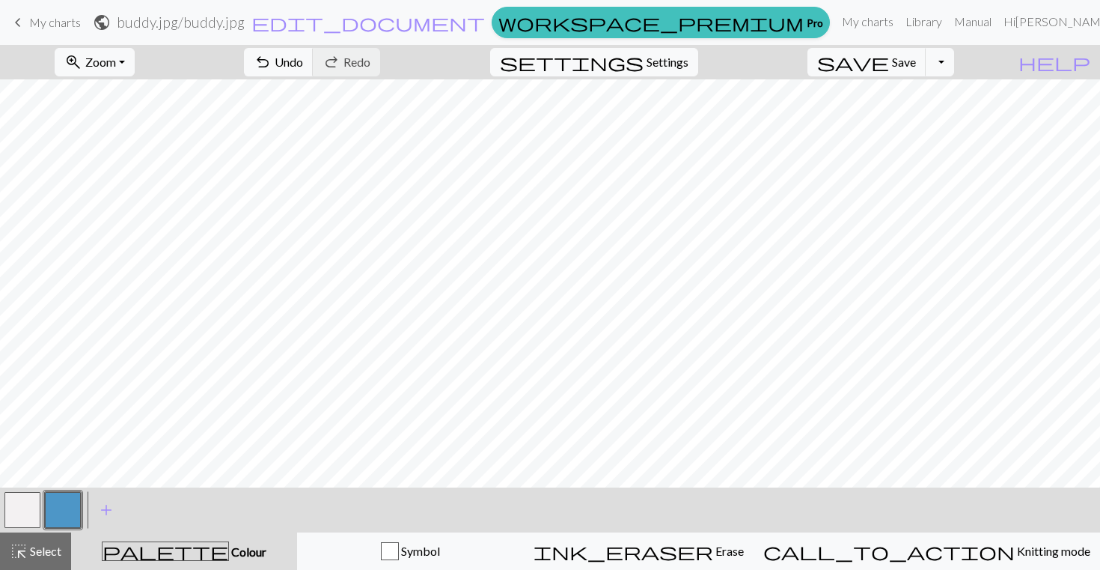
click at [26, 514] on button "button" at bounding box center [22, 510] width 36 height 36
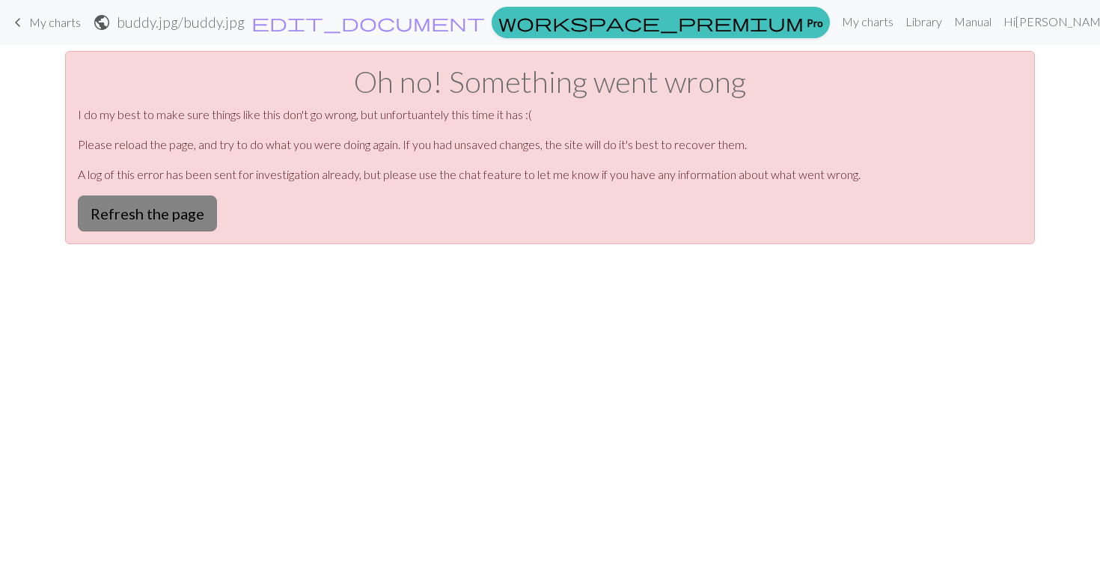
click at [141, 211] on button "Refresh the page" at bounding box center [147, 213] width 139 height 36
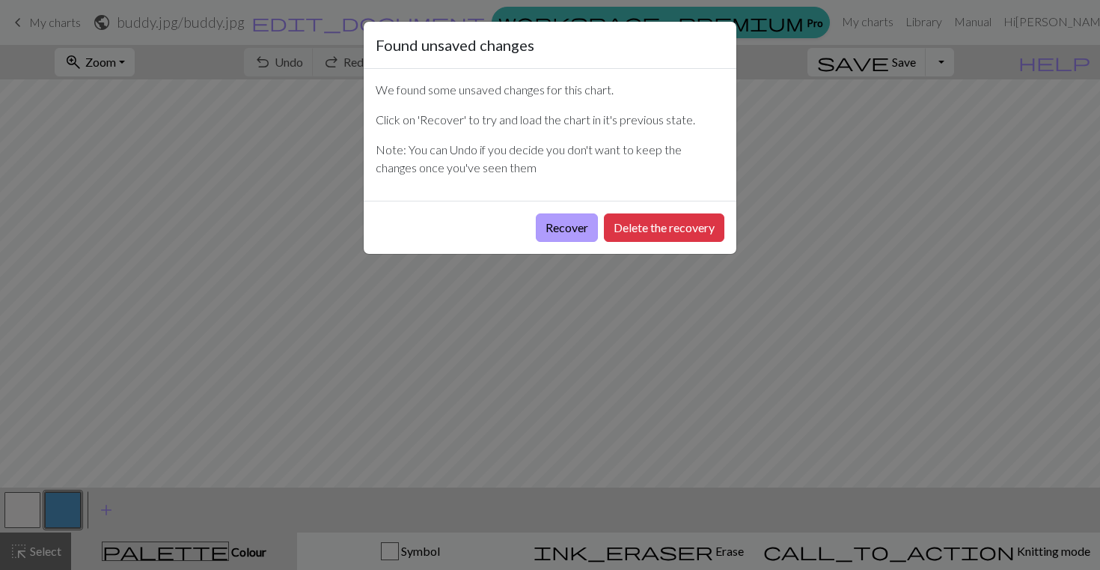
click at [564, 232] on button "Recover" at bounding box center [567, 227] width 62 height 28
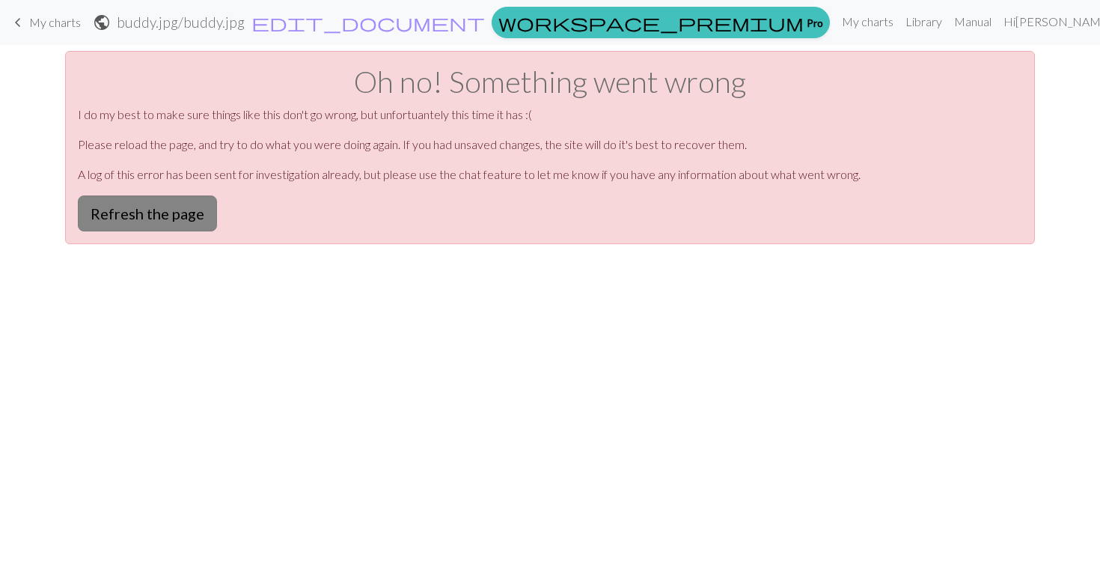
click at [152, 221] on button "Refresh the page" at bounding box center [147, 213] width 139 height 36
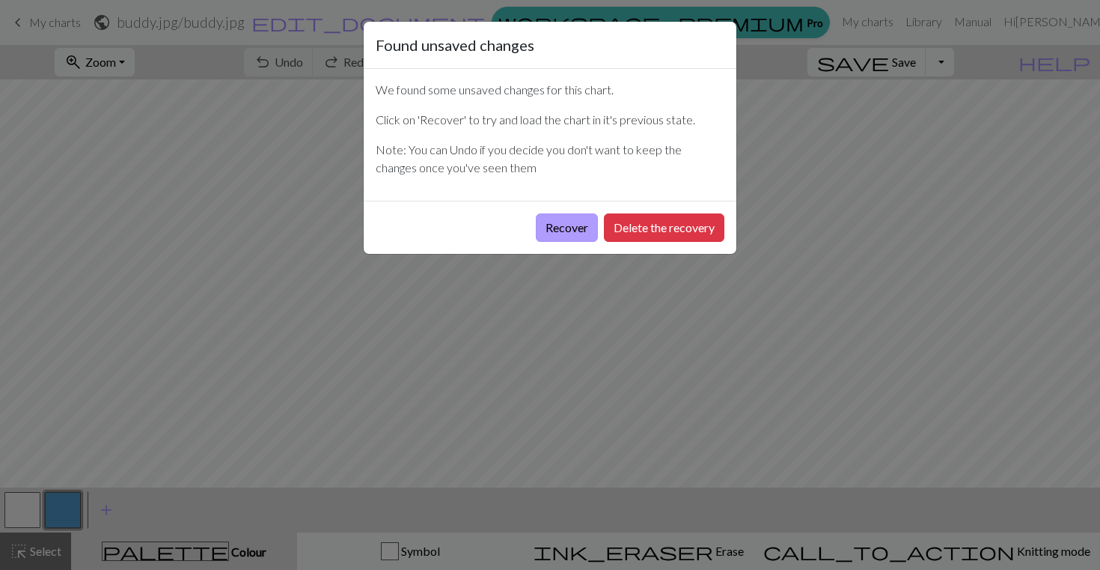
click at [554, 241] on button "Recover" at bounding box center [567, 227] width 62 height 28
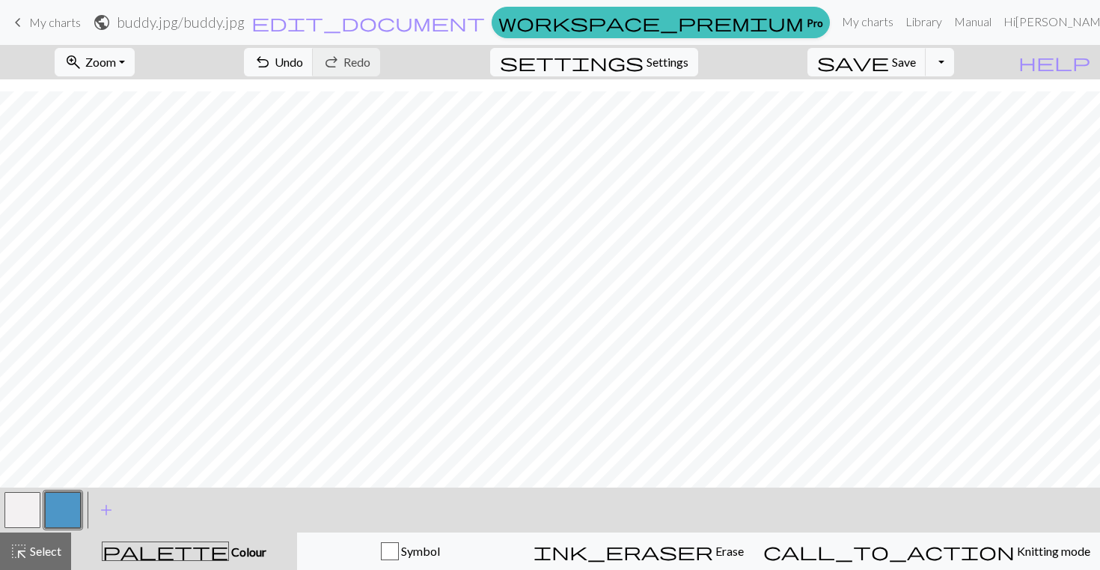
scroll to position [167, 0]
click at [27, 501] on button "button" at bounding box center [22, 510] width 36 height 36
click at [66, 521] on button "button" at bounding box center [63, 510] width 36 height 36
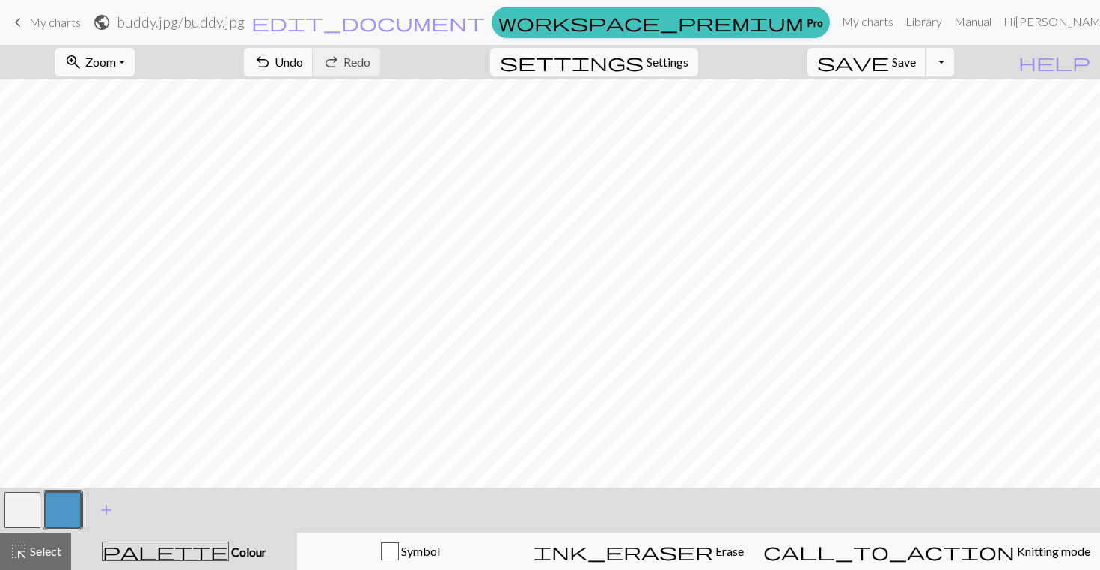
click at [916, 61] on span "Save" at bounding box center [904, 62] width 24 height 14
click at [954, 58] on button "Toggle Dropdown" at bounding box center [940, 62] width 28 height 28
click at [896, 115] on button "save_alt Download" at bounding box center [830, 119] width 247 height 24
click at [916, 62] on span "Save" at bounding box center [904, 62] width 24 height 14
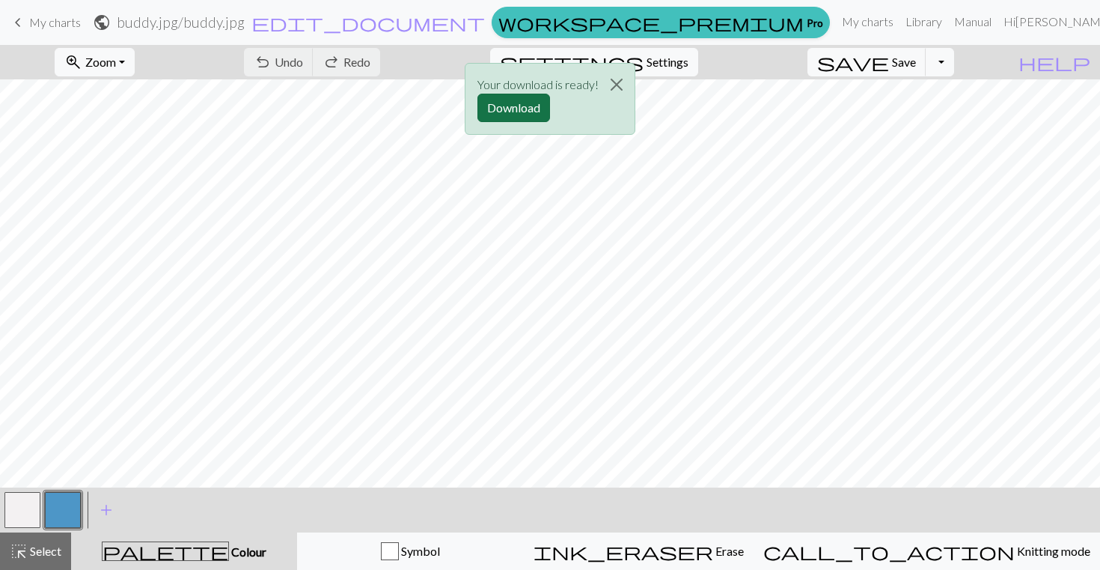
click at [527, 112] on button "Download" at bounding box center [514, 108] width 73 height 28
